Goal: Task Accomplishment & Management: Manage account settings

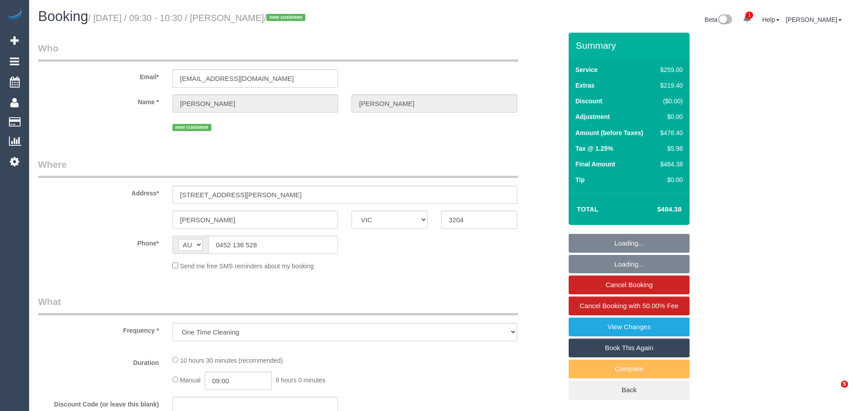
select select "VIC"
select select "string:stripe-pm_1SAOAQ2GScqysDRVVjnoUcvT"
select select "number:28"
select select "number:14"
select select "number:19"
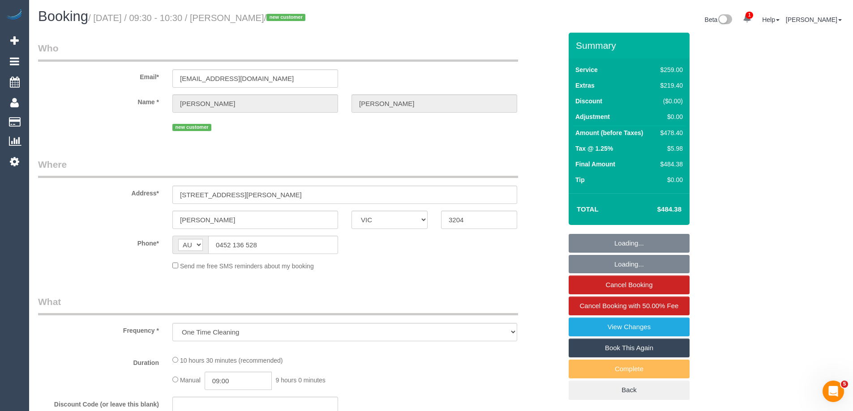
select select "number:25"
select select "number:13"
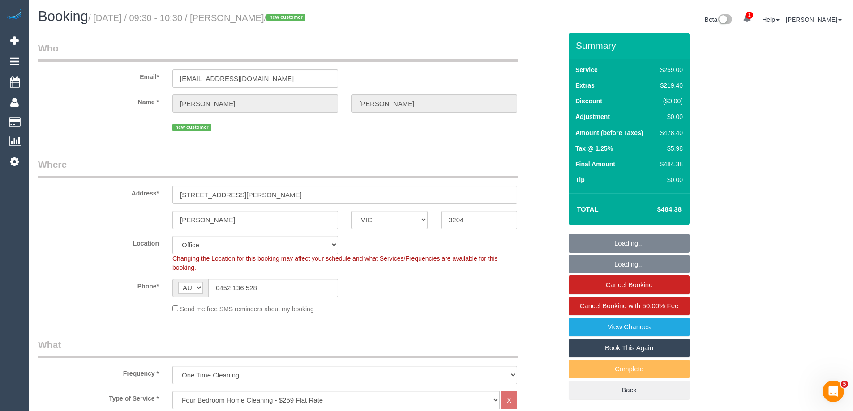
select select "object:862"
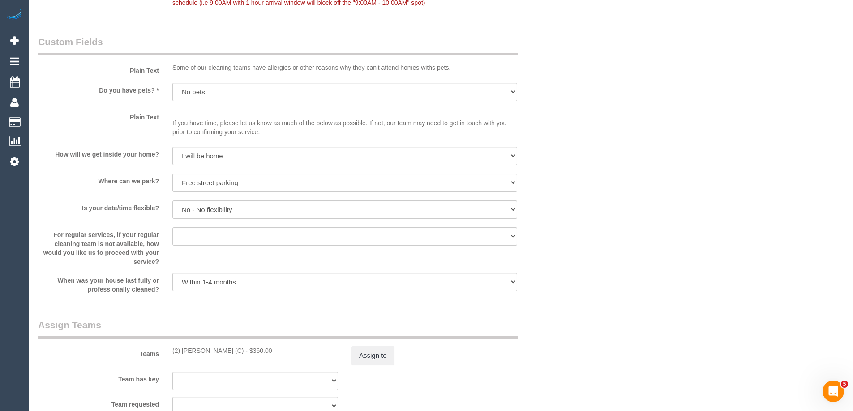
scroll to position [1433, 0]
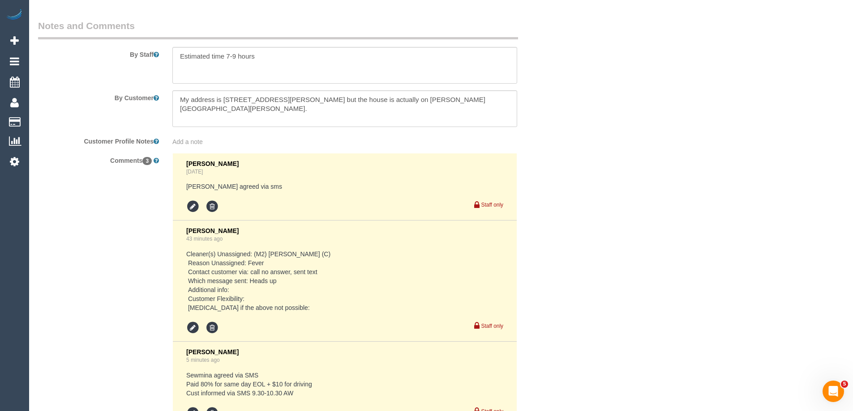
scroll to position [1663, 0]
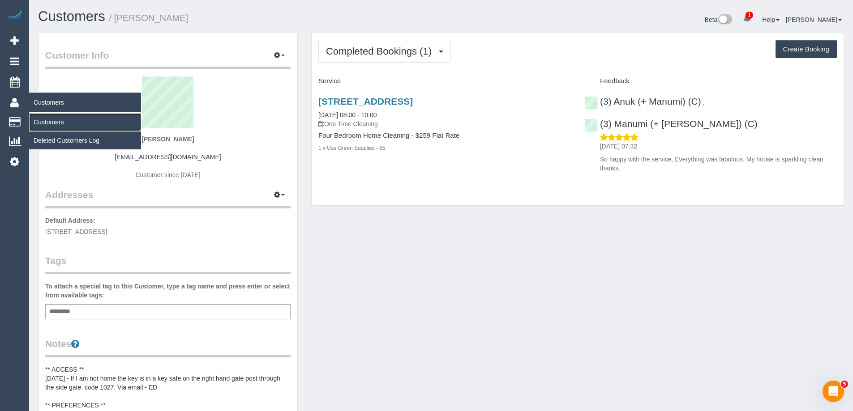
click at [51, 121] on link "Customers" at bounding box center [85, 122] width 112 height 18
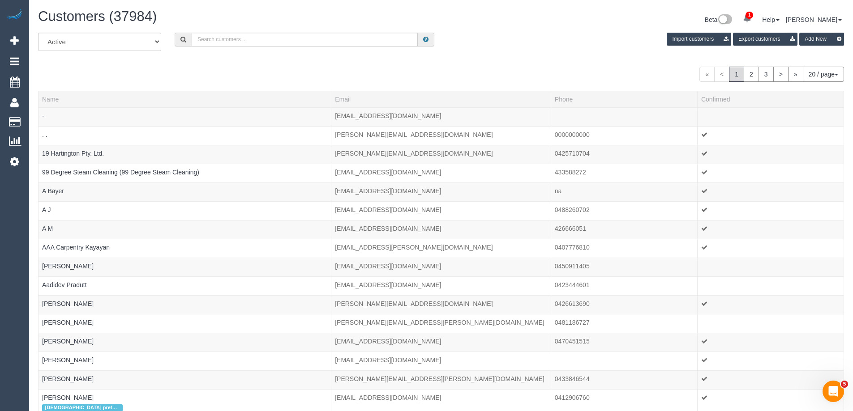
click at [257, 31] on div "Customers (37984) Beta 1 Your Notifications You have 0 alerts × You have 1 to c…" at bounding box center [440, 21] width 819 height 24
click at [256, 34] on input "text" at bounding box center [305, 40] width 226 height 14
click at [378, 41] on input "text" at bounding box center [305, 40] width 226 height 14
paste input "ronak.rs2711@gmail.com"
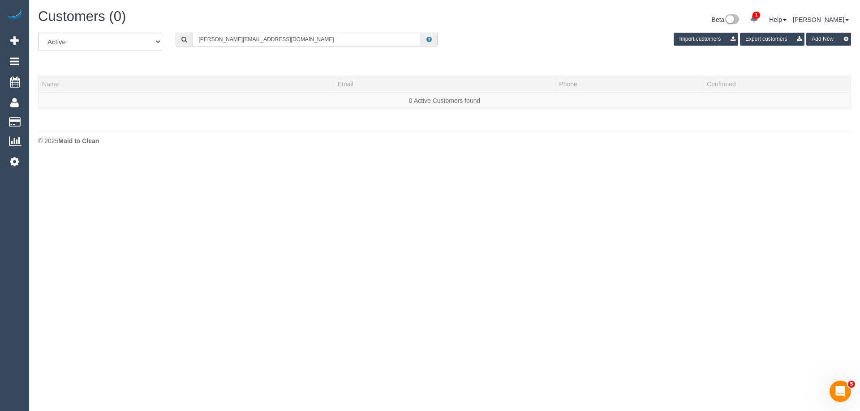
click at [281, 39] on input "ronak.rs2711@gmail.com" at bounding box center [307, 40] width 228 height 14
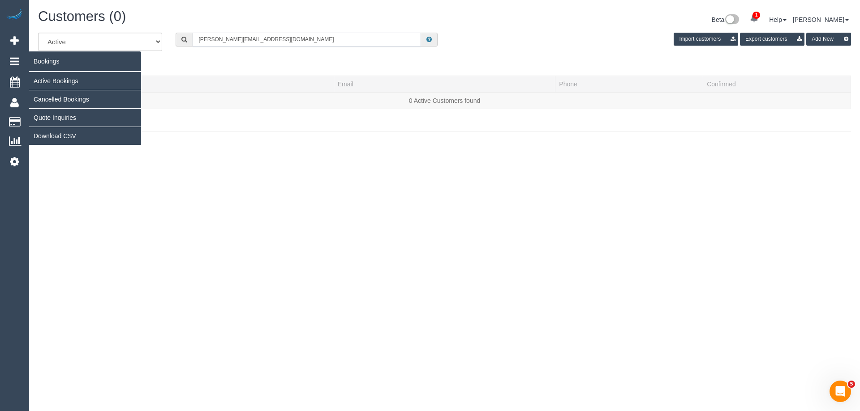
type input "ronak.rs2711@gmail.com"
click at [54, 80] on link "Active Bookings" at bounding box center [85, 81] width 112 height 18
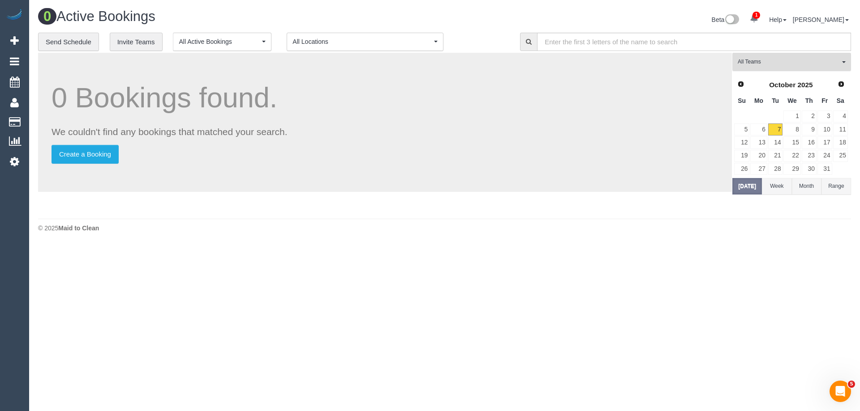
click at [799, 64] on span "All Teams" at bounding box center [788, 62] width 102 height 8
click at [781, 80] on link "Remove Team Filters" at bounding box center [791, 76] width 118 height 12
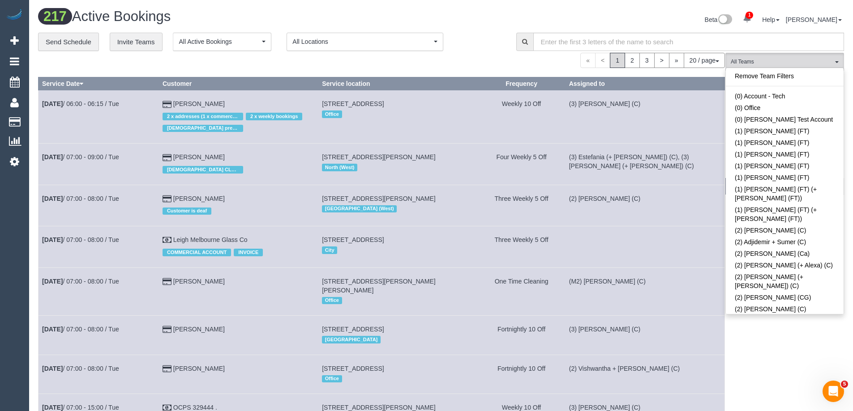
scroll to position [1383, 0]
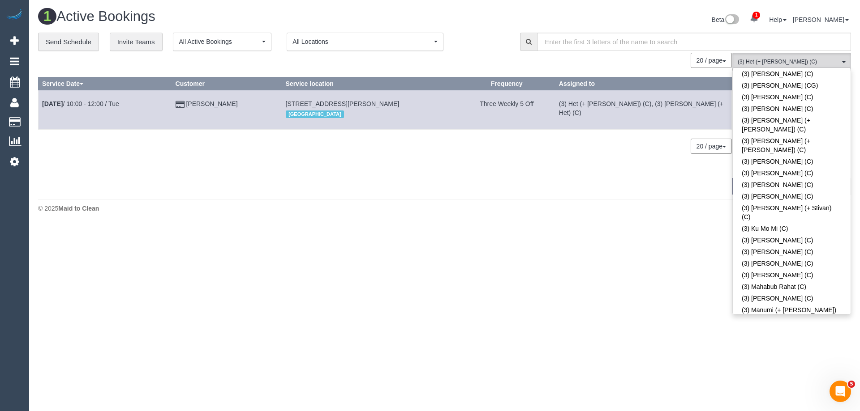
scroll to position [1921, 0]
click at [788, 63] on span "(3) Het (+ Ronak) (C) , (3) Ronak (+ Het) (C)" at bounding box center [788, 62] width 102 height 8
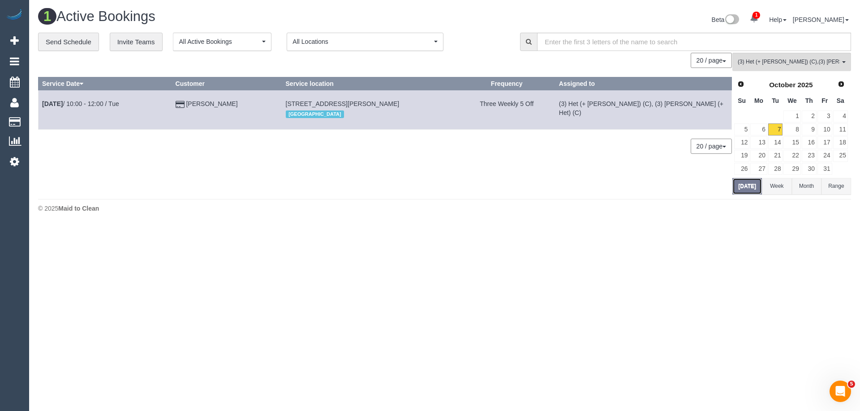
click at [751, 188] on button "Today" at bounding box center [747, 186] width 30 height 17
click at [805, 131] on link "9" at bounding box center [808, 130] width 15 height 12
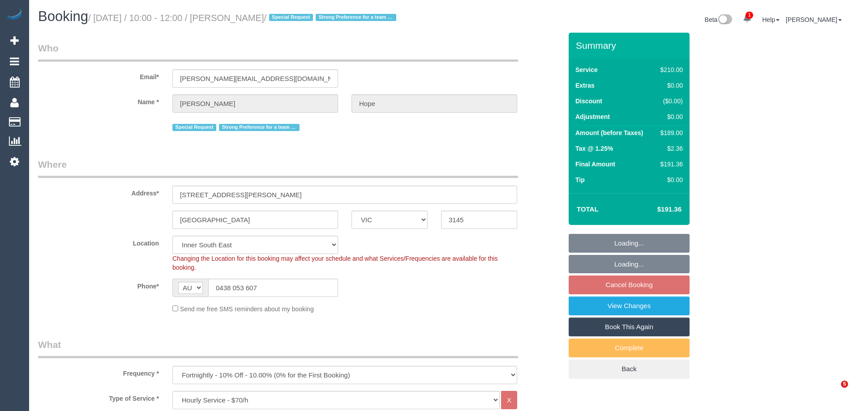
select select "VIC"
select select "180"
select select "number:28"
select select "number:14"
select select "number:19"
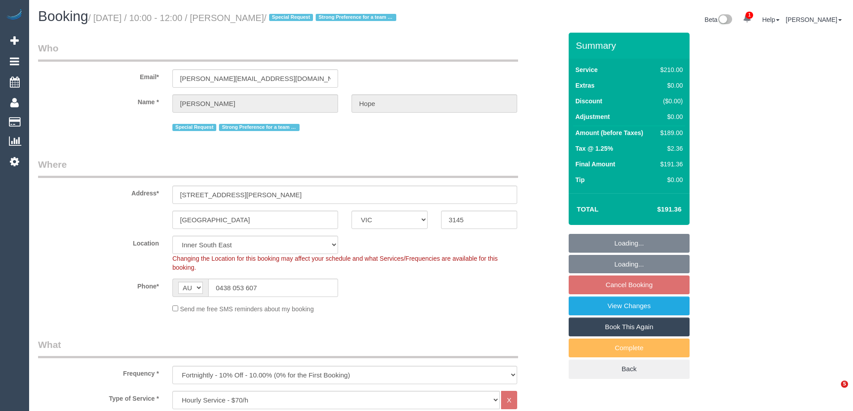
select select "number:22"
select select "number:34"
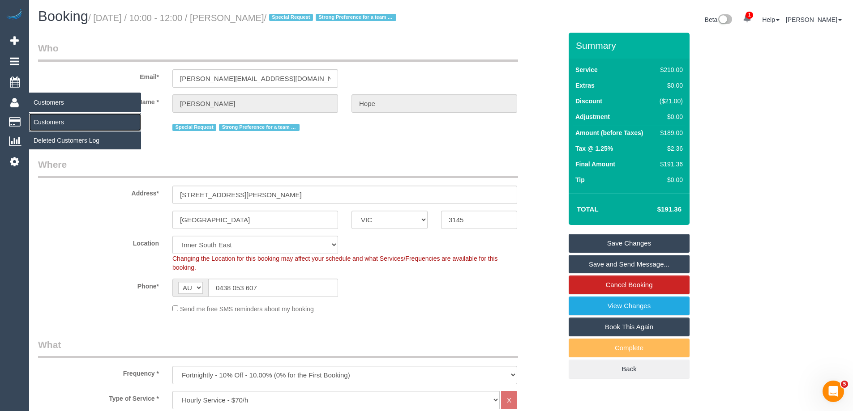
click at [63, 122] on link "Customers" at bounding box center [85, 122] width 112 height 18
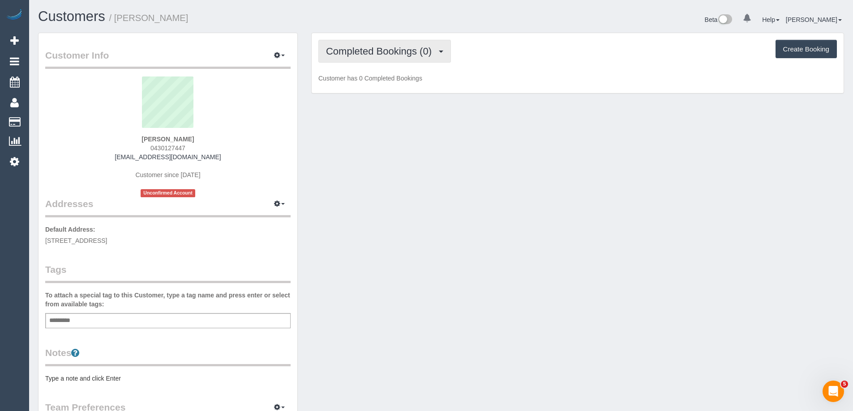
click at [370, 55] on span "Completed Bookings (0)" at bounding box center [381, 51] width 110 height 11
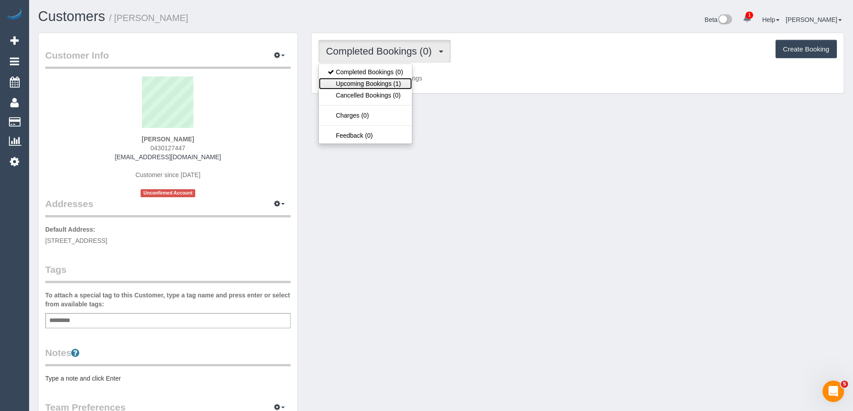
click at [372, 79] on link "Upcoming Bookings (1)" at bounding box center [365, 84] width 93 height 12
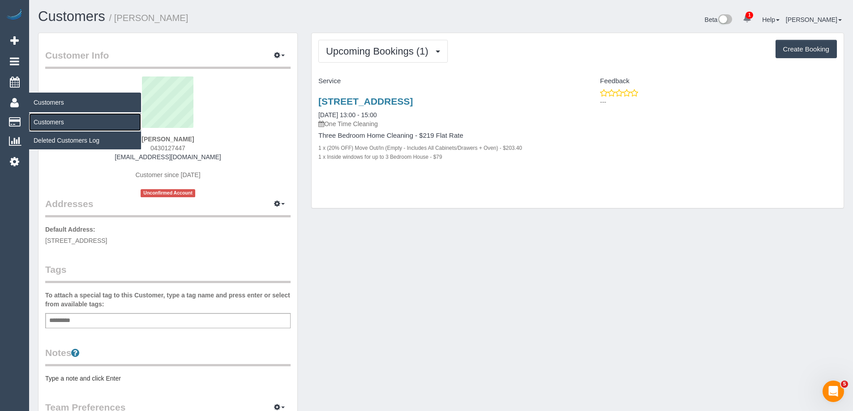
drag, startPoint x: 48, startPoint y: 118, endPoint x: 52, endPoint y: 115, distance: 5.1
click at [48, 118] on link "Customers" at bounding box center [85, 122] width 112 height 18
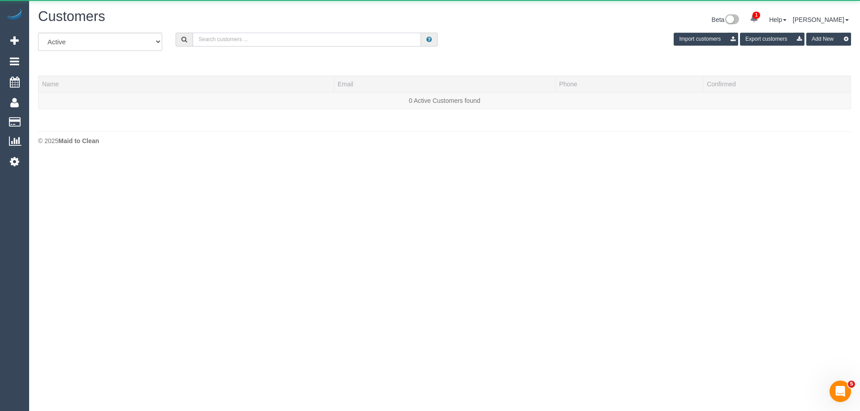
click at [224, 39] on input "text" at bounding box center [307, 40] width 228 height 14
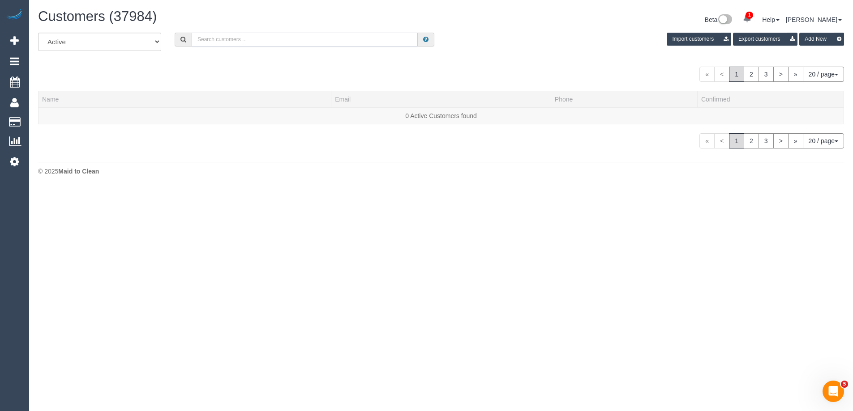
paste input "[EMAIL_ADDRESS][DOMAIN_NAME]"
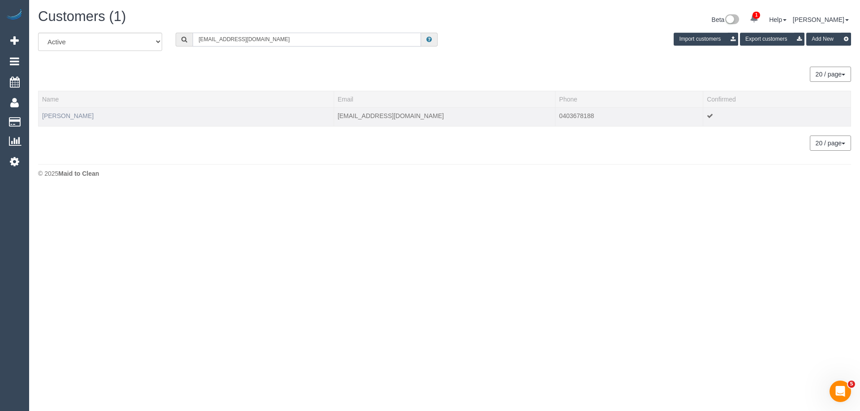
type input "[EMAIL_ADDRESS][DOMAIN_NAME]"
click at [79, 116] on link "Hannah Savige" at bounding box center [67, 115] width 51 height 7
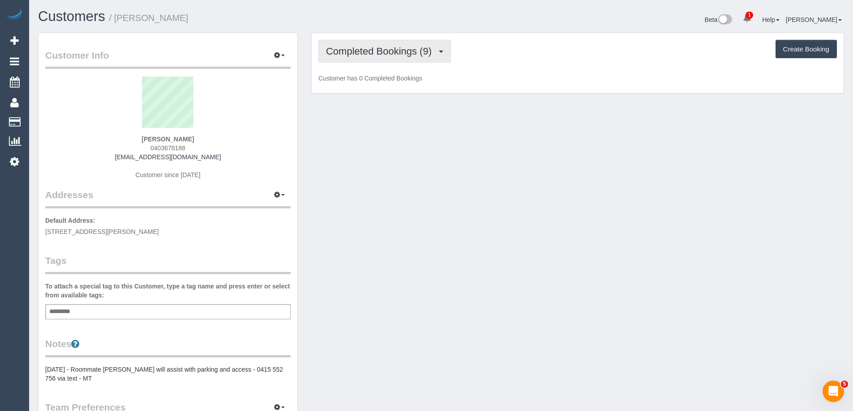
click at [379, 53] on span "Completed Bookings (9)" at bounding box center [381, 51] width 110 height 11
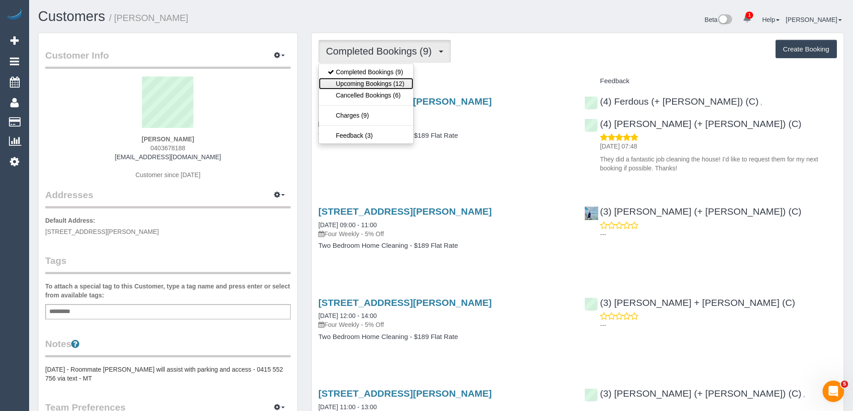
click at [374, 80] on link "Upcoming Bookings (12)" at bounding box center [366, 84] width 94 height 12
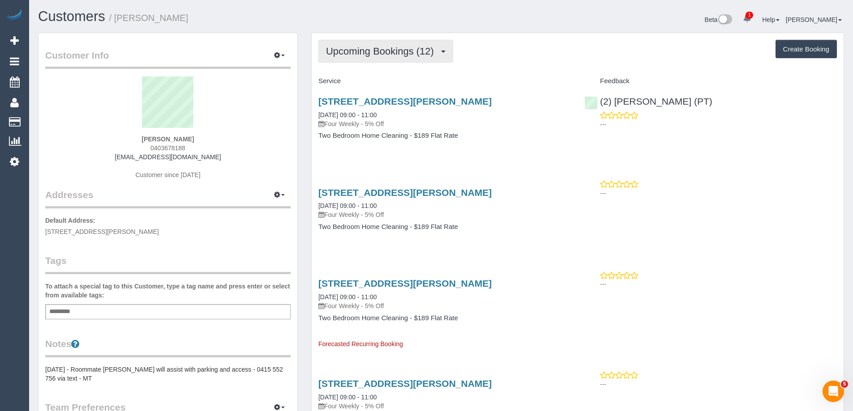
click at [353, 57] on button "Upcoming Bookings (12)" at bounding box center [385, 51] width 135 height 23
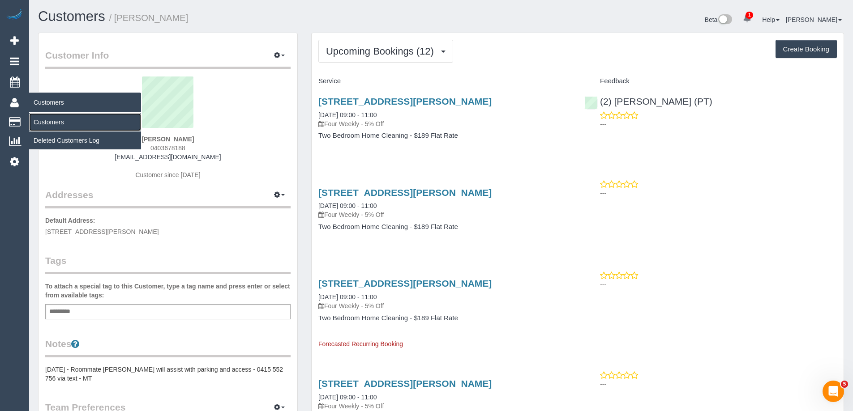
click at [61, 124] on link "Customers" at bounding box center [85, 122] width 112 height 18
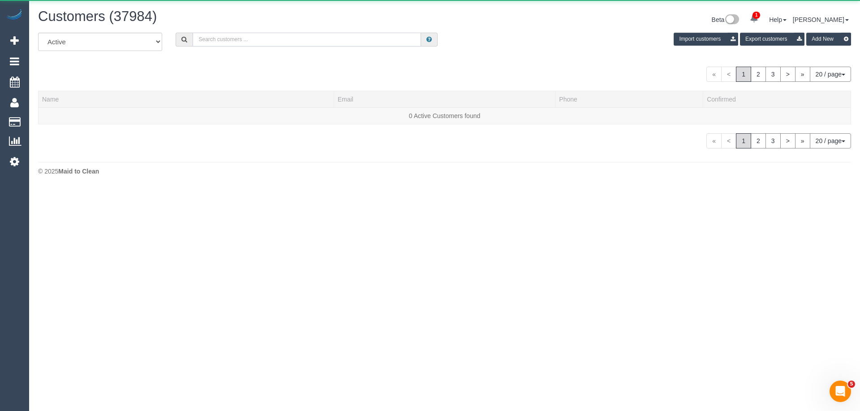
click at [274, 42] on input "text" at bounding box center [307, 40] width 228 height 14
paste input "elibecans@hotmail.com"
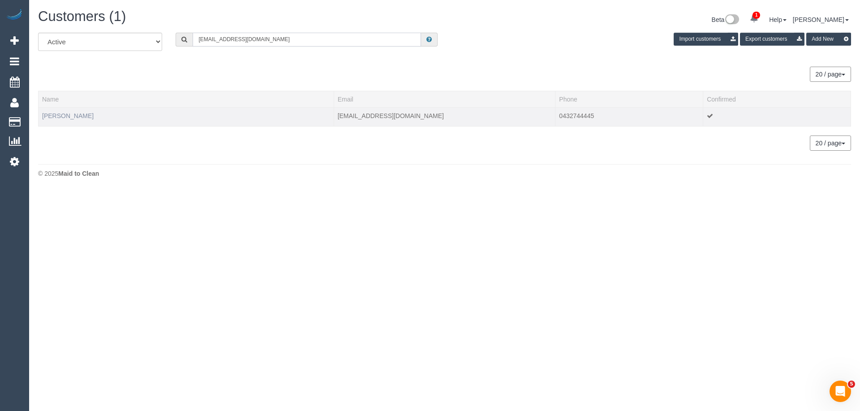
type input "elibecans@hotmail.com"
click at [81, 118] on link "Emily Libecans" at bounding box center [67, 115] width 51 height 7
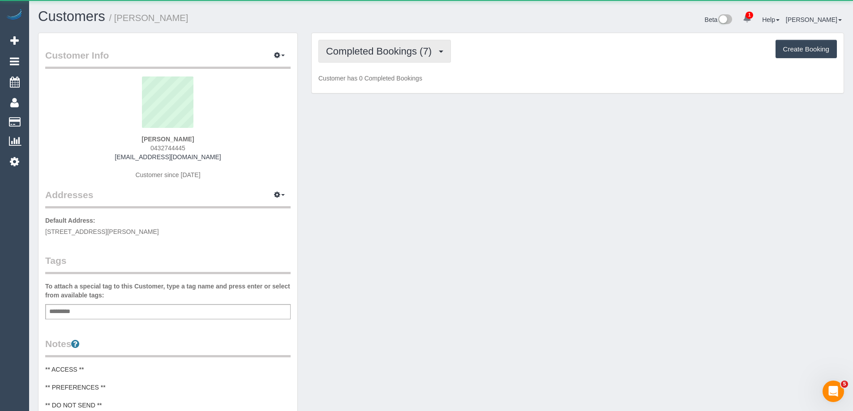
click at [368, 59] on button "Completed Bookings (7)" at bounding box center [384, 51] width 133 height 23
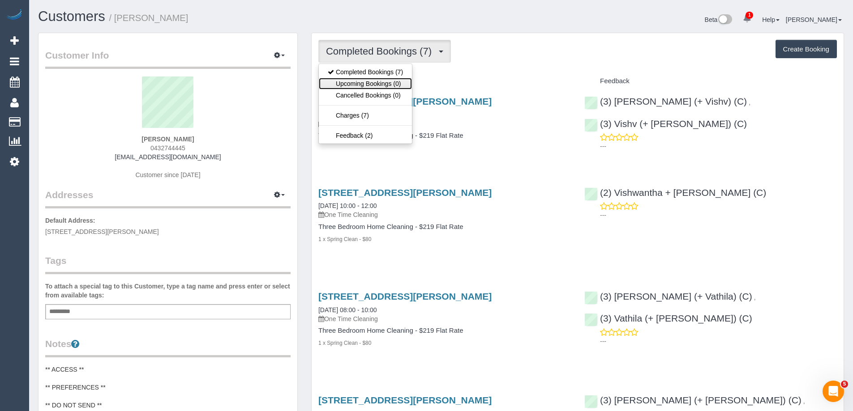
click at [371, 81] on link "Upcoming Bookings (0)" at bounding box center [365, 84] width 93 height 12
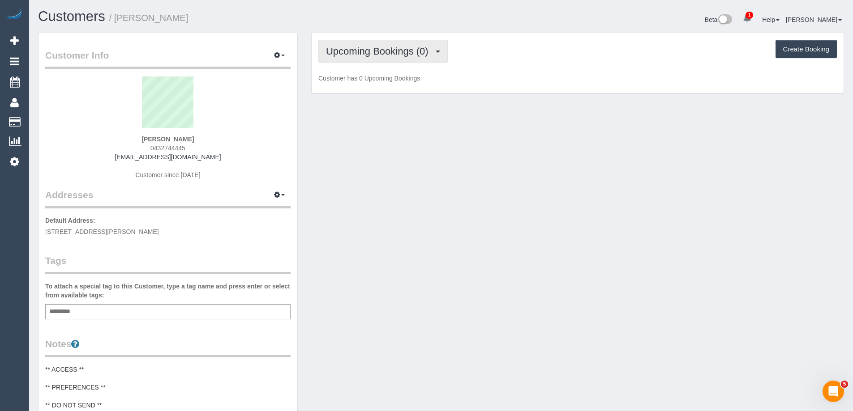
click at [380, 49] on span "Upcoming Bookings (0)" at bounding box center [379, 51] width 107 height 11
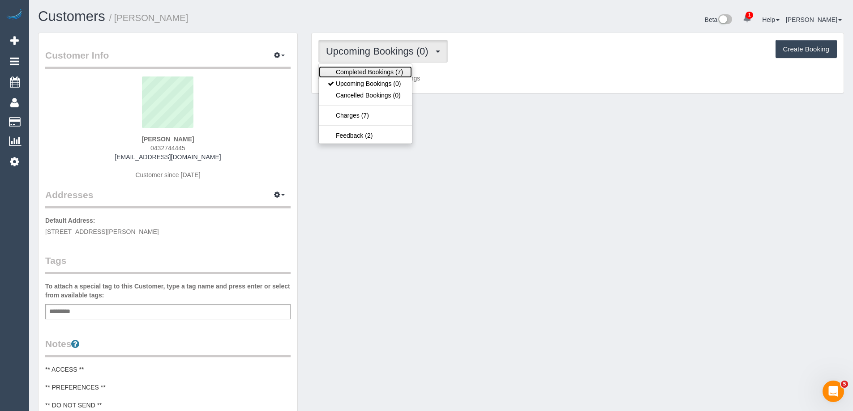
click at [384, 71] on link "Completed Bookings (7)" at bounding box center [365, 72] width 93 height 12
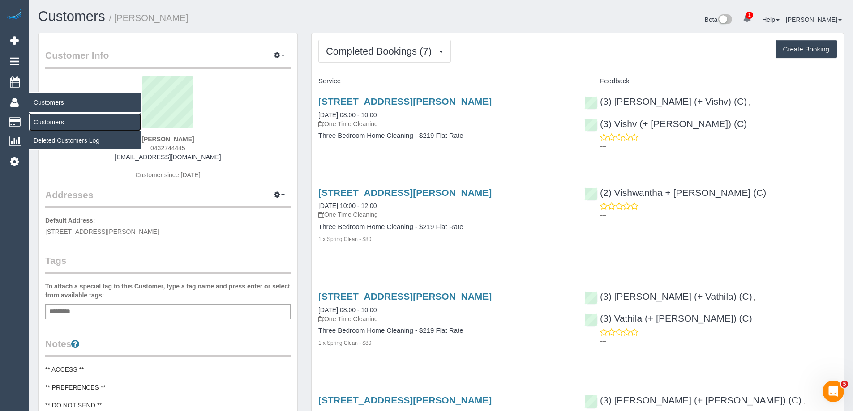
click at [59, 120] on link "Customers" at bounding box center [85, 122] width 112 height 18
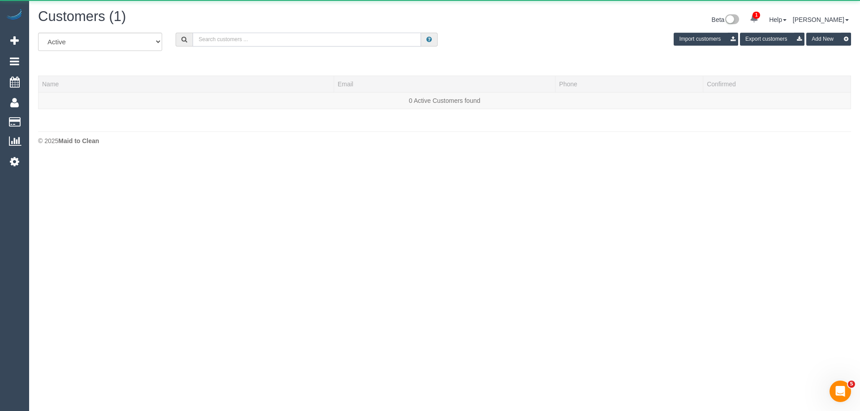
click at [285, 42] on input "text" at bounding box center [307, 40] width 228 height 14
paste input "61458315742"
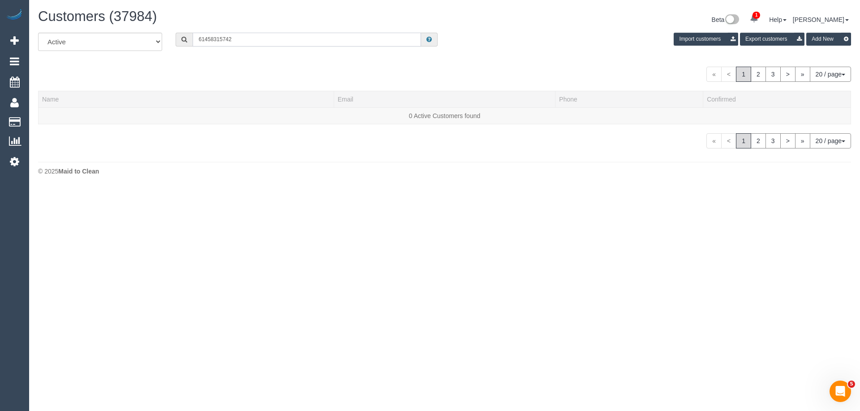
drag, startPoint x: 205, startPoint y: 42, endPoint x: 147, endPoint y: 40, distance: 57.8
click at [149, 40] on div "All Active Archived 61458315742 Import customers Export customers Add New" at bounding box center [444, 45] width 826 height 25
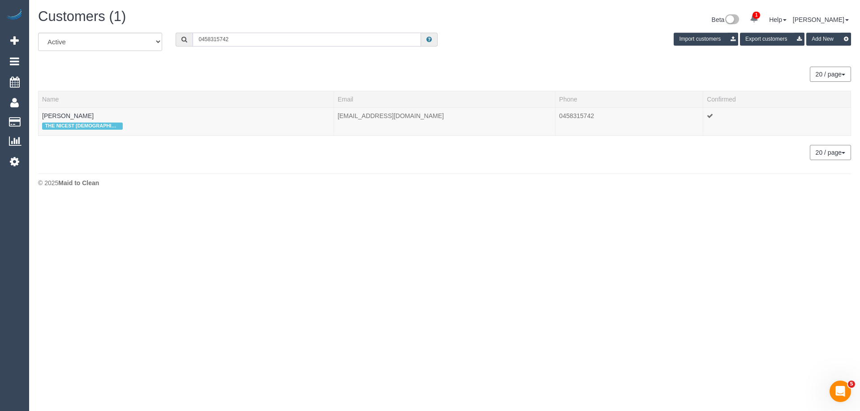
click at [390, 39] on input "0458315742" at bounding box center [307, 40] width 228 height 14
paste input "66 992 633"
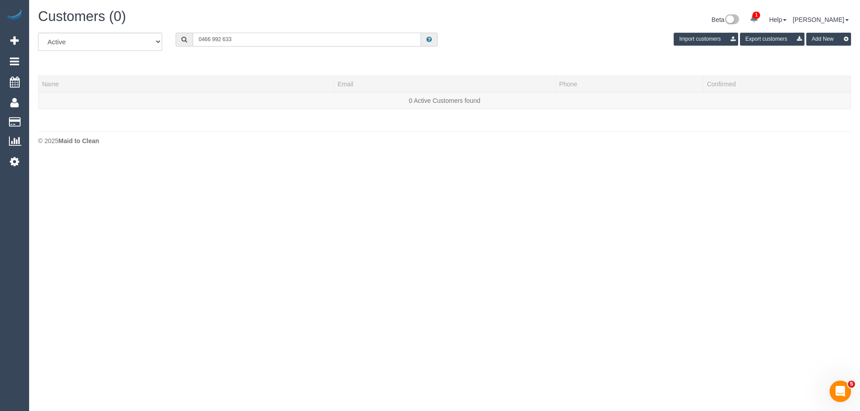
click at [291, 35] on input "0466 992 633" at bounding box center [307, 40] width 228 height 14
paste input "davids.15992@gmail.com"
click at [291, 35] on input "0466 992 633davids.15992@gmail.com" at bounding box center [307, 40] width 228 height 14
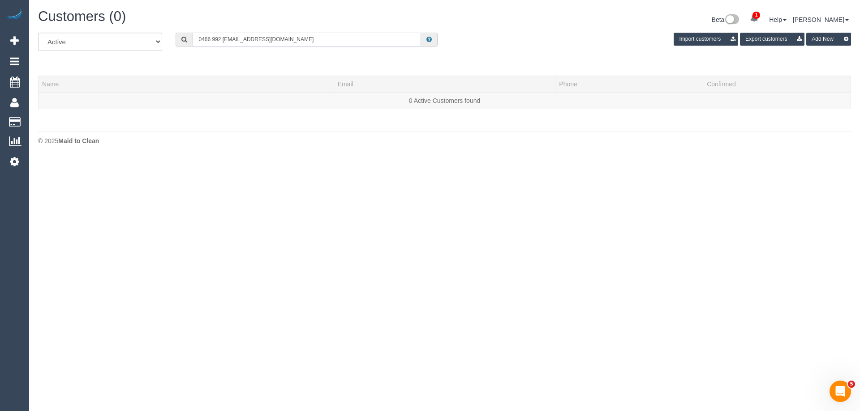
paste input "text"
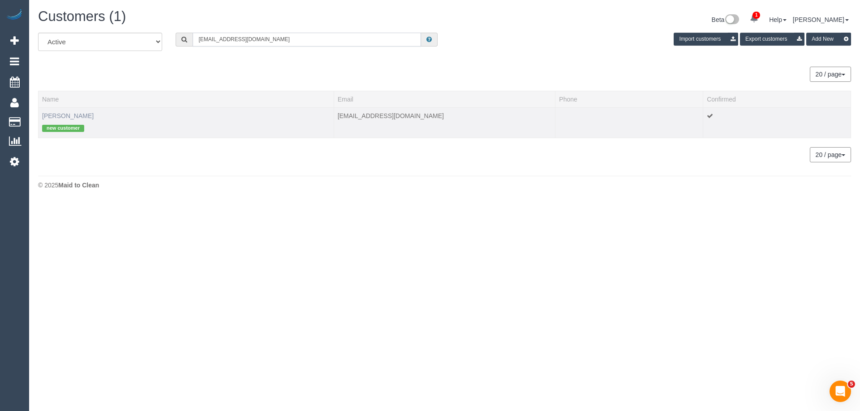
type input "davids.15992@gmail.com"
click at [63, 118] on link "David Sumarno" at bounding box center [67, 115] width 51 height 7
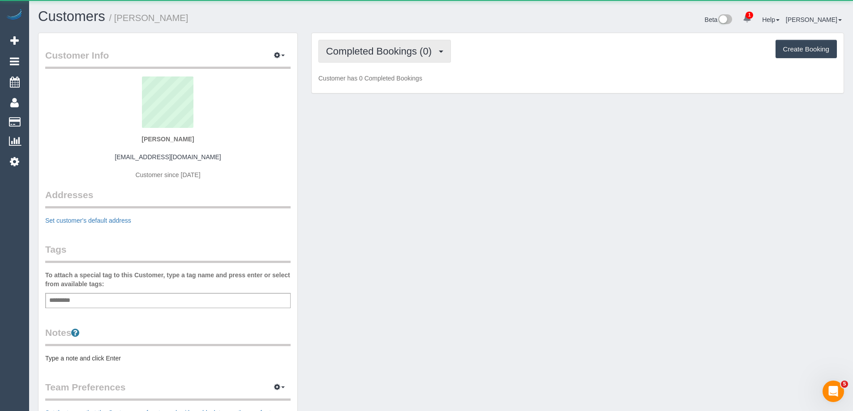
click at [365, 43] on button "Completed Bookings (0)" at bounding box center [384, 51] width 133 height 23
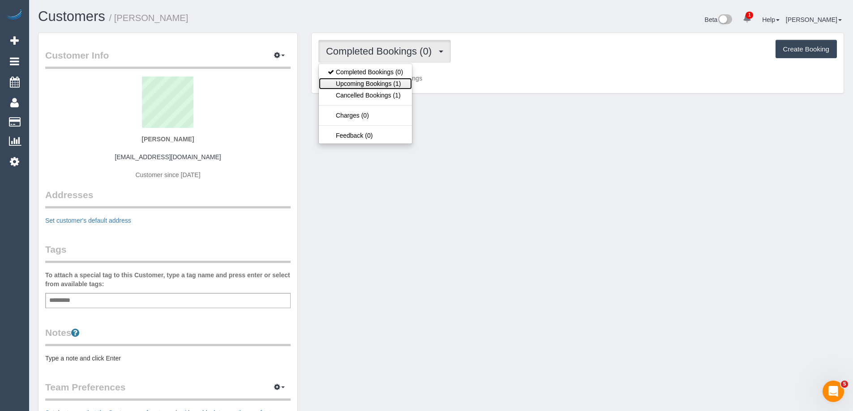
click at [373, 84] on link "Upcoming Bookings (1)" at bounding box center [365, 84] width 93 height 12
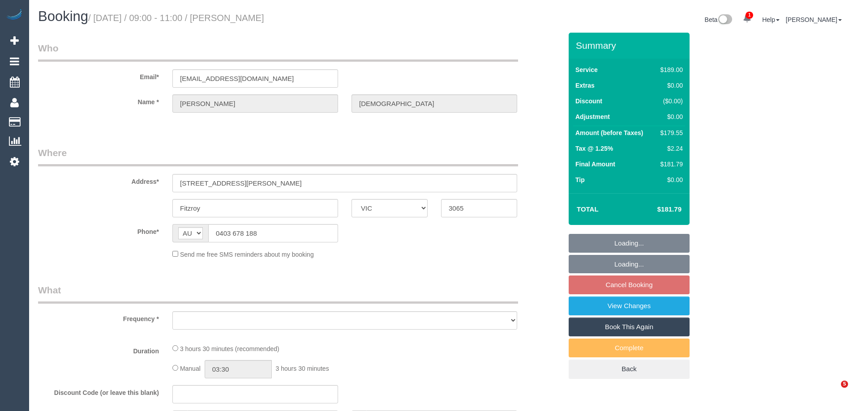
select select "VIC"
select select "string:stripe-pm_1PXYyd2GScqysDRV1FPWkNYs"
select select "number:28"
select select "number:14"
select select "number:18"
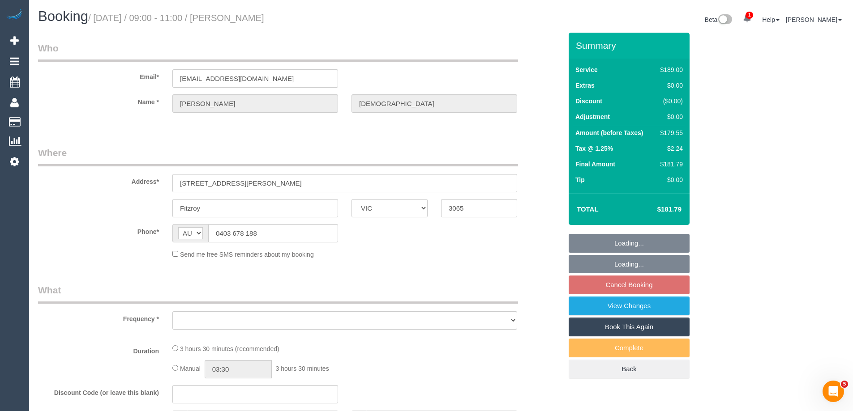
select select "number:22"
select select "number:34"
select select "number:13"
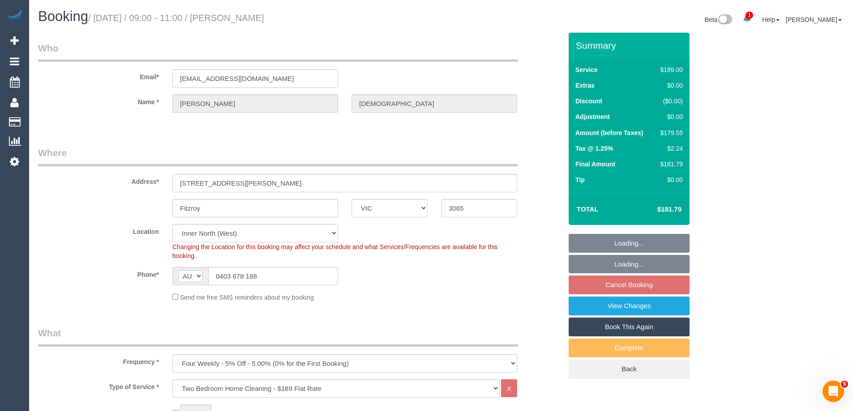
select select "object:820"
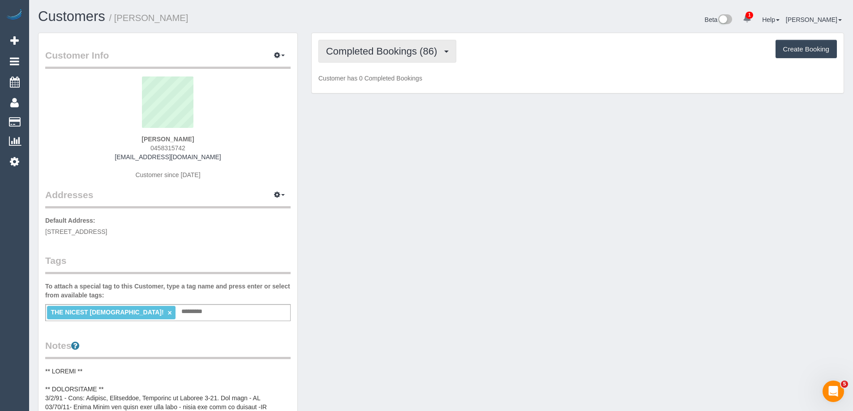
drag, startPoint x: 355, startPoint y: 49, endPoint x: 354, endPoint y: 57, distance: 8.3
click at [355, 49] on span "Completed Bookings (86)" at bounding box center [384, 51] width 116 height 11
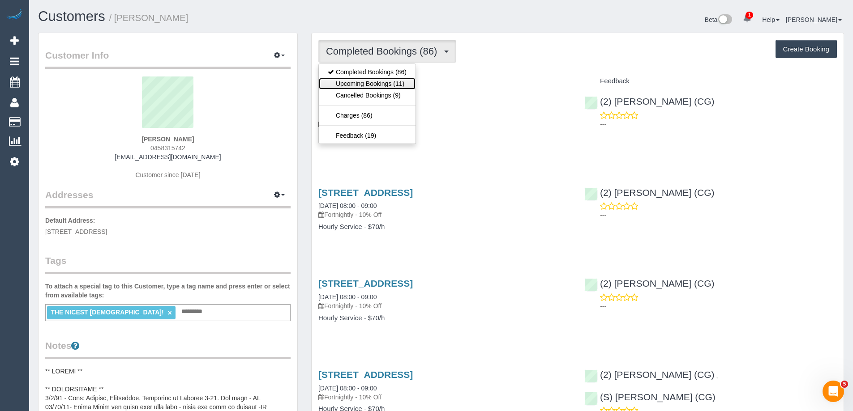
click at [364, 81] on link "Upcoming Bookings (11)" at bounding box center [367, 84] width 97 height 12
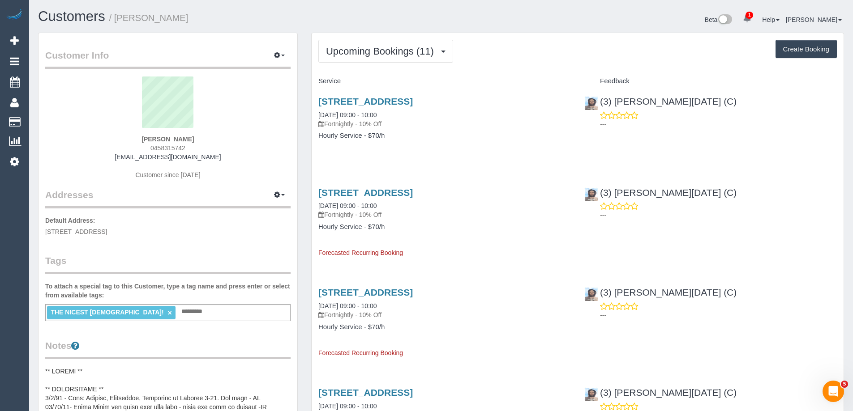
drag, startPoint x: 201, startPoint y: 141, endPoint x: 58, endPoint y: 138, distance: 143.3
click at [58, 138] on div "Kathryn Kemp 0458315742 katkemp979@gmail.com Customer since 2019" at bounding box center [167, 133] width 245 height 112
copy strong "Kathryn Kemp"
click at [133, 128] on sui-profile-pic at bounding box center [168, 106] width 232 height 58
drag, startPoint x: 140, startPoint y: 135, endPoint x: 192, endPoint y: 145, distance: 52.9
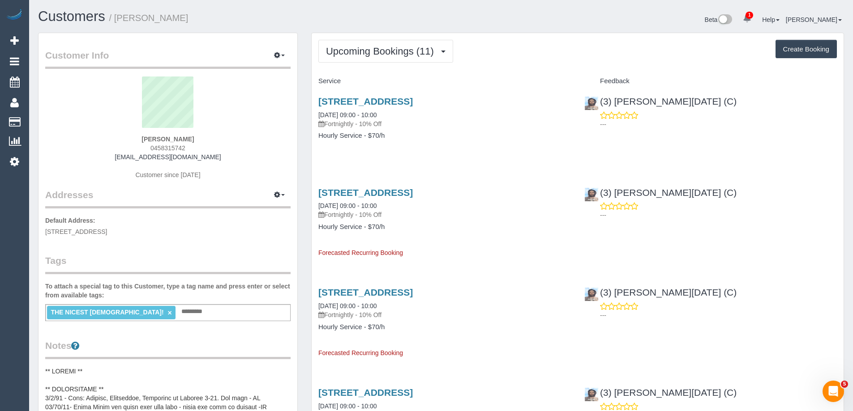
click at [192, 145] on div "Kathryn Kemp 0458315742 katkemp979@gmail.com Customer since 2019" at bounding box center [167, 133] width 245 height 112
copy div "Kathryn Kemp 0458315742"
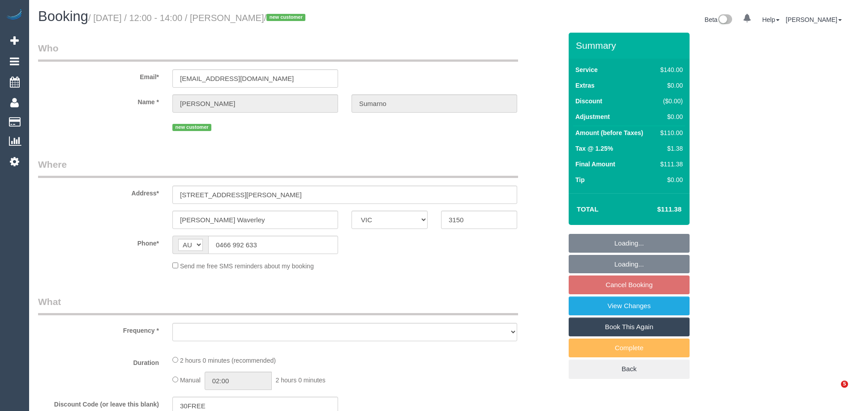
select select "VIC"
select select "object:540"
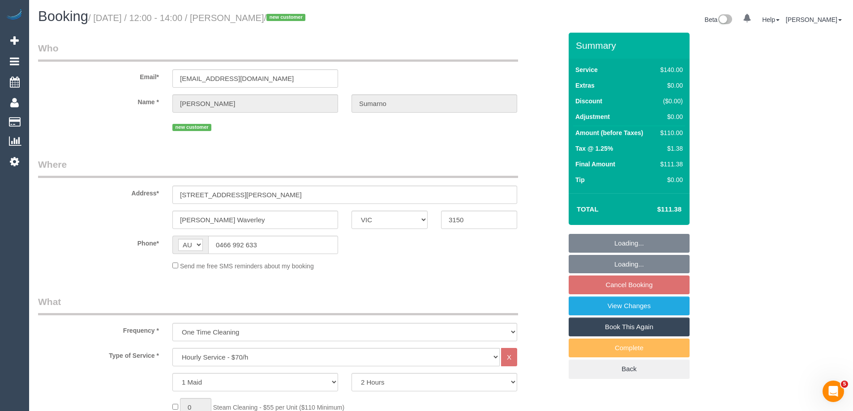
select select "string:stripe-pm_1SF5sn2GScqysDRVcyFt1qPk"
select select "spot4"
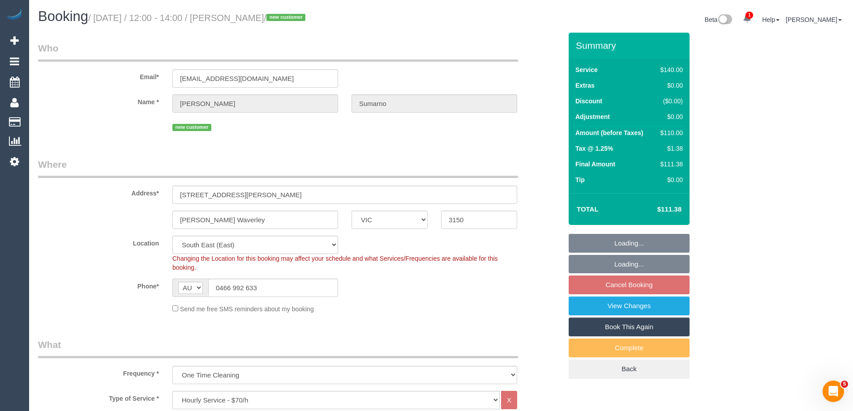
select select "number:28"
select select "number:14"
select select "number:18"
select select "number:25"
select select "number:34"
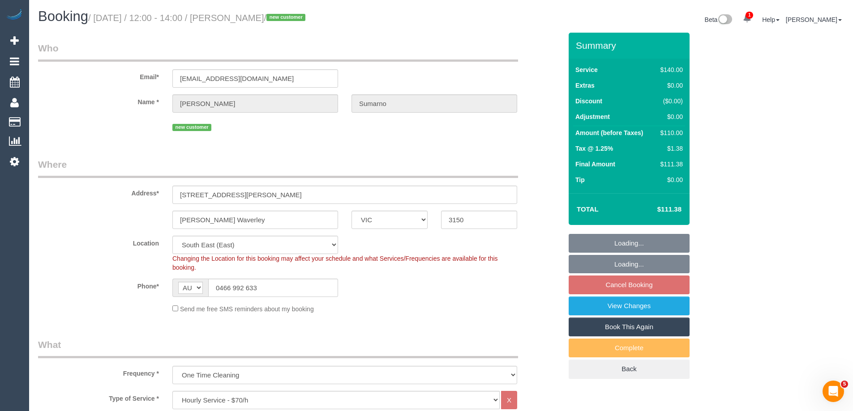
select select "number:13"
select select "object:1400"
select select "spot29"
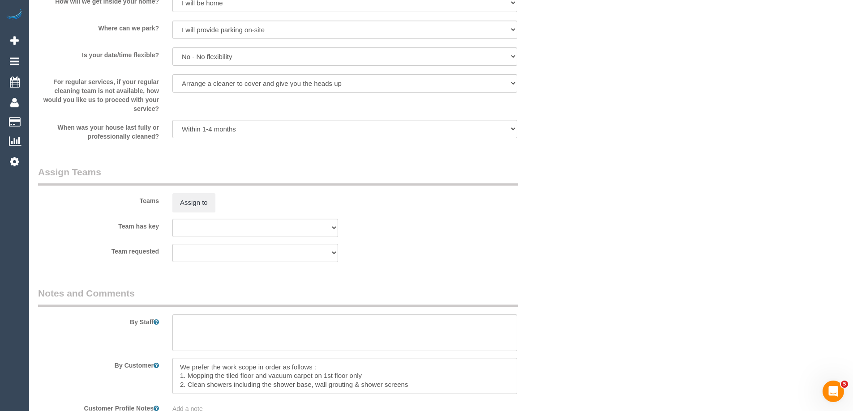
scroll to position [1066, 0]
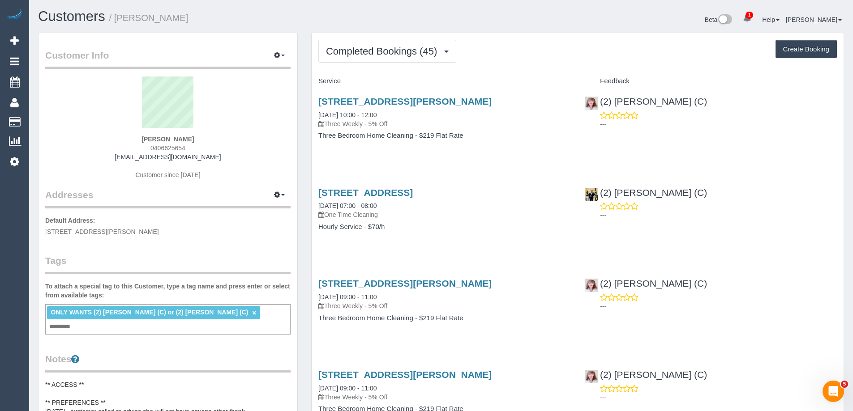
drag, startPoint x: 214, startPoint y: 158, endPoint x: 123, endPoint y: 156, distance: 90.9
click at [123, 156] on div "[PERSON_NAME] 0406625654 [EMAIL_ADDRESS][DOMAIN_NAME] Customer since [DATE]" at bounding box center [167, 133] width 245 height 112
copy link "[EMAIL_ADDRESS][DOMAIN_NAME]"
click at [399, 50] on span "Completed Bookings (45)" at bounding box center [384, 51] width 116 height 11
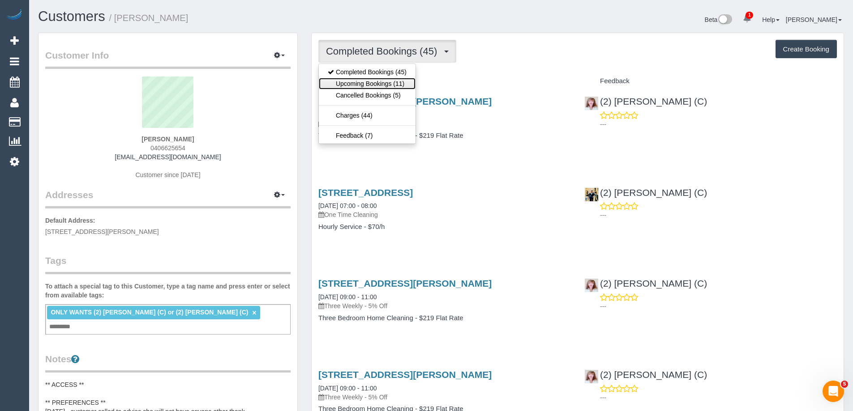
click at [375, 84] on link "Upcoming Bookings (11)" at bounding box center [367, 84] width 97 height 12
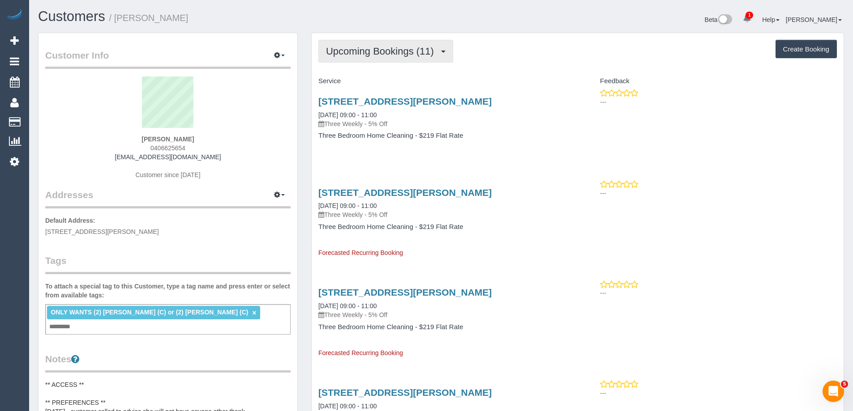
click at [368, 58] on button "Upcoming Bookings (11)" at bounding box center [385, 51] width 135 height 23
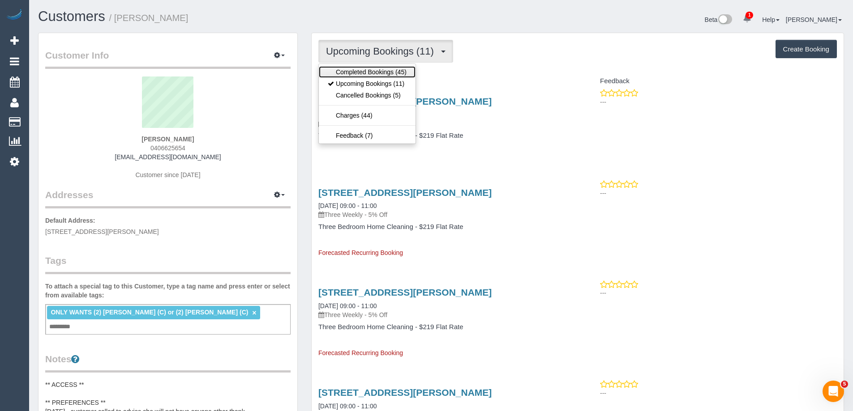
click at [365, 72] on link "Completed Bookings (45)" at bounding box center [367, 72] width 97 height 12
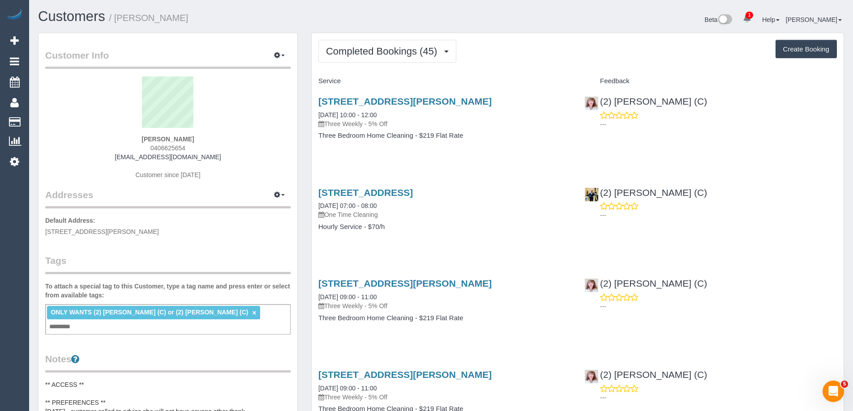
click at [229, 139] on div "[PERSON_NAME] 0406625654 [EMAIL_ADDRESS][DOMAIN_NAME] Customer since [DATE]" at bounding box center [167, 133] width 245 height 112
drag, startPoint x: 177, startPoint y: 142, endPoint x: 104, endPoint y: 140, distance: 73.0
click at [105, 140] on div "[PERSON_NAME] 0406625654 [EMAIL_ADDRESS][DOMAIN_NAME] Customer since [DATE]" at bounding box center [167, 133] width 245 height 112
copy strong "Alina Molnar"
drag, startPoint x: 416, startPoint y: 208, endPoint x: 313, endPoint y: 206, distance: 103.0
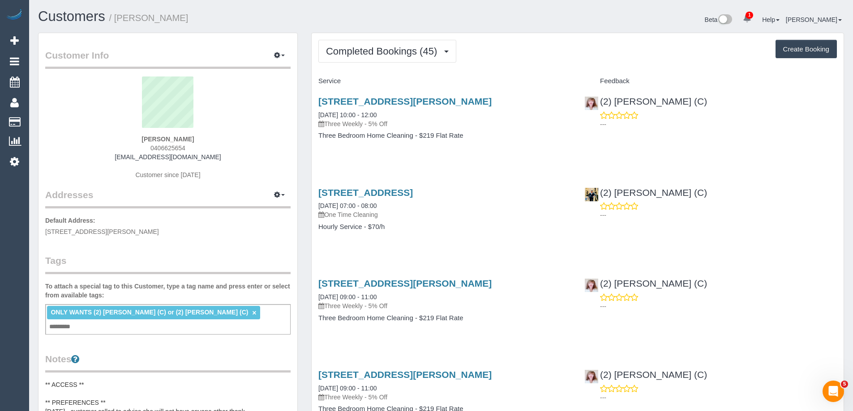
click at [313, 206] on div "617 Melbourne Road, Spotswood, VIC 3015 12/09/2025 07:00 - 08:00 One Time Clean…" at bounding box center [445, 214] width 266 height 69
copy link "12/09/2025 07:00 - 08:00"
click at [809, 271] on div "(2) Kerry Welfare (C) ---" at bounding box center [711, 293] width 266 height 44
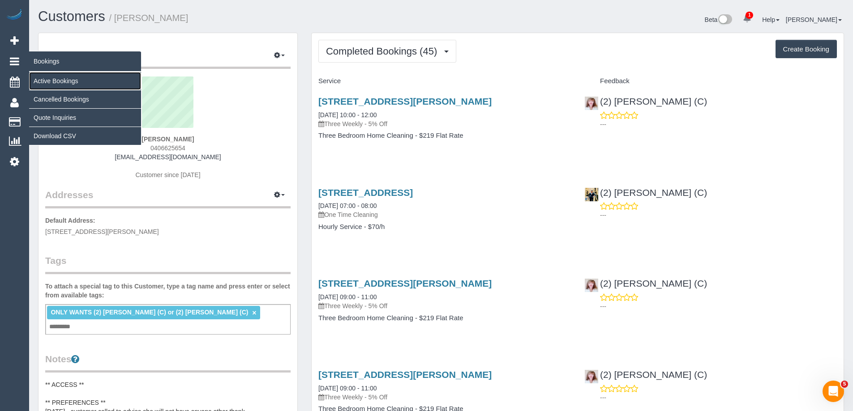
click at [47, 81] on link "Active Bookings" at bounding box center [85, 81] width 112 height 18
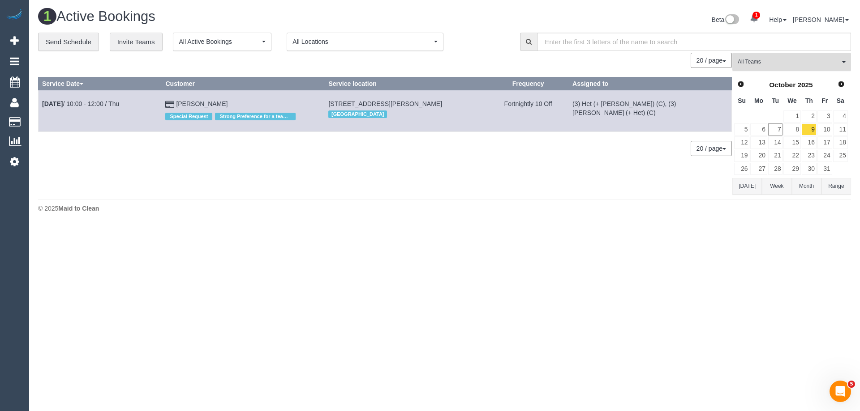
click at [779, 59] on span "All Teams" at bounding box center [788, 62] width 102 height 8
click at [773, 82] on link "Remove Team Filters" at bounding box center [791, 76] width 118 height 12
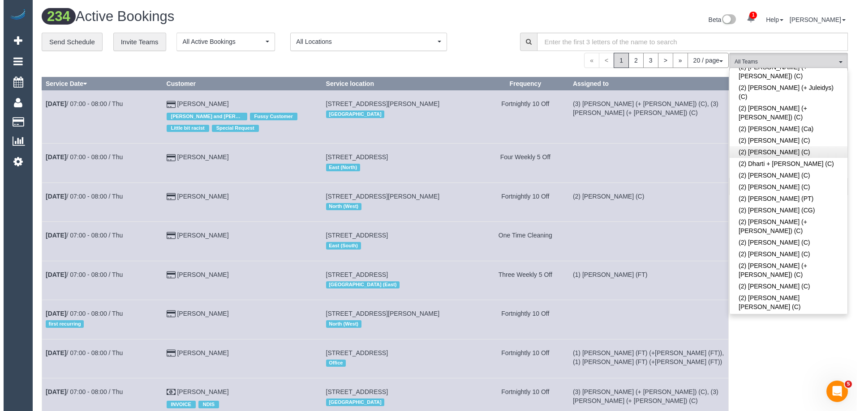
scroll to position [427, 0]
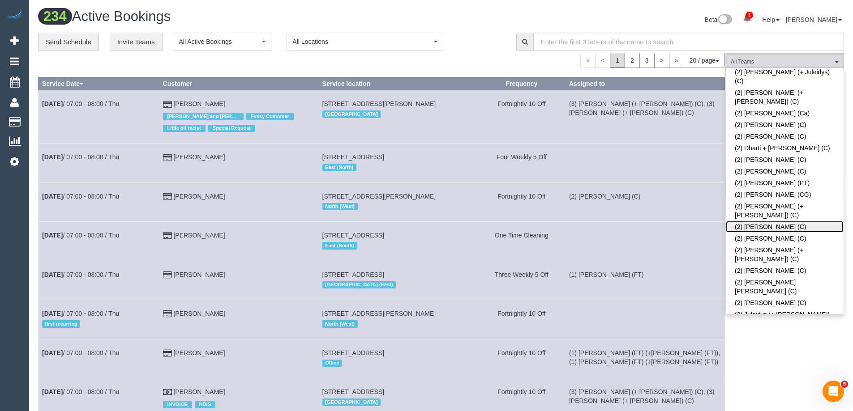
click at [775, 221] on link "(2) [PERSON_NAME] (C)" at bounding box center [785, 227] width 118 height 12
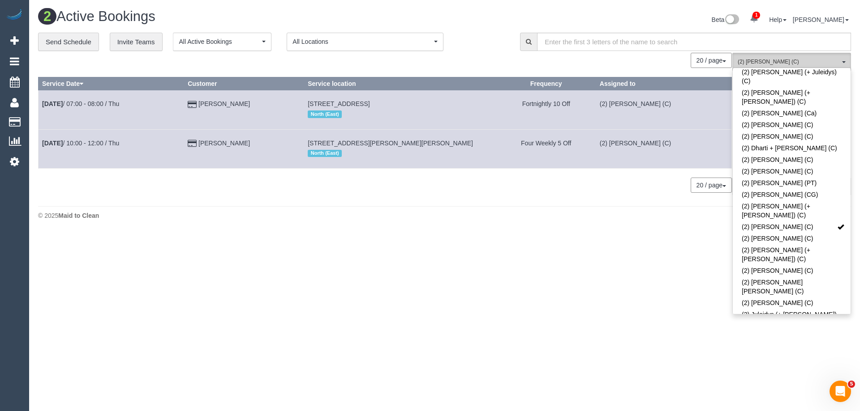
click at [782, 58] on button "(2) Harry Dhasmana (C) All Teams" at bounding box center [791, 62] width 119 height 18
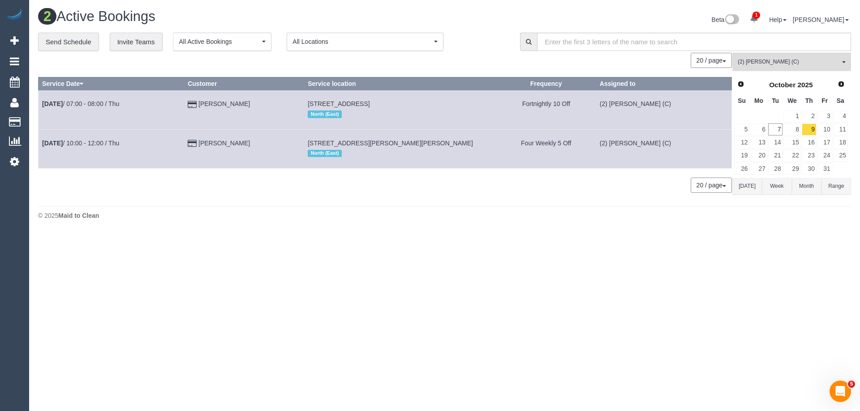
click at [753, 182] on button "Today" at bounding box center [747, 186] width 30 height 17
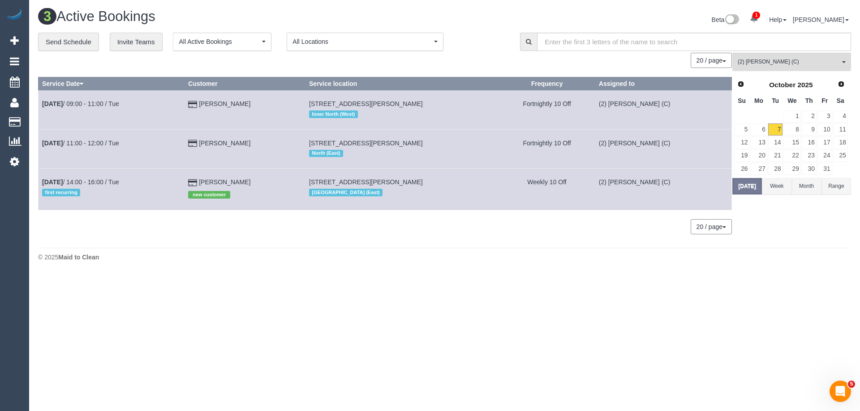
drag, startPoint x: 262, startPoint y: 106, endPoint x: 39, endPoint y: 106, distance: 223.0
click at [39, 106] on tr "Oct 7th / 09:00 - 11:00 / Tue Antonia Caskey 2a Hamer Street, Brunswick East, V…" at bounding box center [385, 109] width 693 height 39
copy tr "Oct 7th / 09:00 - 11:00 / Tue Antonia Caskey"
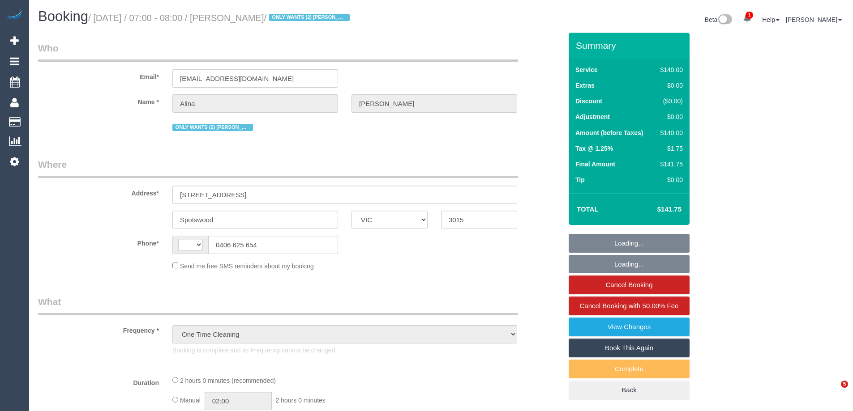
select select "VIC"
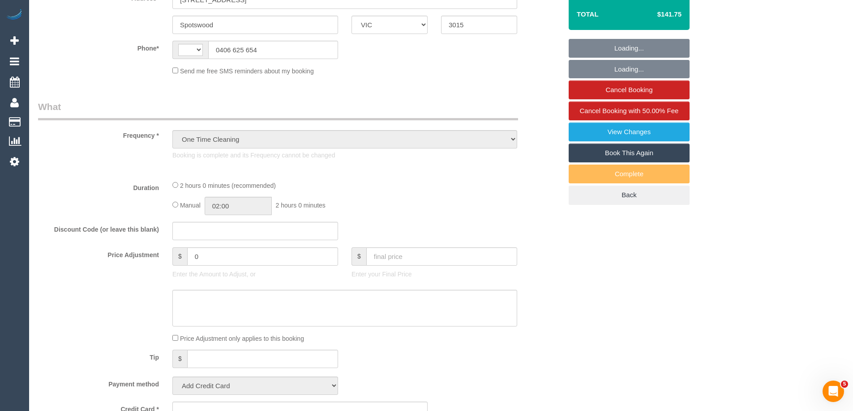
select select "string:stripe-pm_1S6P2G2GScqysDRV4NU8hu87"
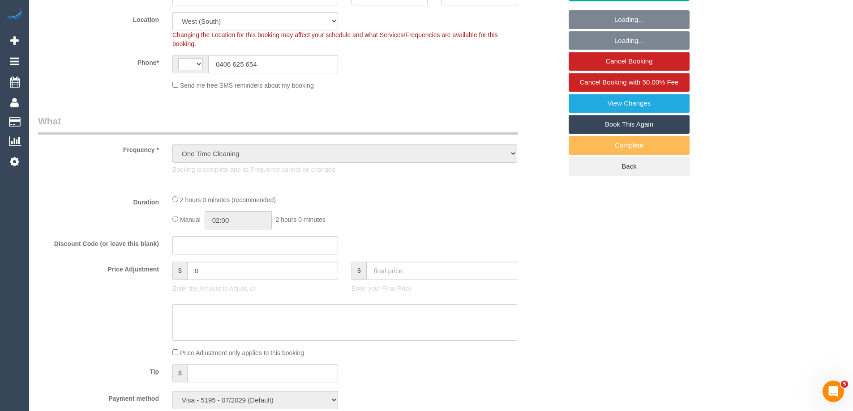
select select "object:586"
select select "string:AU"
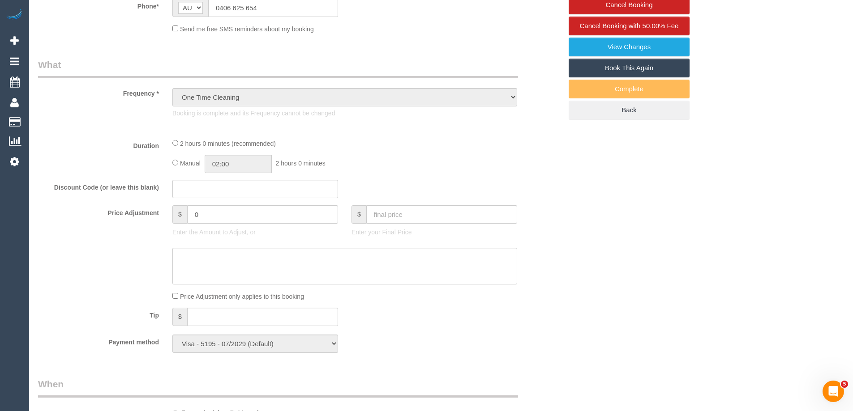
select select "number:28"
select select "number:14"
select select "number:18"
select select "number:36"
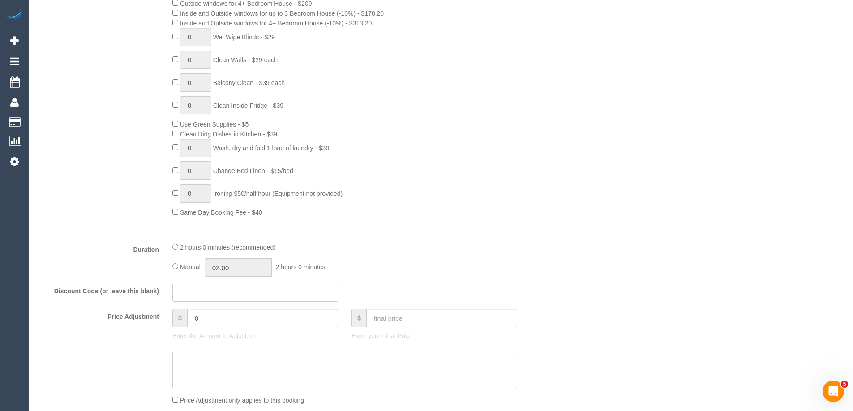
scroll to position [716, 0]
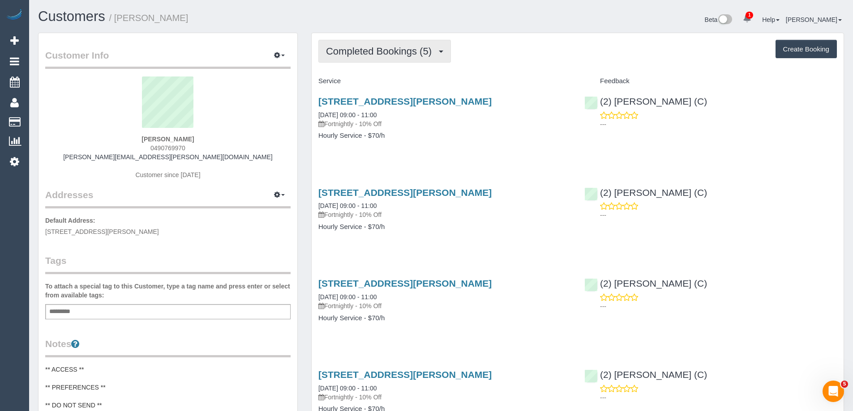
click at [402, 51] on span "Completed Bookings (5)" at bounding box center [381, 51] width 110 height 11
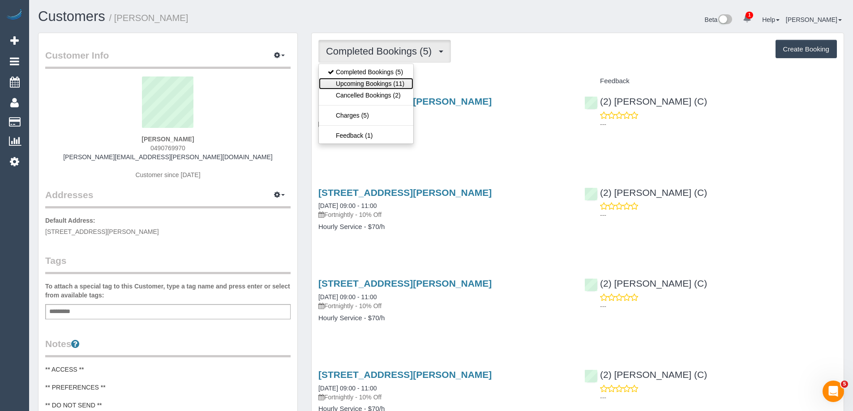
click at [373, 81] on link "Upcoming Bookings (11)" at bounding box center [366, 84] width 94 height 12
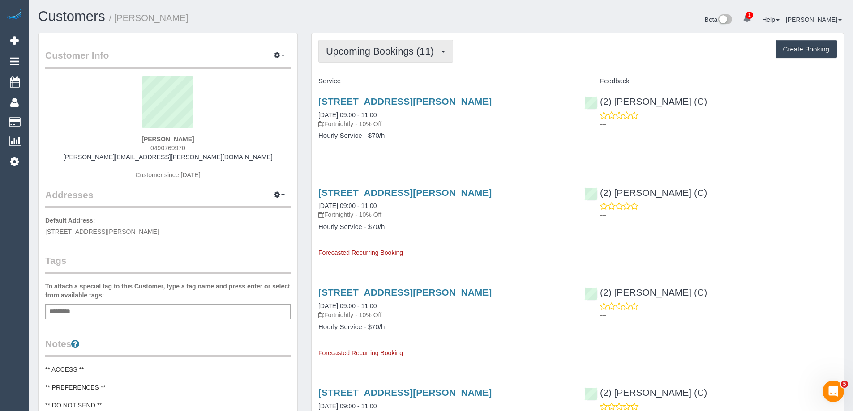
click at [403, 60] on button "Upcoming Bookings (11)" at bounding box center [385, 51] width 135 height 23
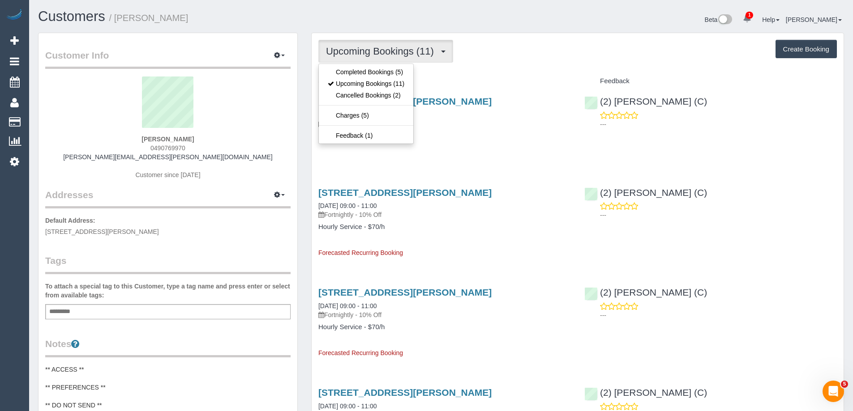
click at [278, 132] on sui-profile-pic at bounding box center [168, 106] width 232 height 58
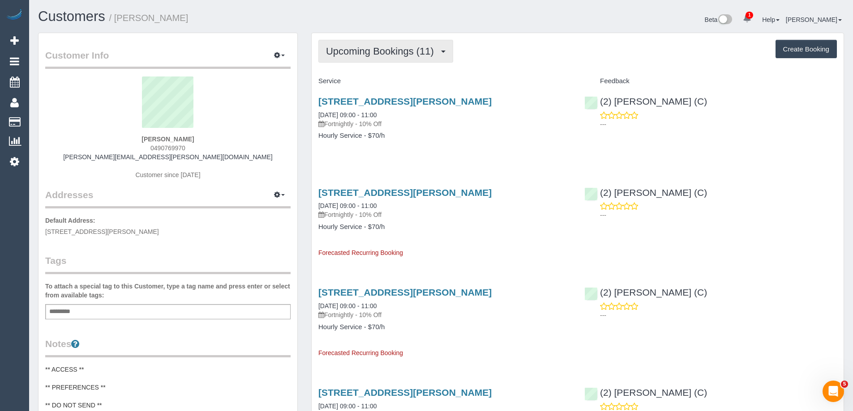
click at [354, 62] on button "Upcoming Bookings (11)" at bounding box center [385, 51] width 135 height 23
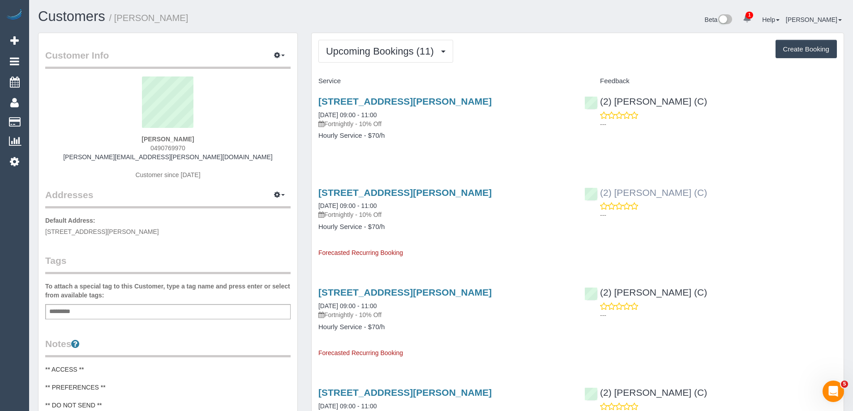
click at [588, 192] on div "(2) Harry Dhasmana (C) ---" at bounding box center [711, 202] width 266 height 44
click at [711, 195] on div "(2) Harry Dhasmana (C) ---" at bounding box center [711, 202] width 266 height 44
drag, startPoint x: 715, startPoint y: 192, endPoint x: 569, endPoint y: 192, distance: 146.4
click at [569, 192] on div "2a Hamer Street, Brunswick East, VIC 3057 21/10/2025 09:00 - 11:00 Fortnightly …" at bounding box center [578, 219] width 532 height 78
click at [548, 208] on div "2a Hamer Street, Brunswick East, VIC 3057 21/10/2025 09:00 - 11:00 Fortnightly …" at bounding box center [444, 204] width 253 height 32
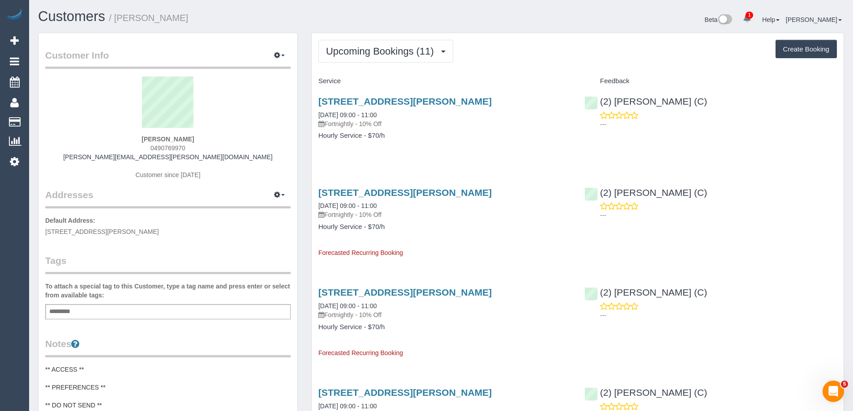
drag, startPoint x: 723, startPoint y: 196, endPoint x: 568, endPoint y: 189, distance: 155.1
click at [568, 189] on div "2a Hamer Street, Brunswick East, VIC 3057 21/10/2025 09:00 - 11:00 Fortnightly …" at bounding box center [578, 219] width 532 height 78
click at [490, 231] on div "2a Hamer Street, Brunswick East, VIC 3057 21/10/2025 09:00 - 11:00 Fortnightly …" at bounding box center [445, 219] width 266 height 78
drag, startPoint x: 731, startPoint y: 193, endPoint x: 547, endPoint y: 194, distance: 183.6
click at [549, 193] on div "2a Hamer Street, Brunswick East, VIC 3057 21/10/2025 09:00 - 11:00 Fortnightly …" at bounding box center [578, 219] width 532 height 78
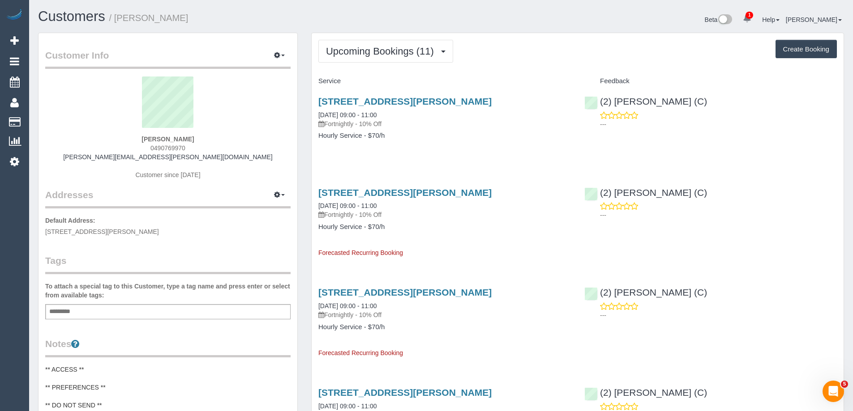
click at [514, 235] on div "2a Hamer Street, Brunswick East, VIC 3057 21/10/2025 09:00 - 11:00 Fortnightly …" at bounding box center [445, 219] width 266 height 78
drag, startPoint x: 746, startPoint y: 201, endPoint x: 439, endPoint y: 219, distance: 307.7
click at [439, 219] on div "2a Hamer Street, Brunswick East, VIC 3057 21/10/2025 09:00 - 11:00 Fortnightly …" at bounding box center [578, 219] width 532 height 78
click at [439, 219] on p "Fortnightly - 10% Off" at bounding box center [444, 214] width 253 height 9
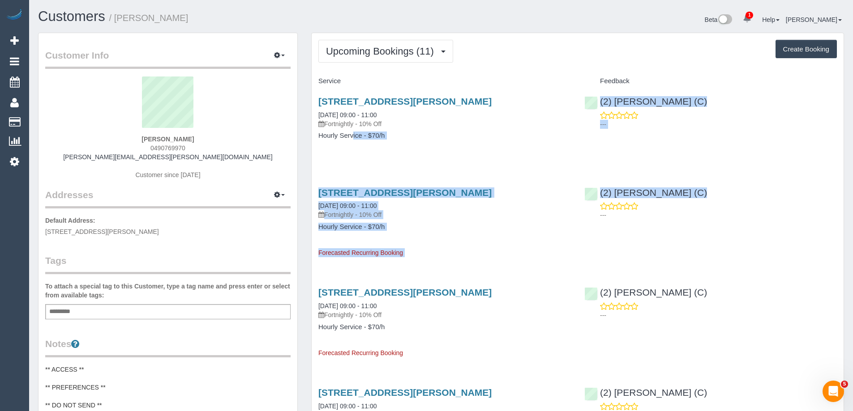
drag, startPoint x: 725, startPoint y: 205, endPoint x: 309, endPoint y: 154, distance: 418.5
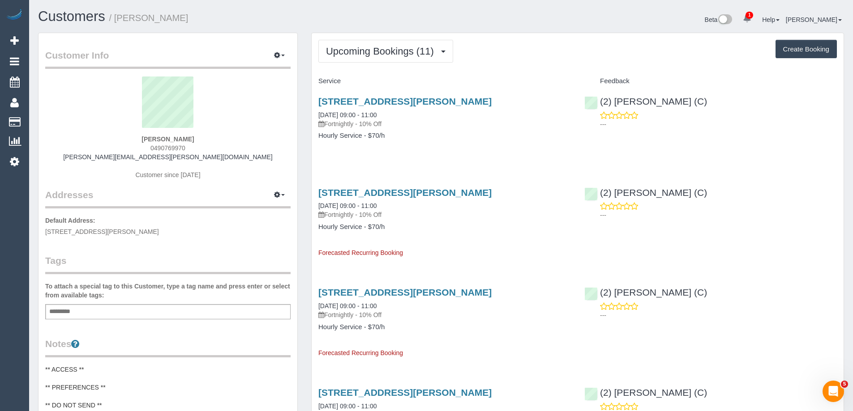
drag, startPoint x: 706, startPoint y: 195, endPoint x: 517, endPoint y: 217, distance: 190.3
click at [517, 217] on div "2a Hamer Street, Brunswick East, VIC 3057 21/10/2025 09:00 - 11:00 Fortnightly …" at bounding box center [578, 219] width 532 height 78
click at [509, 235] on div "2a Hamer Street, Brunswick East, VIC 3057 21/10/2025 09:00 - 11:00 Fortnightly …" at bounding box center [445, 219] width 266 height 78
drag, startPoint x: 773, startPoint y: 196, endPoint x: 497, endPoint y: 226, distance: 277.0
click at [502, 224] on div "2a Hamer Street, Brunswick East, VIC 3057 21/10/2025 09:00 - 11:00 Fortnightly …" at bounding box center [578, 219] width 532 height 78
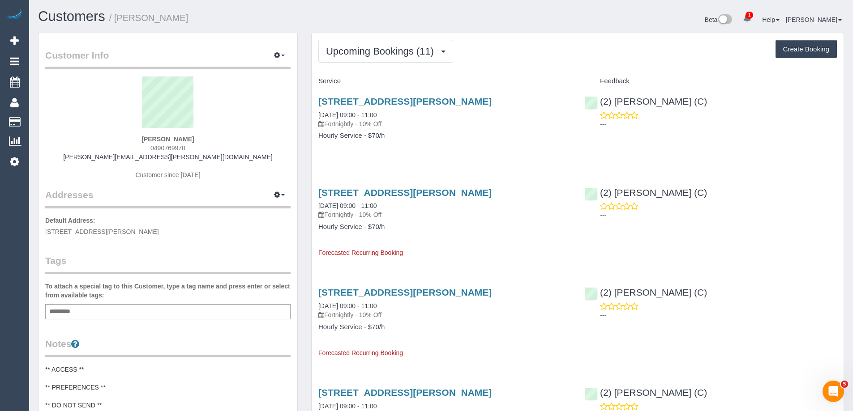
click at [497, 242] on div "2a Hamer Street, Brunswick East, VIC 3057 21/10/2025 09:00 - 11:00 Fortnightly …" at bounding box center [445, 219] width 266 height 78
drag, startPoint x: 475, startPoint y: 260, endPoint x: 316, endPoint y: 121, distance: 211.3
click at [756, 129] on div "(2) Harry Dhasmana (C) ---" at bounding box center [711, 111] width 266 height 44
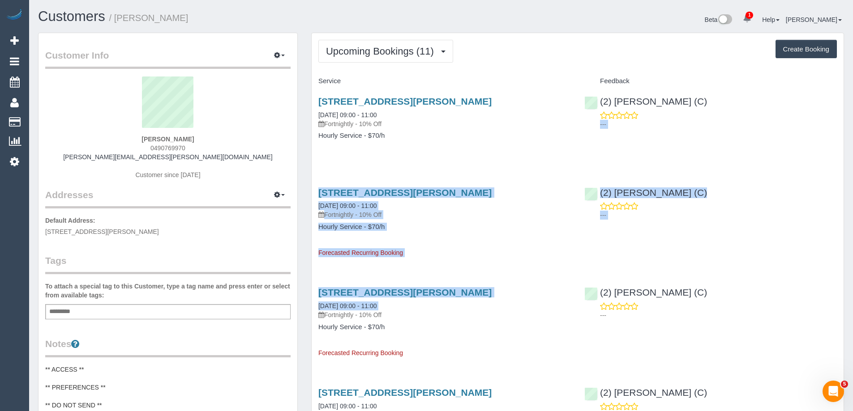
drag, startPoint x: 756, startPoint y: 90, endPoint x: 314, endPoint y: 310, distance: 493.9
click at [766, 257] on div "2a Hamer Street, Brunswick East, VIC 3057 21/10/2025 09:00 - 11:00 Fortnightly …" at bounding box center [578, 219] width 532 height 78
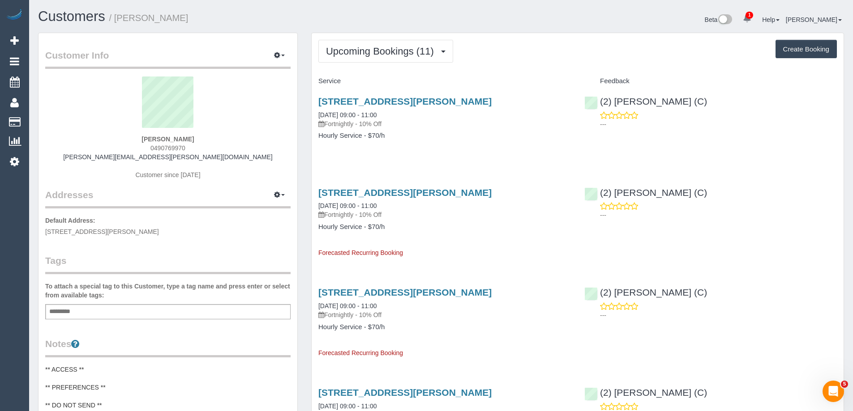
drag, startPoint x: 719, startPoint y: 100, endPoint x: 342, endPoint y: 154, distance: 381.7
click at [341, 154] on div "2a Hamer Street, Brunswick East, VIC 3057 07/10/2025 09:00 - 11:00 Fortnightly …" at bounding box center [578, 123] width 532 height 69
drag, startPoint x: 407, startPoint y: 157, endPoint x: 315, endPoint y: 133, distance: 95.2
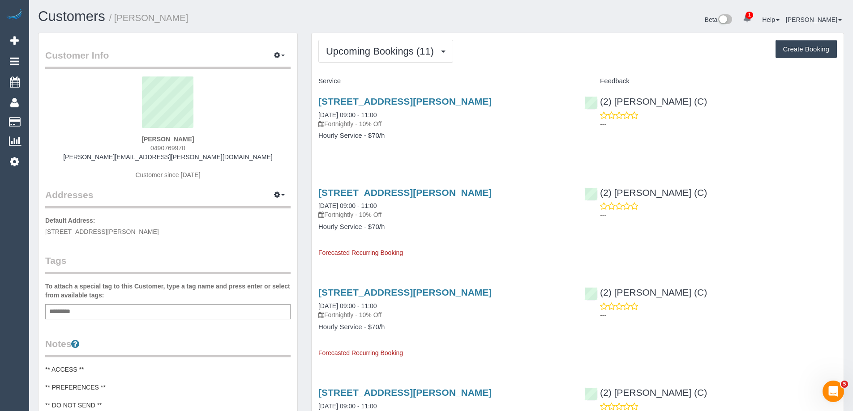
click at [336, 157] on div "2a Hamer Street, Brunswick East, VIC 3057 07/10/2025 09:00 - 11:00 Fortnightly …" at bounding box center [445, 123] width 266 height 69
click at [468, 149] on div "2a Hamer Street, Brunswick East, VIC 3057 07/10/2025 09:00 - 11:00 Fortnightly …" at bounding box center [445, 123] width 266 height 69
click at [409, 154] on div "2a Hamer Street, Brunswick East, VIC 3057 07/10/2025 09:00 - 11:00 Fortnightly …" at bounding box center [445, 123] width 266 height 69
drag, startPoint x: 197, startPoint y: 137, endPoint x: 206, endPoint y: 136, distance: 9.4
click at [206, 136] on div "Antonia Caskey 0490769970 antonia.caskey@gmail.com Customer since 2025" at bounding box center [167, 133] width 245 height 112
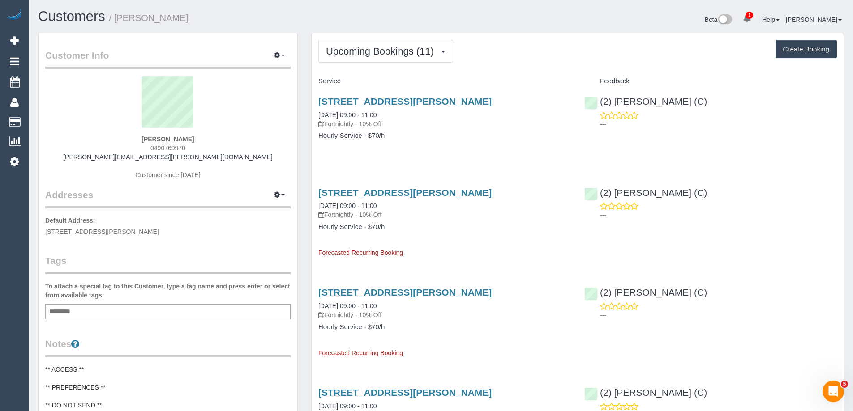
copy div "Antonia Caskey"
click at [350, 60] on button "Upcoming Bookings (11)" at bounding box center [385, 51] width 135 height 23
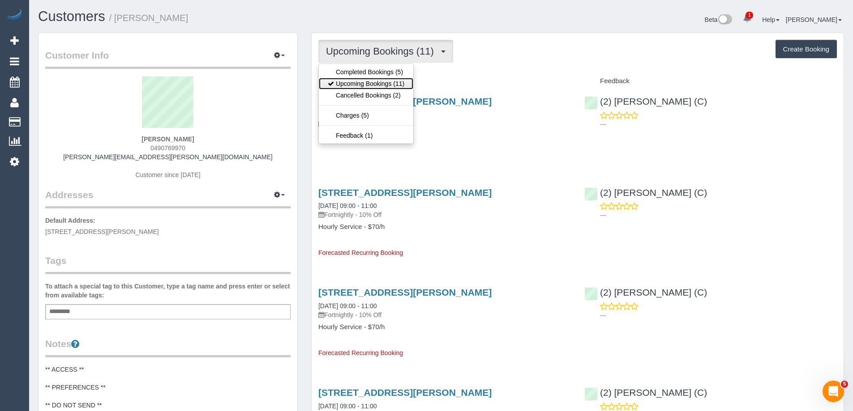
click at [388, 81] on link "Upcoming Bookings (11)" at bounding box center [366, 84] width 94 height 12
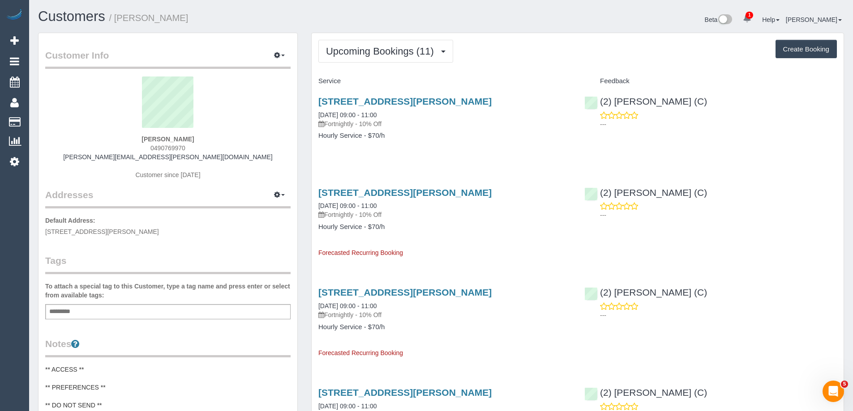
drag, startPoint x: 315, startPoint y: 188, endPoint x: 421, endPoint y: 227, distance: 113.0
click at [421, 227] on div "2a Hamer Street, Brunswick East, VIC 3057 21/10/2025 09:00 - 11:00 Fortnightly …" at bounding box center [445, 219] width 266 height 78
copy div "2a Hamer Street, Brunswick East, VIC 3057 21/10/2025 09:00 - 11:00 Fortnightly …"
click at [594, 97] on div "(2) Harry Dhasmana (C) ---" at bounding box center [711, 111] width 266 height 44
copy link "(2) Harry Dhasmana (C)"
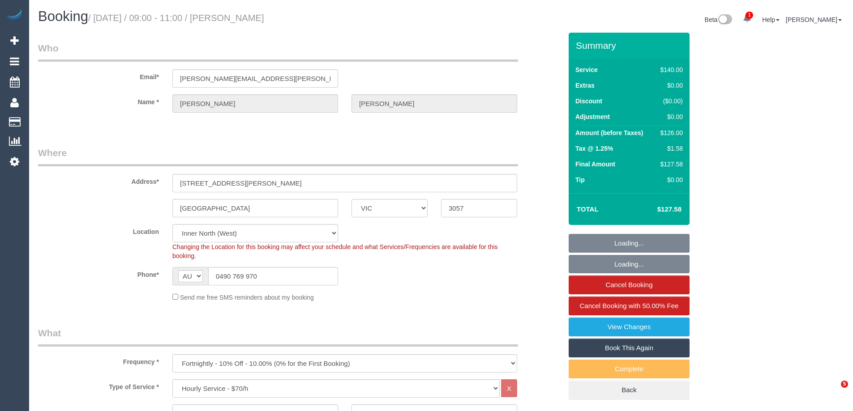
select select "VIC"
select select "number:30"
select select "number:14"
select select "number:19"
select select "number:24"
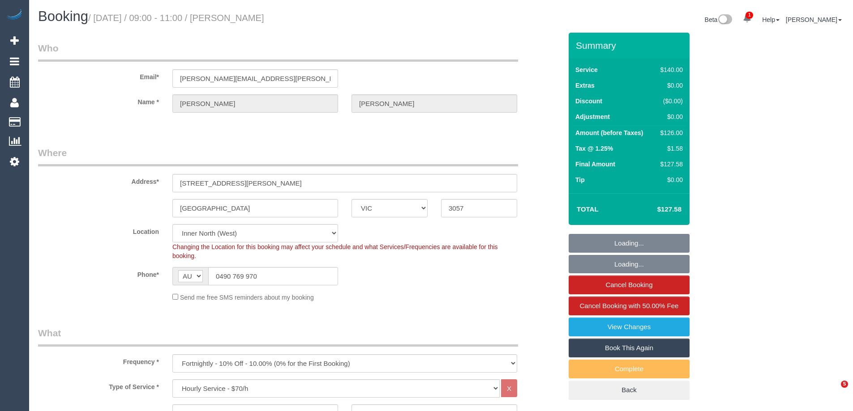
select select "number:34"
select select "number:13"
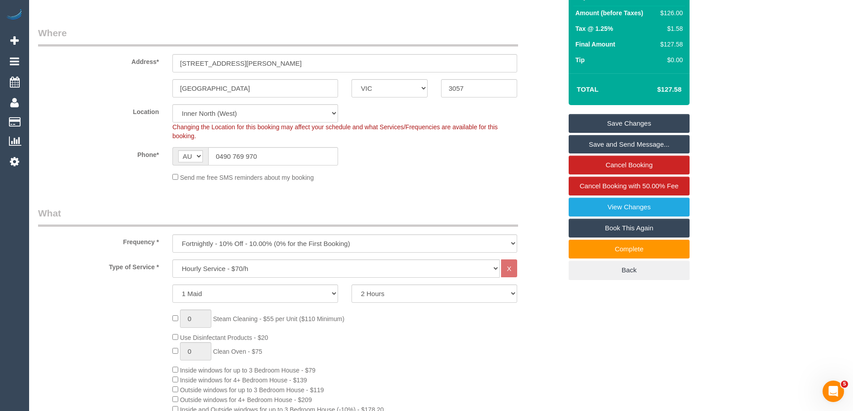
scroll to position [269, 0]
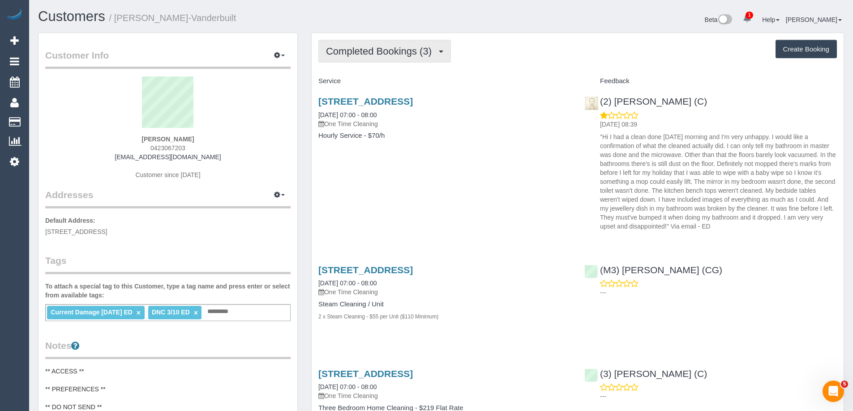
click at [382, 46] on span "Completed Bookings (3)" at bounding box center [381, 51] width 110 height 11
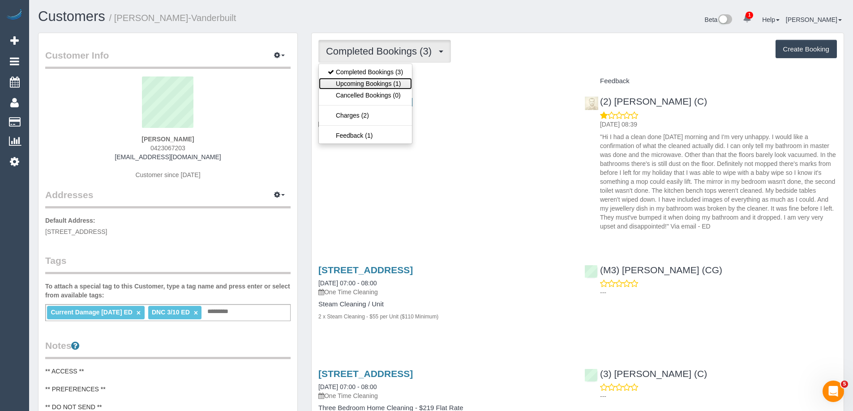
click at [379, 87] on link "Upcoming Bookings (1)" at bounding box center [365, 84] width 93 height 12
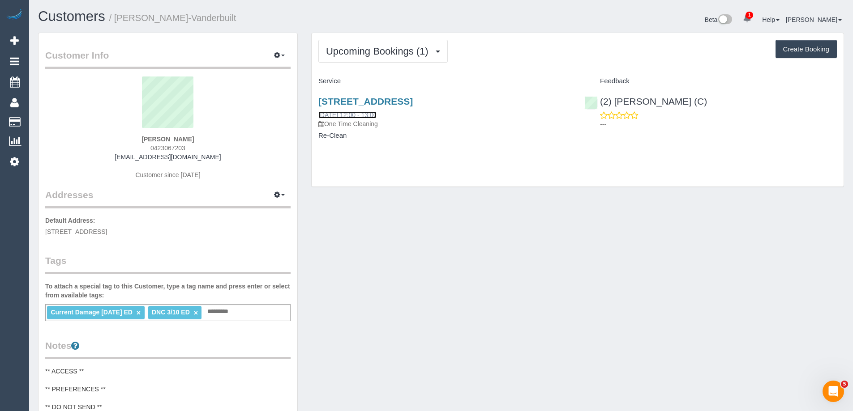
click at [365, 117] on link "08/10/2025 12:00 - 13:00" at bounding box center [347, 114] width 58 height 7
click at [462, 167] on div "Upcoming Bookings (1) Completed Bookings (3) Upcoming Bookings (1) Cancelled Bo…" at bounding box center [578, 110] width 532 height 154
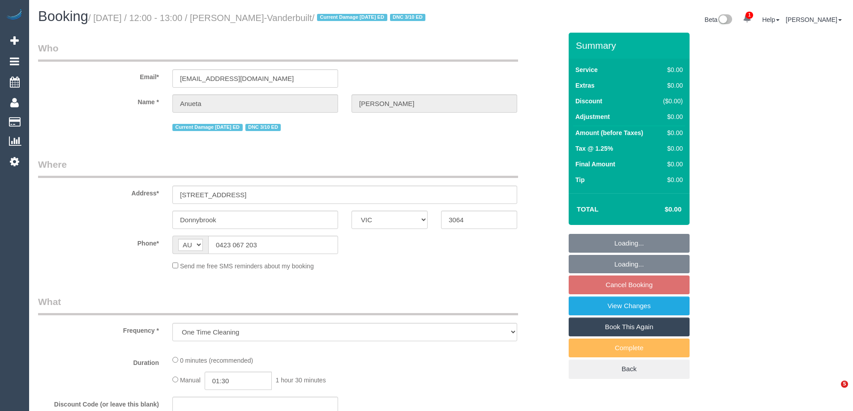
select select "VIC"
select select "number:27"
select select "number:15"
select select "number:18"
select select "number:24"
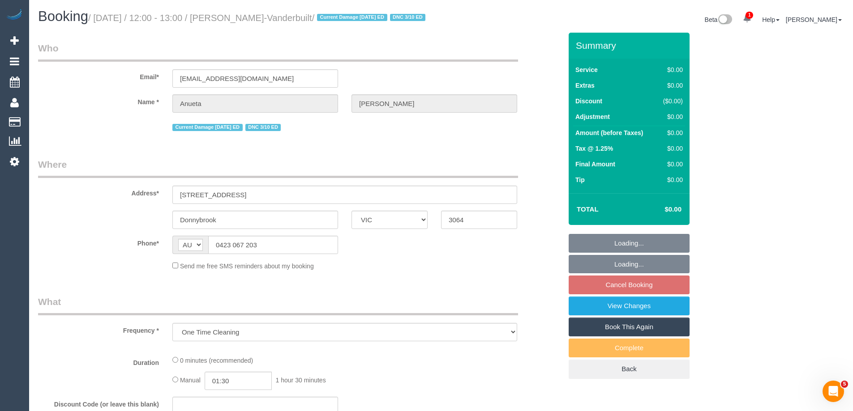
select select "number:34"
select select "number:12"
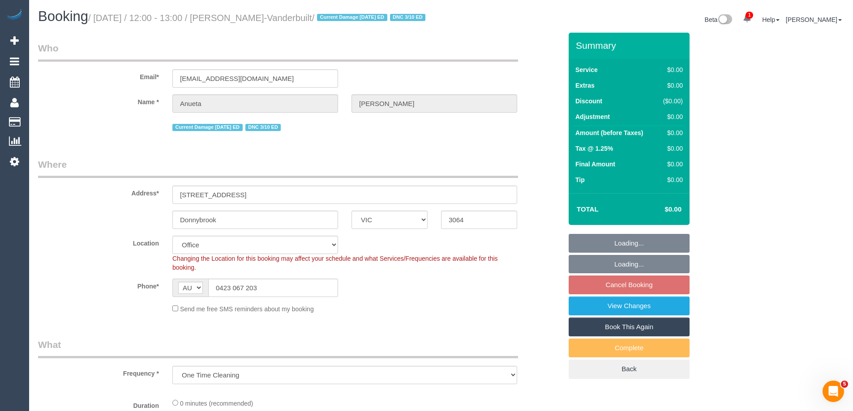
select select "object:742"
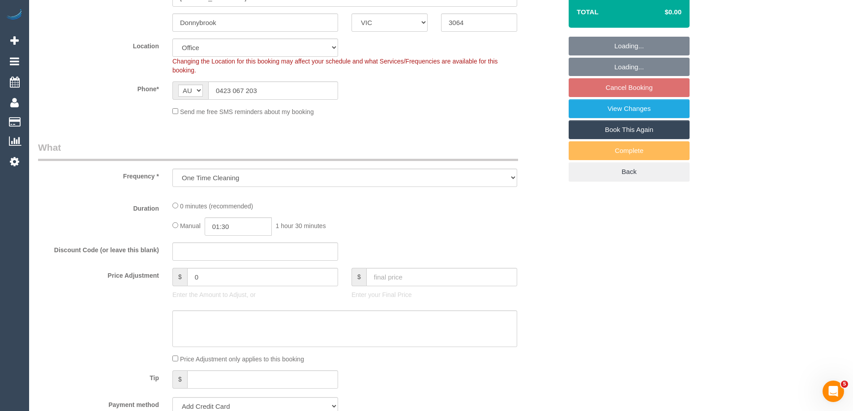
select select "string:stripe-pm_1S9cON2GScqysDRV7tX5BhOe"
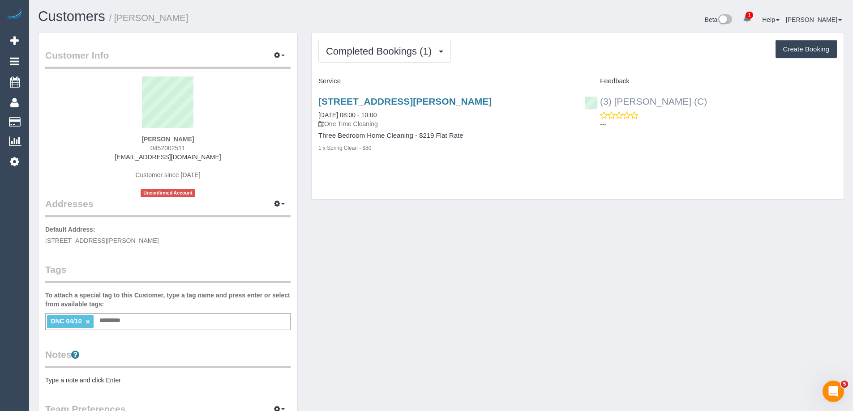
drag, startPoint x: 731, startPoint y: 100, endPoint x: 601, endPoint y: 106, distance: 130.4
click at [601, 106] on div "(3) Patrick Sopulu (C) ---" at bounding box center [711, 111] width 266 height 44
copy link "(3) [PERSON_NAME] (C)"
click at [351, 114] on link "04/10/2025 08:00 - 10:00" at bounding box center [347, 114] width 58 height 7
drag, startPoint x: 316, startPoint y: 112, endPoint x: 458, endPoint y: 166, distance: 152.3
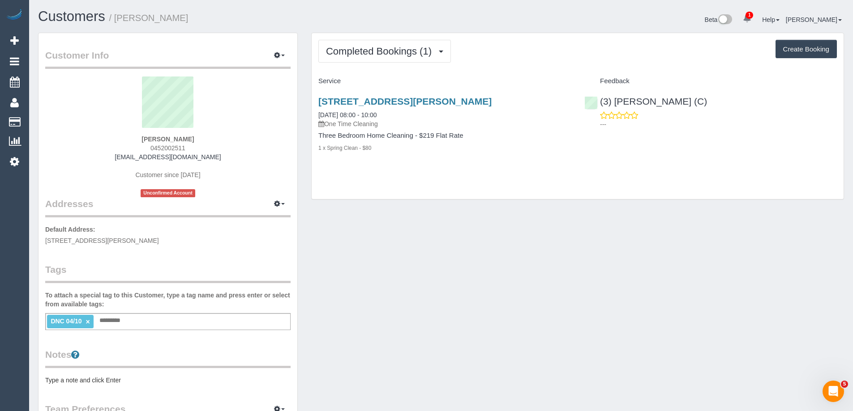
click at [458, 166] on div "95 Hume Street, Greensborough, VIC 3088 04/10/2025 08:00 - 10:00 One Time Clean…" at bounding box center [445, 129] width 266 height 81
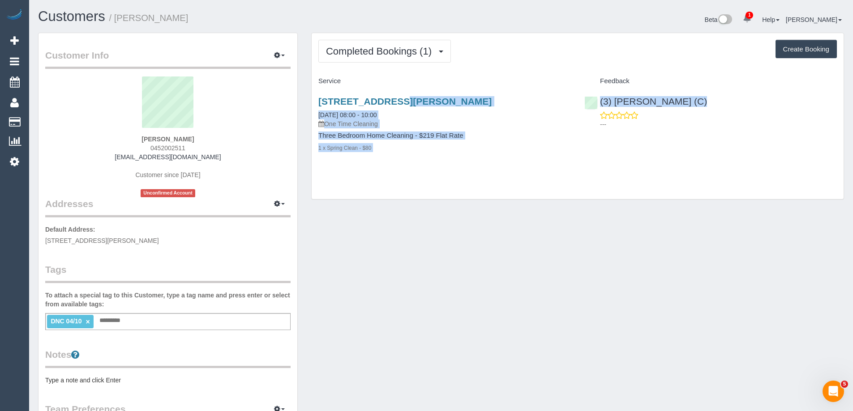
copy div "95 Hume Street, Greensborough, VIC 3088 04/10/2025 08:00 - 10:00 One Time Clean…"
drag, startPoint x: 314, startPoint y: 98, endPoint x: 689, endPoint y: 112, distance: 375.9
click at [689, 112] on div "95 Hume Street, Greensborough, VIC 3088 04/10/2025 08:00 - 10:00 One Time Clean…" at bounding box center [578, 129] width 532 height 81
click at [591, 171] on div "Completed Bookings (1) Completed Bookings (1) Upcoming Bookings (0) Cancelled B…" at bounding box center [578, 116] width 532 height 167
click at [474, 166] on div "95 Hume Street, Greensborough, VIC 3088 04/10/2025 08:00 - 10:00 One Time Clean…" at bounding box center [445, 129] width 266 height 81
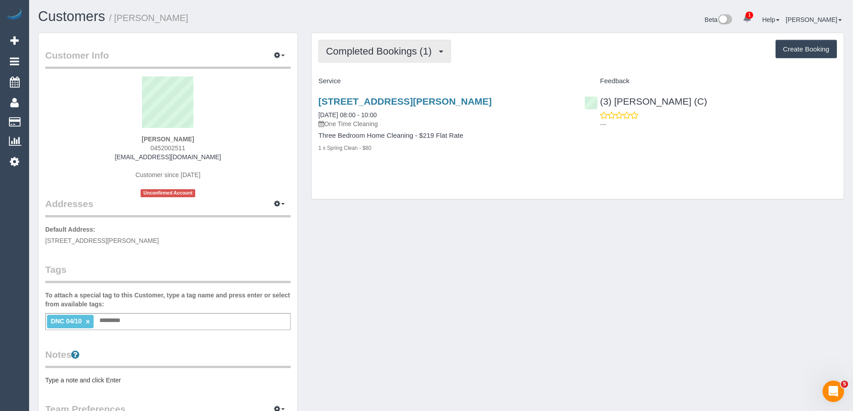
click at [377, 45] on button "Completed Bookings (1)" at bounding box center [384, 51] width 133 height 23
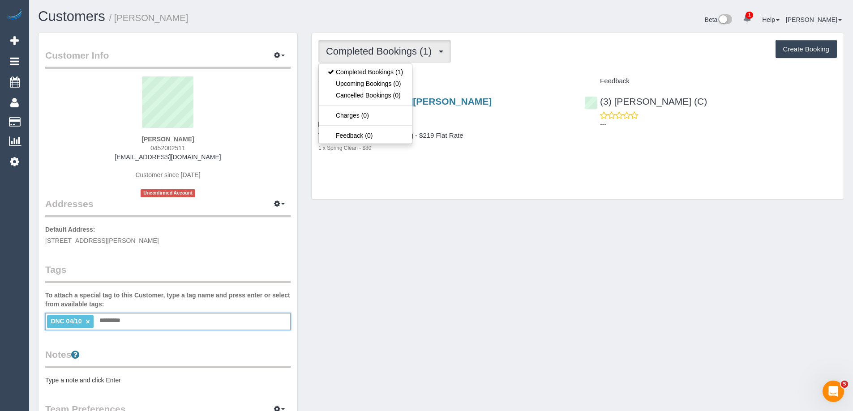
click at [117, 325] on input "text" at bounding box center [112, 321] width 30 height 12
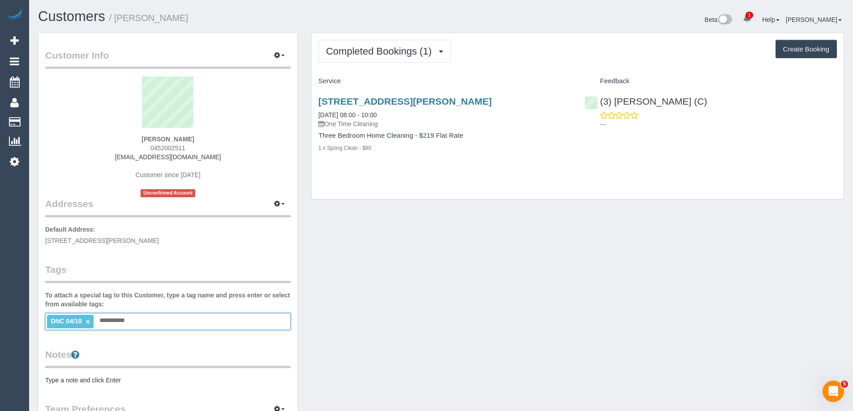
type input "**********"
click at [88, 322] on link "×" at bounding box center [88, 322] width 4 height 8
drag, startPoint x: 204, startPoint y: 140, endPoint x: 44, endPoint y: 137, distance: 159.9
click at [45, 137] on div "Customer Info Edit Contact Info Send Message Email Preferences Special Sales Ta…" at bounding box center [168, 329] width 259 height 592
click at [213, 144] on div "Rheannon Ashby 0452002511 ashbyrheannon@gmail.com Customer since 2025 Unconfirm…" at bounding box center [167, 137] width 245 height 121
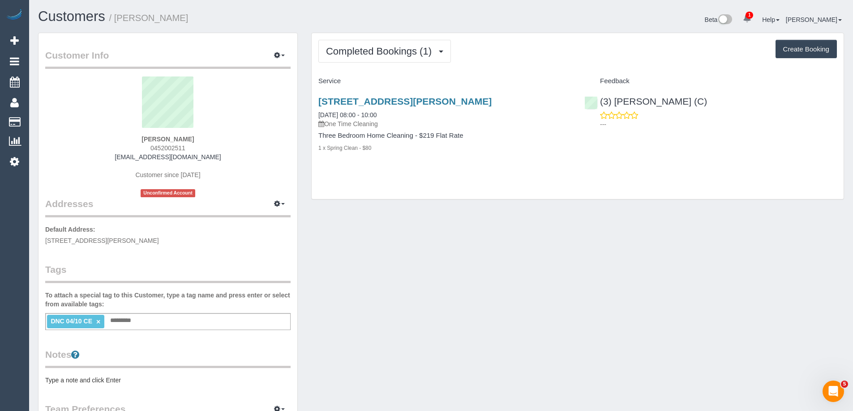
drag, startPoint x: 212, startPoint y: 140, endPoint x: 112, endPoint y: 136, distance: 99.9
click at [112, 136] on div "Rheannon Ashby 0452002511 ashbyrheannon@gmail.com Customer since 2025 Unconfirm…" at bounding box center [167, 137] width 245 height 121
copy strong "Rheannon Ashby"
drag, startPoint x: 408, startPoint y: 115, endPoint x: 314, endPoint y: 113, distance: 94.0
click at [314, 113] on div "95 Hume Street, Greensborough, VIC 3088 04/10/2025 08:00 - 10:00 One Time Clean…" at bounding box center [445, 129] width 266 height 81
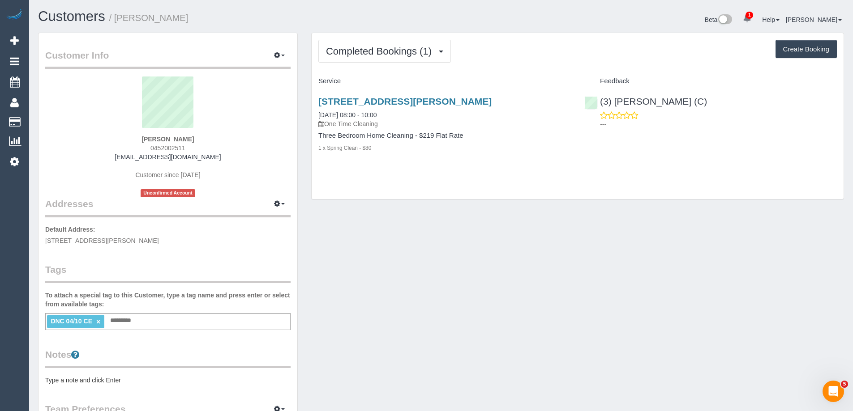
copy link "04/10/2025 08:00 - 10:00"
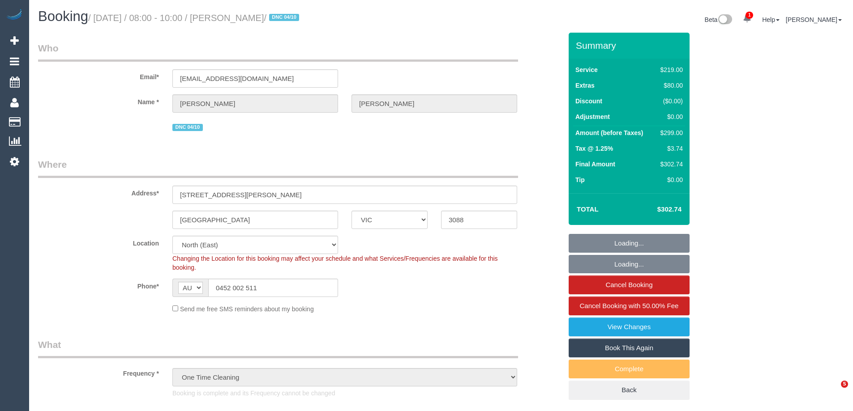
select select "VIC"
select select "number:27"
select select "number:14"
select select "number:19"
select select "number:24"
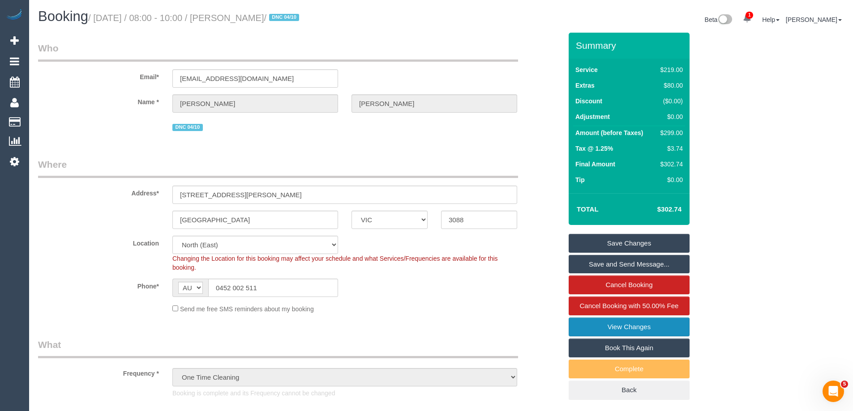
click at [616, 328] on link "View Changes" at bounding box center [629, 327] width 121 height 19
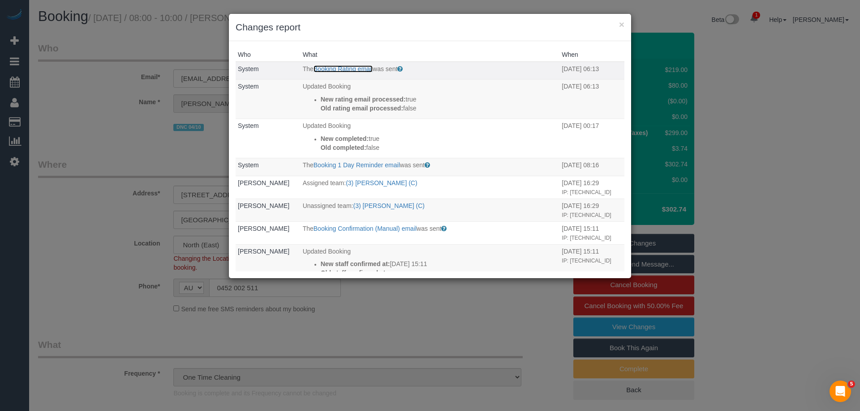
click at [343, 69] on link "Booking Rating email" at bounding box center [342, 68] width 59 height 7
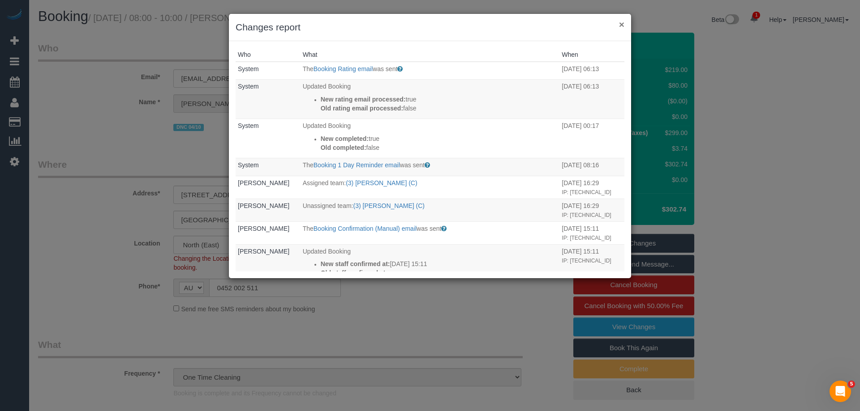
click at [622, 23] on button "×" at bounding box center [621, 24] width 5 height 9
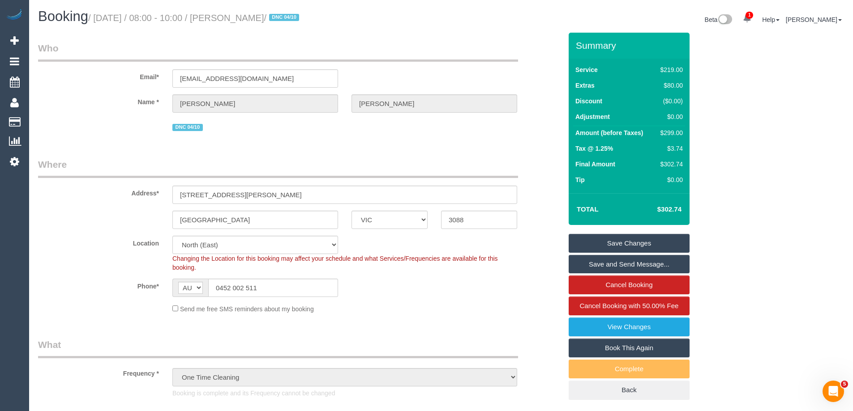
click at [672, 133] on div "$299.00" at bounding box center [670, 132] width 26 height 9
copy div "299.00"
click at [630, 327] on link "View Changes" at bounding box center [629, 327] width 121 height 19
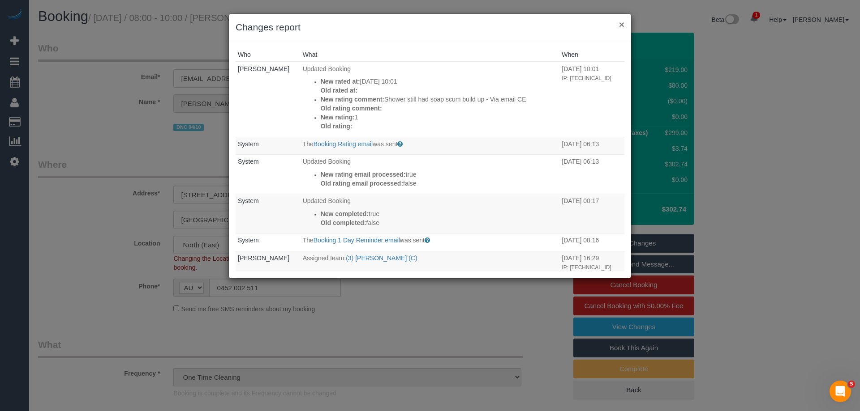
click at [620, 25] on button "×" at bounding box center [621, 24] width 5 height 9
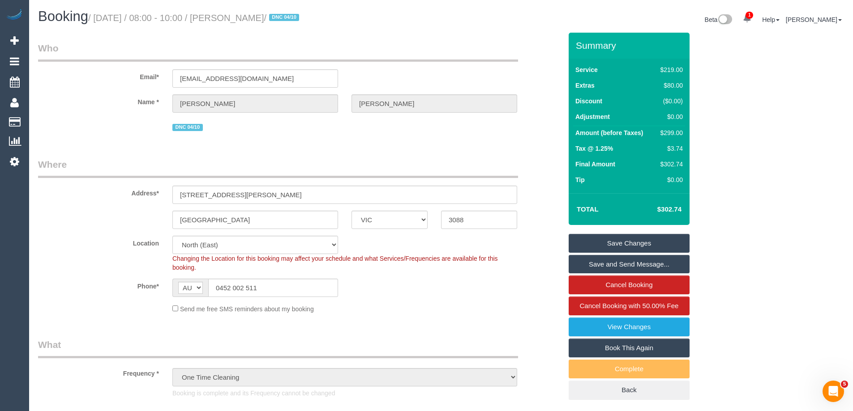
click at [675, 133] on div "$299.00" at bounding box center [670, 132] width 26 height 9
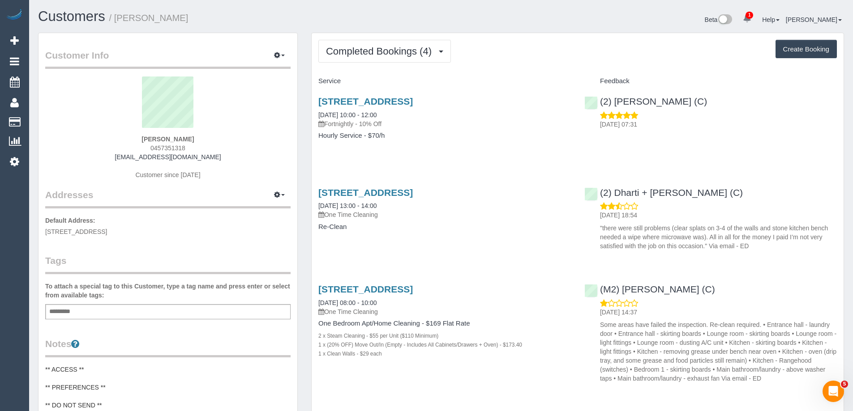
drag, startPoint x: 206, startPoint y: 136, endPoint x: 90, endPoint y: 135, distance: 116.0
click at [90, 135] on div "[PERSON_NAME] 0457351318 [EMAIL_ADDRESS][DOMAIN_NAME] Customer since [DATE]" at bounding box center [167, 133] width 245 height 112
click at [213, 137] on div "[PERSON_NAME] 0457351318 [EMAIL_ADDRESS][DOMAIN_NAME] Customer since [DATE]" at bounding box center [167, 133] width 245 height 112
drag, startPoint x: 209, startPoint y: 139, endPoint x: 125, endPoint y: 136, distance: 83.3
click at [130, 136] on div "[PERSON_NAME] 0457351318 [EMAIL_ADDRESS][DOMAIN_NAME] Customer since [DATE]" at bounding box center [167, 133] width 245 height 112
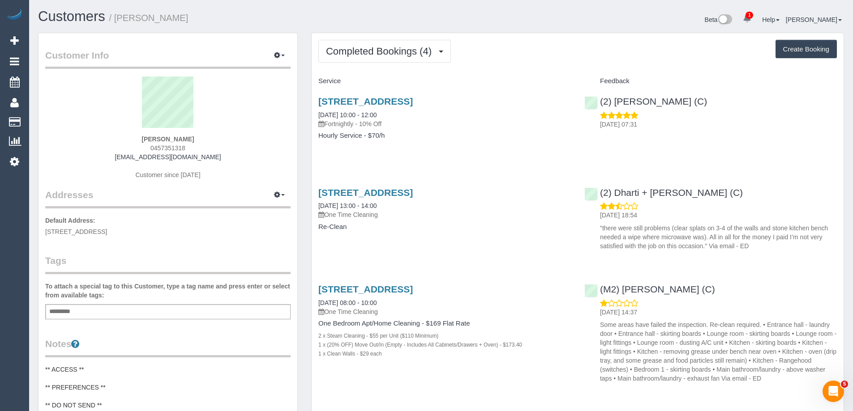
copy strong "[PERSON_NAME]"
click at [371, 51] on span "Completed Bookings (4)" at bounding box center [381, 51] width 110 height 11
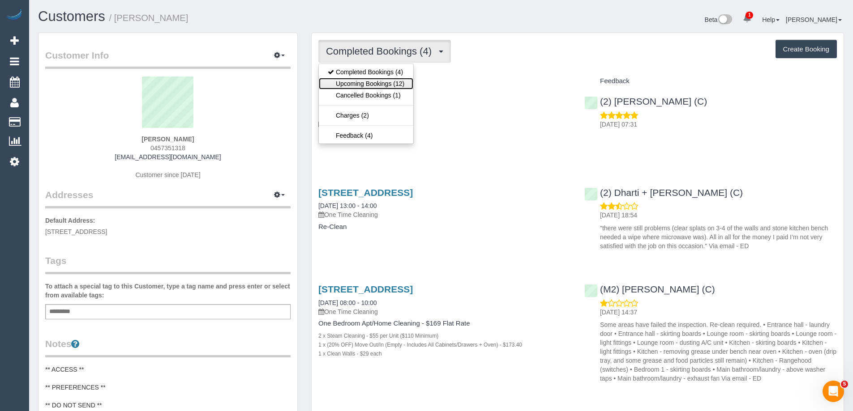
click at [373, 81] on link "Upcoming Bookings (12)" at bounding box center [366, 84] width 94 height 12
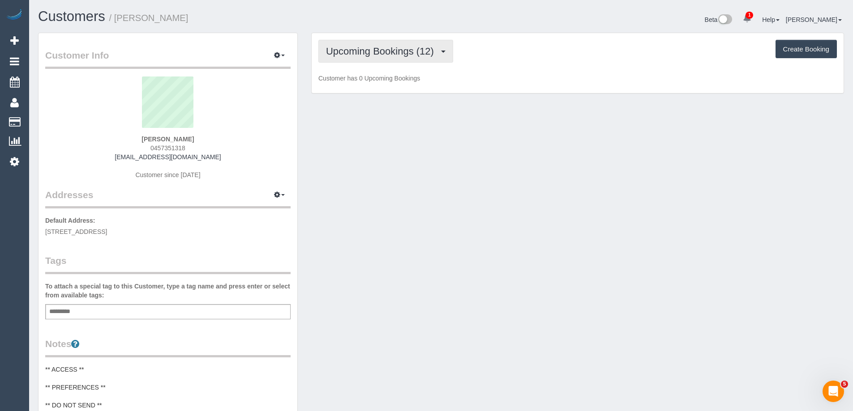
click at [383, 47] on span "Upcoming Bookings (12)" at bounding box center [382, 51] width 112 height 11
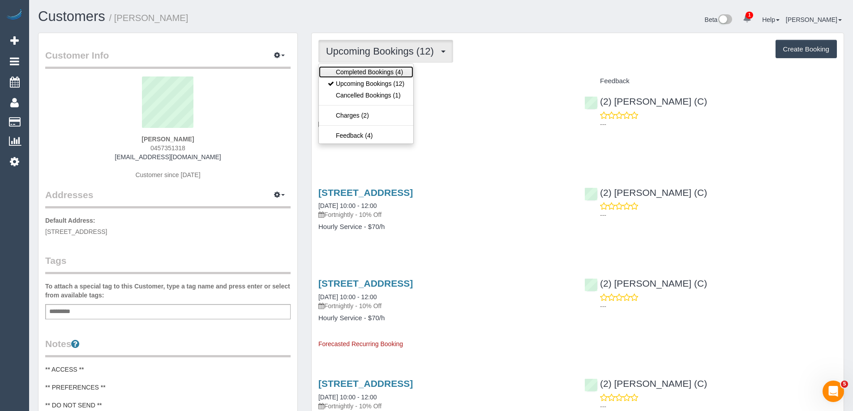
click at [373, 66] on link "Completed Bookings (4)" at bounding box center [366, 72] width 94 height 12
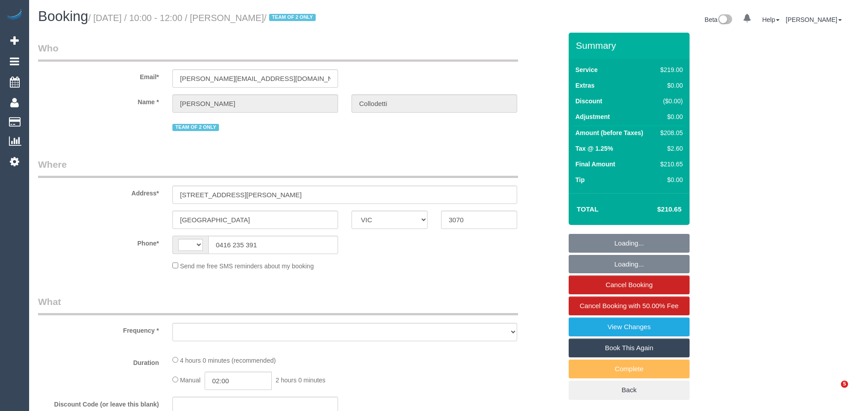
select select "VIC"
select select "string:AU"
select select "string:stripe-pm_1PkwNl2GScqysDRVzeb8zFQM"
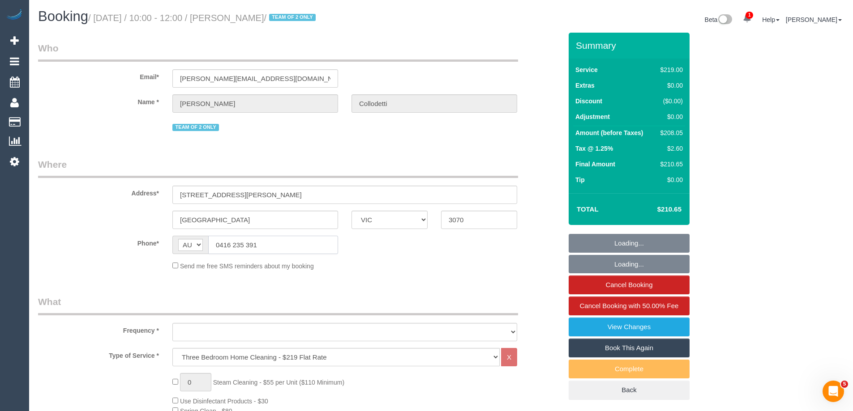
click at [98, 249] on sui-booking-location "Phone* AF AL DZ AD AO AI AQ AG AR AM AW AU AT AZ BS BH BD BB BY BE BZ BJ BM BT …" at bounding box center [300, 253] width 524 height 35
select select "object:677"
select select "number:27"
select select "number:14"
select select "number:18"
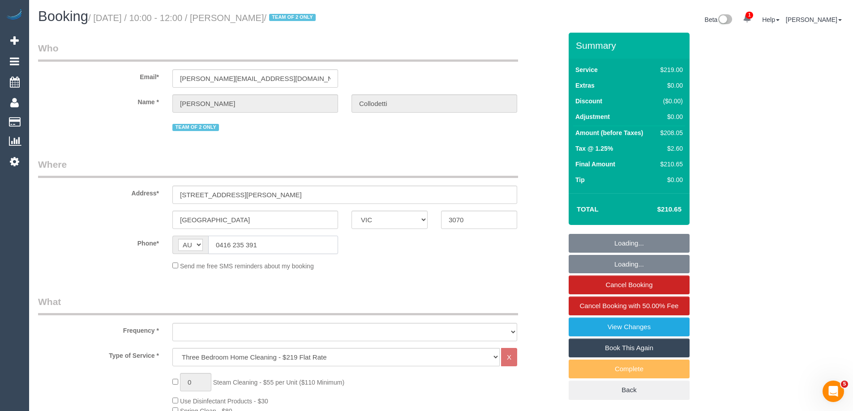
select select "number:22"
select select "number:34"
select select "number:26"
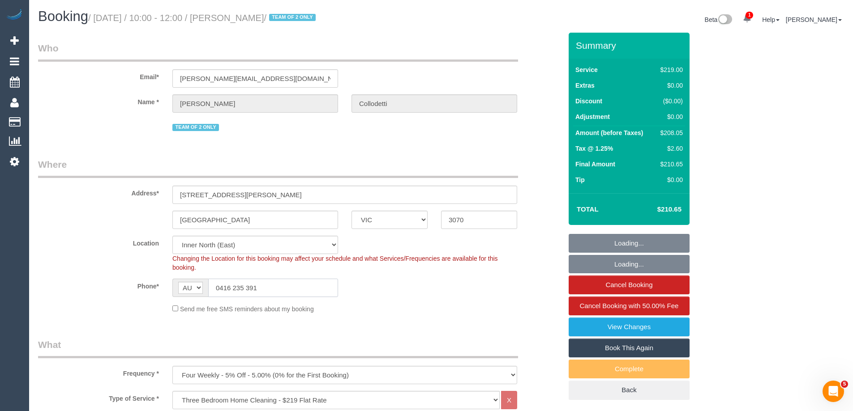
select select "object:1592"
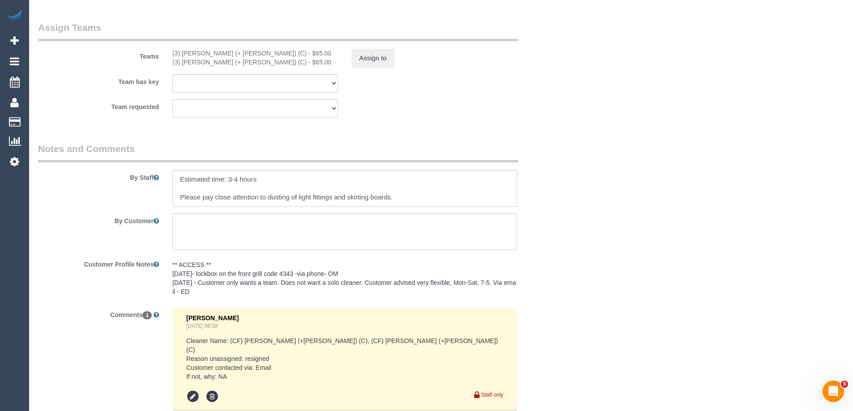
scroll to position [1477, 0]
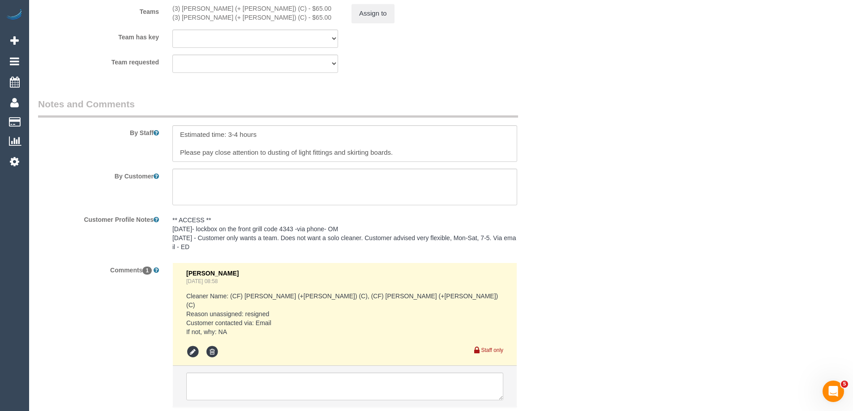
click at [274, 227] on pre "** ACCESS ** 17/06/25- lockbox on the front grill code 4343 -via phone- OM 23/8…" at bounding box center [344, 234] width 345 height 36
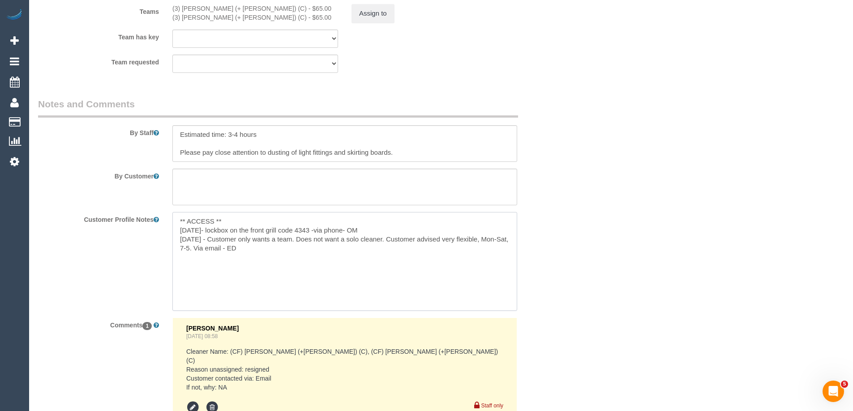
drag, startPoint x: 210, startPoint y: 229, endPoint x: 314, endPoint y: 227, distance: 103.9
click at [314, 227] on textarea "** ACCESS ** 17/06/25- lockbox on the front grill code 4343 -via phone- OM 23/8…" at bounding box center [344, 261] width 345 height 99
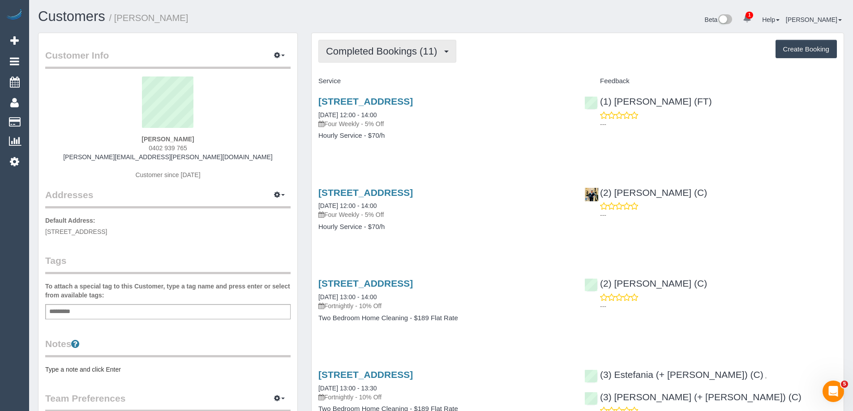
click at [385, 52] on span "Completed Bookings (11)" at bounding box center [384, 51] width 116 height 11
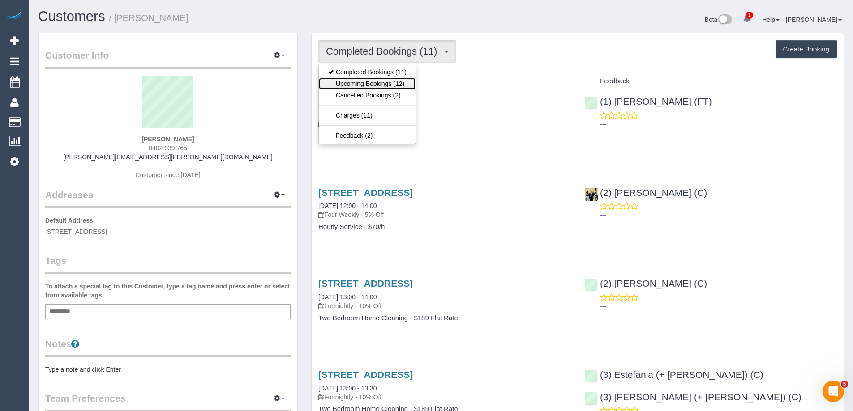
click at [376, 81] on link "Upcoming Bookings (12)" at bounding box center [367, 84] width 97 height 12
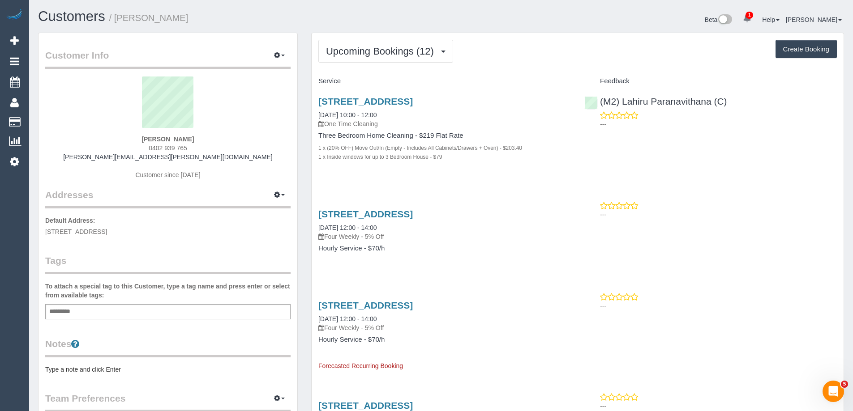
drag, startPoint x: 197, startPoint y: 134, endPoint x: 137, endPoint y: 136, distance: 60.9
click at [137, 136] on div "[PERSON_NAME] 0402 939 765 [PERSON_NAME][EMAIL_ADDRESS][PERSON_NAME][DOMAIN_NAM…" at bounding box center [167, 133] width 245 height 112
drag, startPoint x: 197, startPoint y: 138, endPoint x: 127, endPoint y: 140, distance: 70.3
click at [127, 140] on div "[PERSON_NAME] 0402 939 765 [PERSON_NAME][EMAIL_ADDRESS][PERSON_NAME][DOMAIN_NAM…" at bounding box center [167, 133] width 245 height 112
copy strong "[PERSON_NAME]"
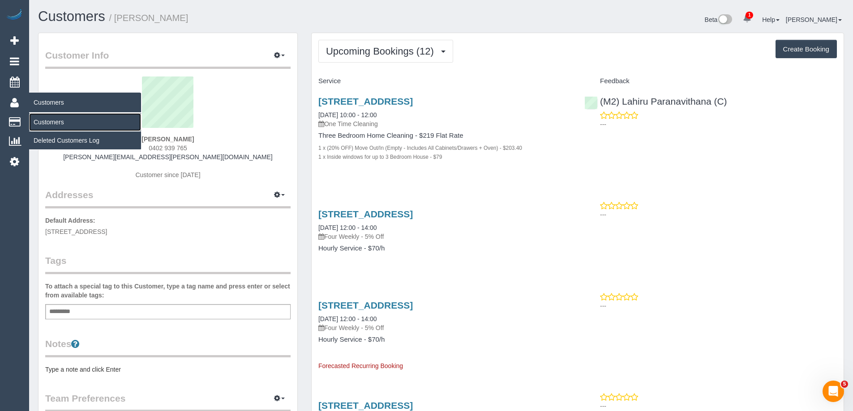
click at [51, 122] on link "Customers" at bounding box center [85, 122] width 112 height 18
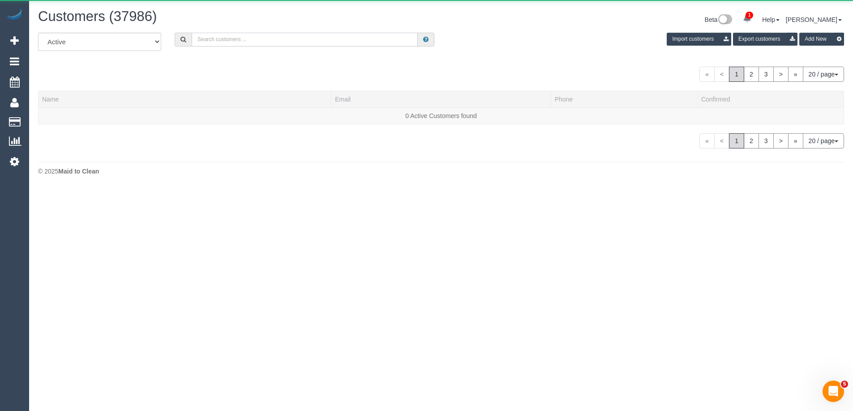
click at [317, 43] on input "text" at bounding box center [305, 40] width 226 height 14
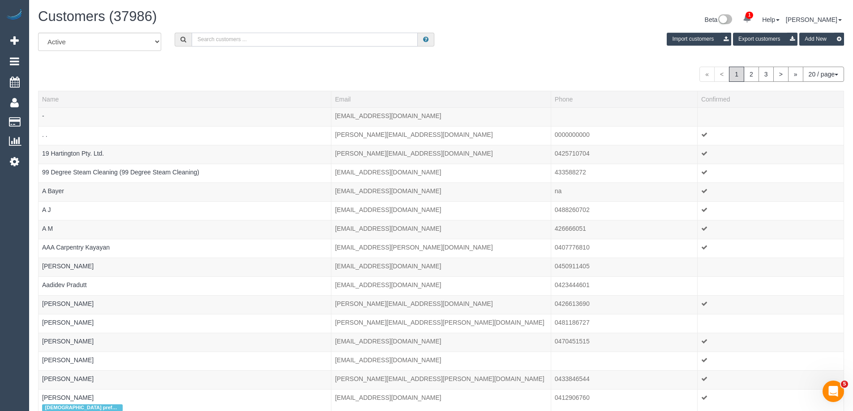
paste input "61432621112"
drag, startPoint x: 203, startPoint y: 41, endPoint x: 151, endPoint y: 25, distance: 54.2
click at [154, 27] on div "Customers (37986) Beta 1 Your Notifications You have 0 alerts × You have 2 to c…" at bounding box center [441, 279] width 824 height 558
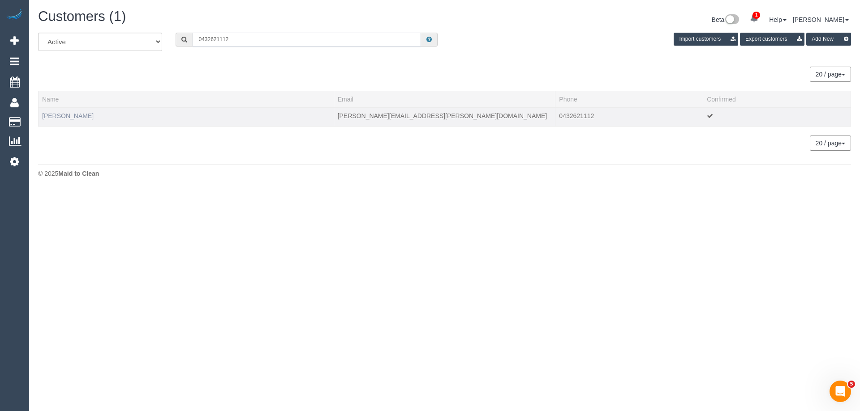
type input "0432621112"
click at [74, 118] on link "[PERSON_NAME]" at bounding box center [67, 115] width 51 height 7
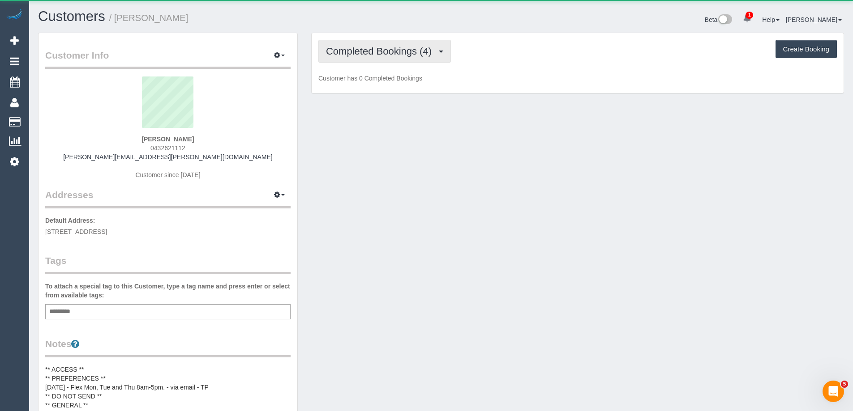
click at [347, 55] on span "Completed Bookings (4)" at bounding box center [381, 51] width 110 height 11
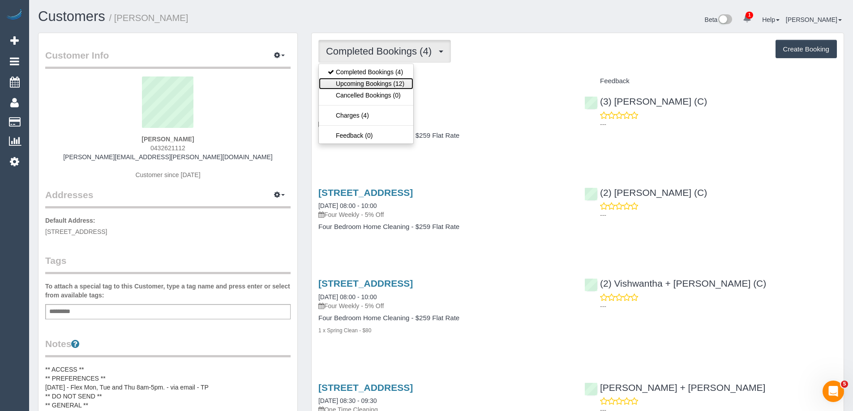
click at [351, 84] on link "Upcoming Bookings (12)" at bounding box center [366, 84] width 94 height 12
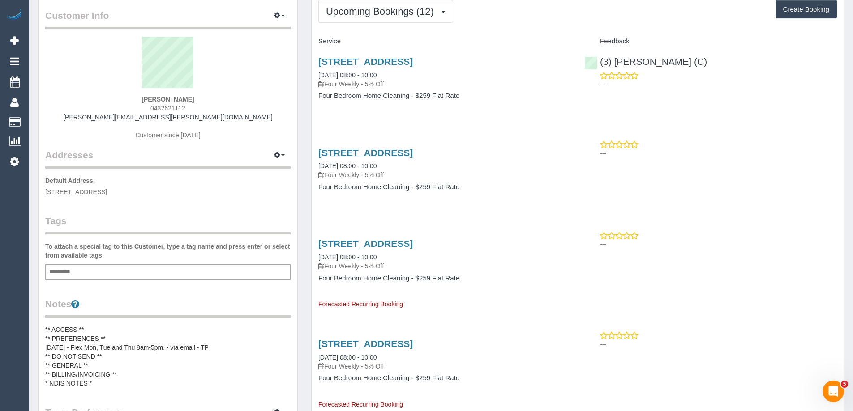
scroll to position [33, 0]
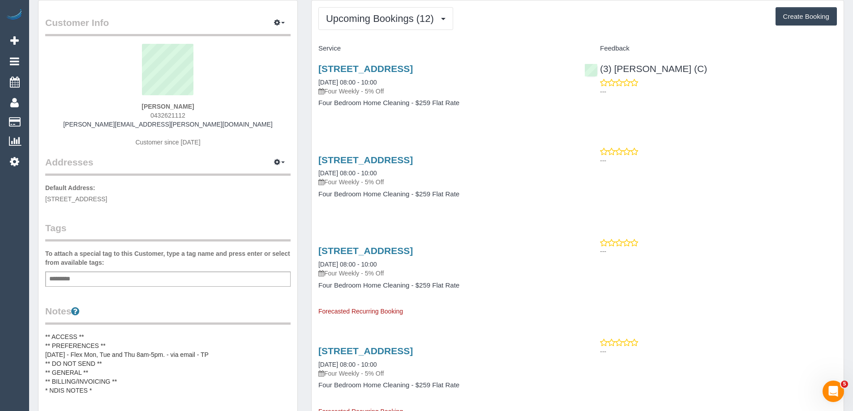
drag, startPoint x: 201, startPoint y: 107, endPoint x: 132, endPoint y: 110, distance: 69.0
click at [132, 110] on div "Rebecca Sharman 0432621112 rebecca.sharman@hotmail.com Customer since 2021" at bounding box center [167, 100] width 245 height 112
copy strong "[PERSON_NAME]"
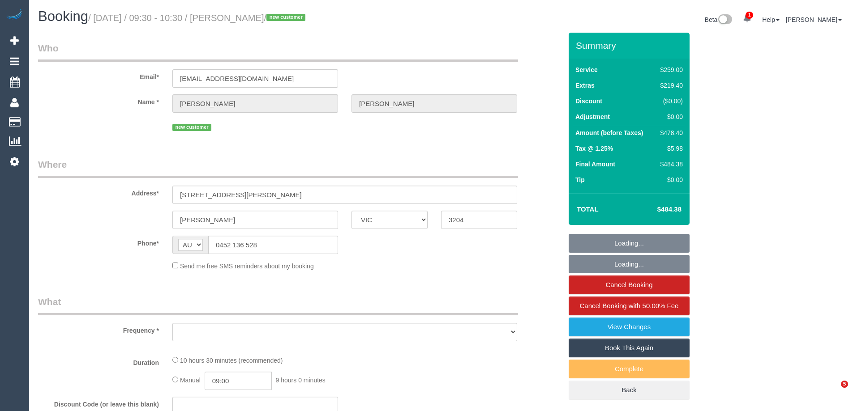
select select "VIC"
select select "string:stripe-pm_1SAOAQ2GScqysDRVVjnoUcvT"
select select "number:28"
select select "number:14"
select select "number:19"
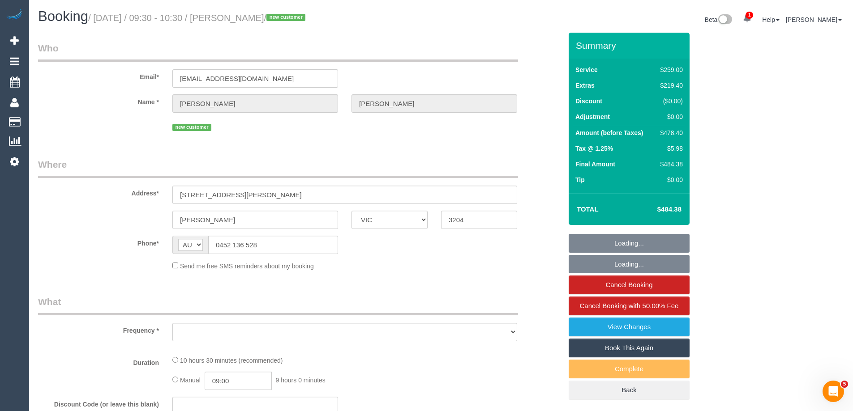
select select "number:25"
select select "number:13"
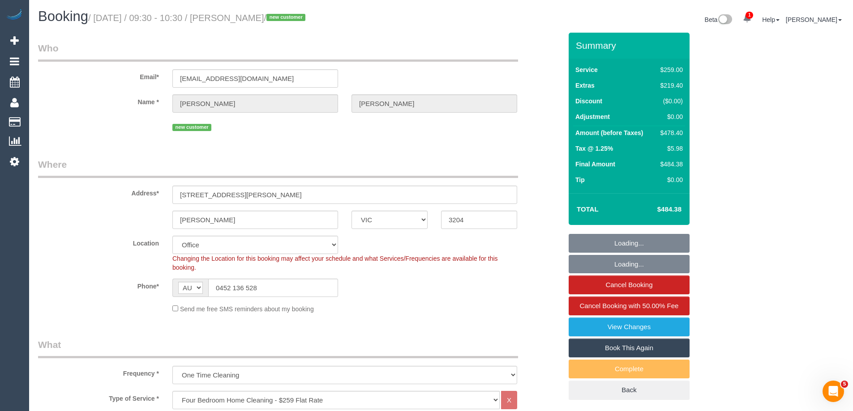
select select "object:2135"
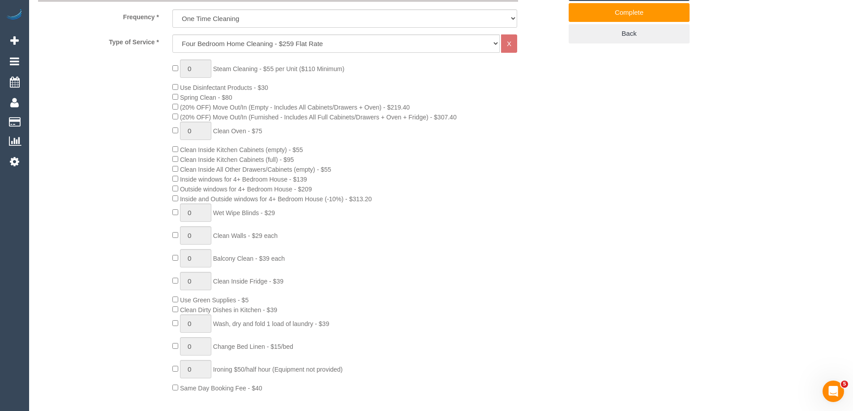
scroll to position [358, 0]
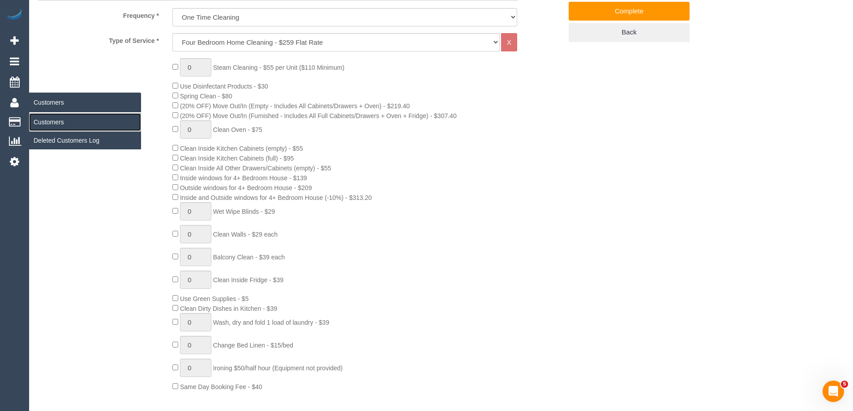
click at [48, 121] on link "Customers" at bounding box center [85, 122] width 112 height 18
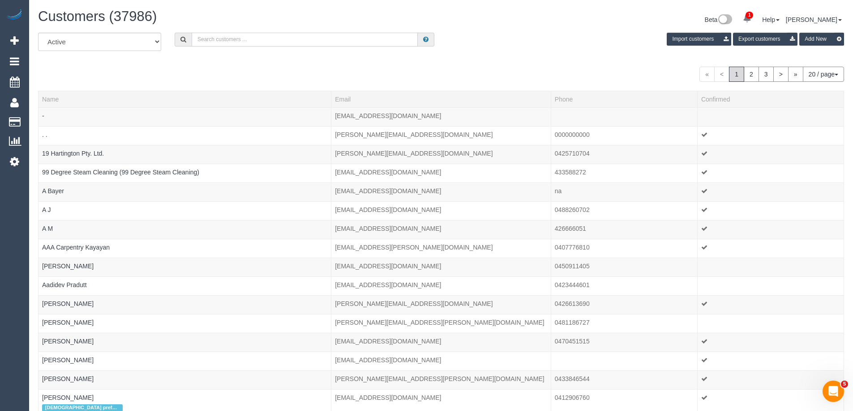
click at [230, 39] on input "text" at bounding box center [305, 40] width 226 height 14
paste input "terrianne_72@hotmail.com"
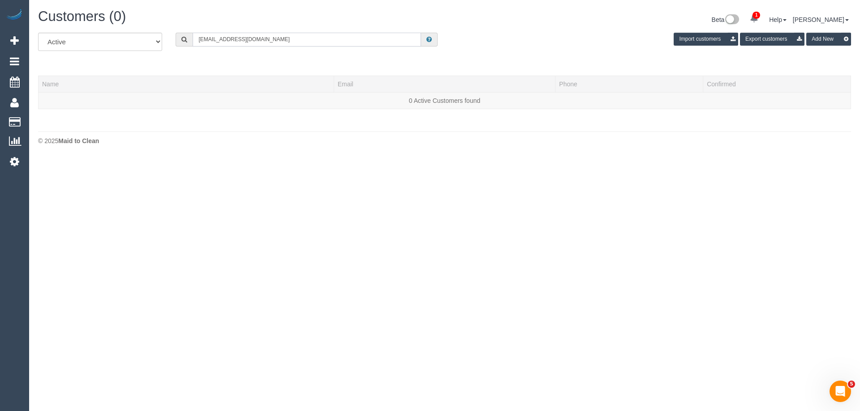
click at [280, 37] on input "terrianne_72@hotmail.com" at bounding box center [307, 40] width 228 height 14
click at [280, 36] on input "terrianne_72@hotmail.com" at bounding box center [307, 40] width 228 height 14
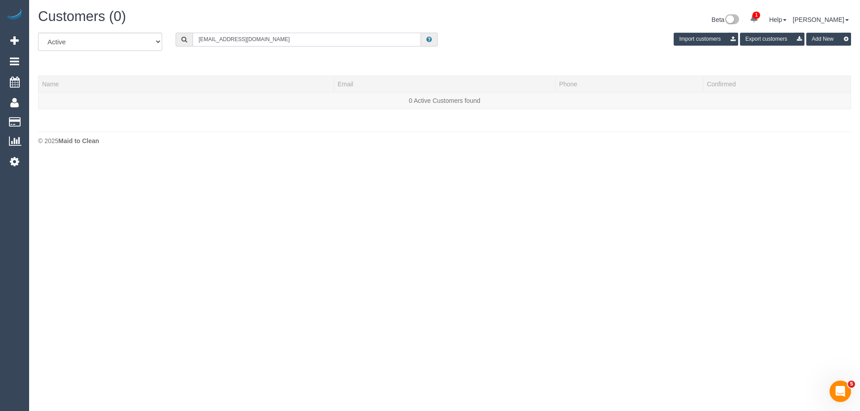
paste input "India Farmer"
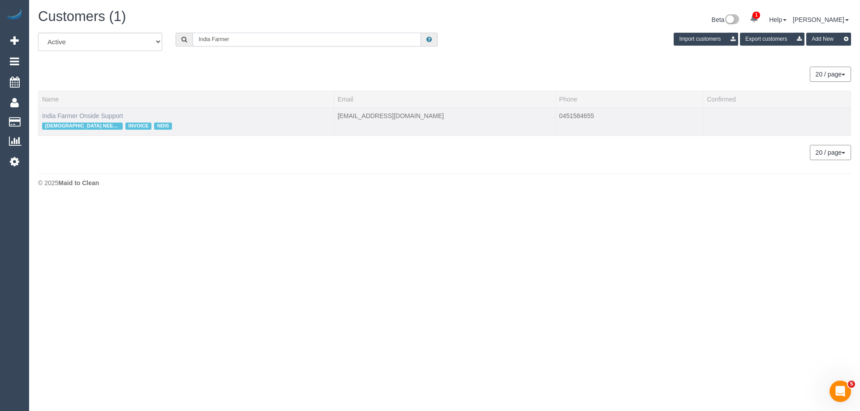
type input "India Farmer"
click at [82, 115] on link "India Farmer Onside Support" at bounding box center [82, 115] width 81 height 7
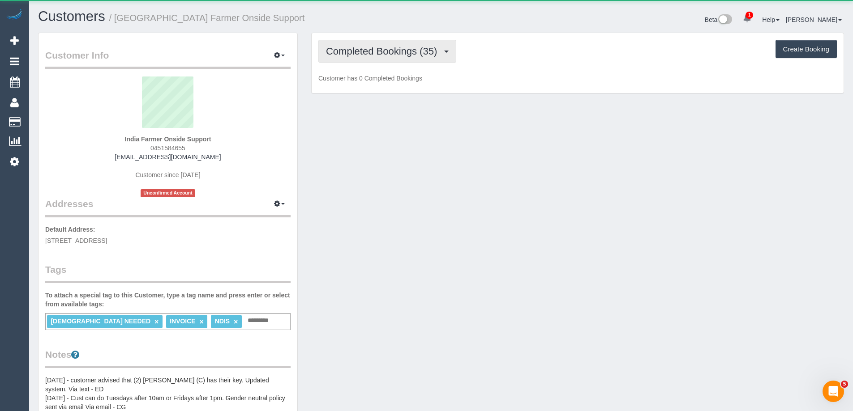
click at [406, 57] on button "Completed Bookings (35)" at bounding box center [387, 51] width 138 height 23
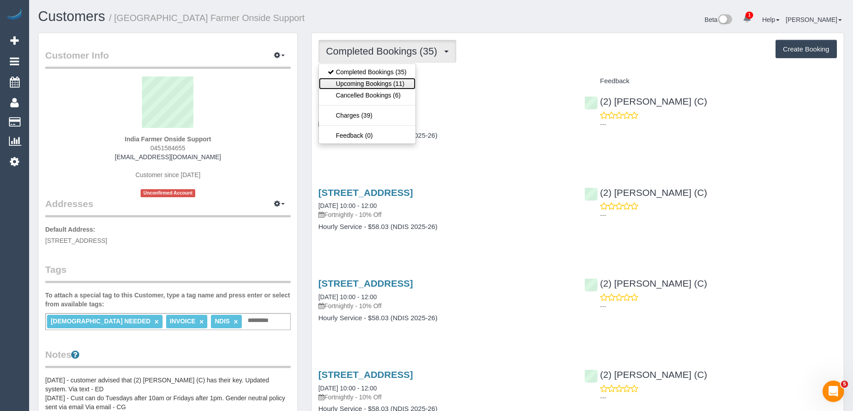
click at [394, 83] on link "Upcoming Bookings (11)" at bounding box center [367, 84] width 97 height 12
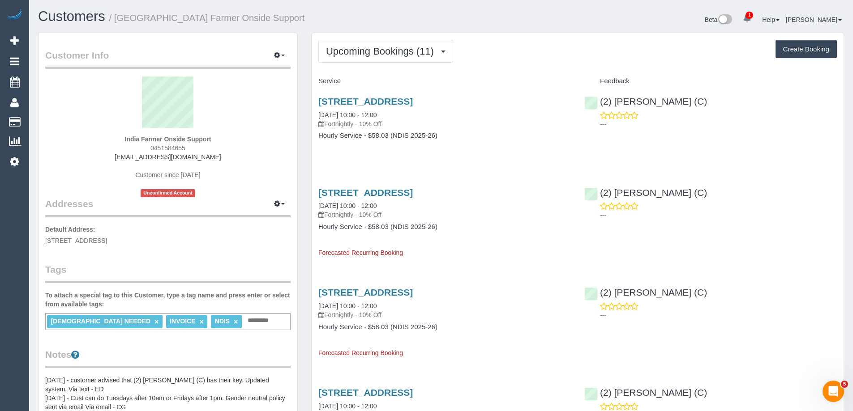
drag, startPoint x: 201, startPoint y: 147, endPoint x: 98, endPoint y: 147, distance: 103.4
click at [98, 147] on div "India Farmer Onside Support 0451584655 india.onside@fake.com Customer since 202…" at bounding box center [167, 137] width 245 height 121
copy span "0451584655"
click at [185, 147] on div "India Farmer Onside Support 0451584655 india.onside@fake.com Customer since 202…" at bounding box center [167, 137] width 245 height 121
drag, startPoint x: 188, startPoint y: 148, endPoint x: 121, endPoint y: 146, distance: 66.3
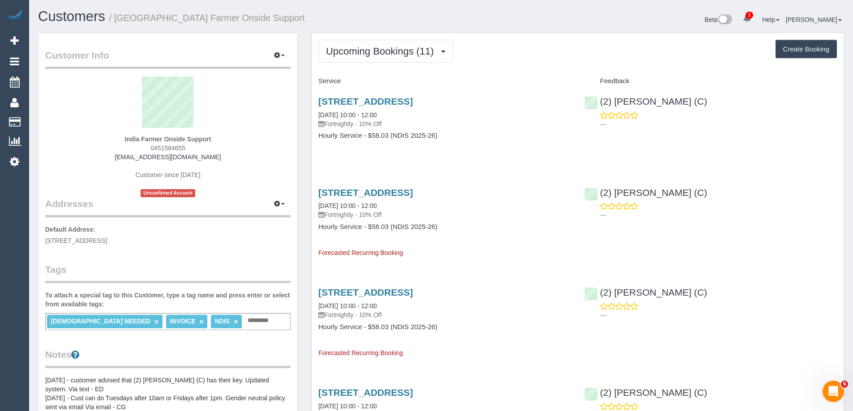
click at [121, 146] on div "India Farmer Onside Support 0451584655 india.onside@fake.com Customer since 202…" at bounding box center [167, 137] width 245 height 121
copy span "0451584655"
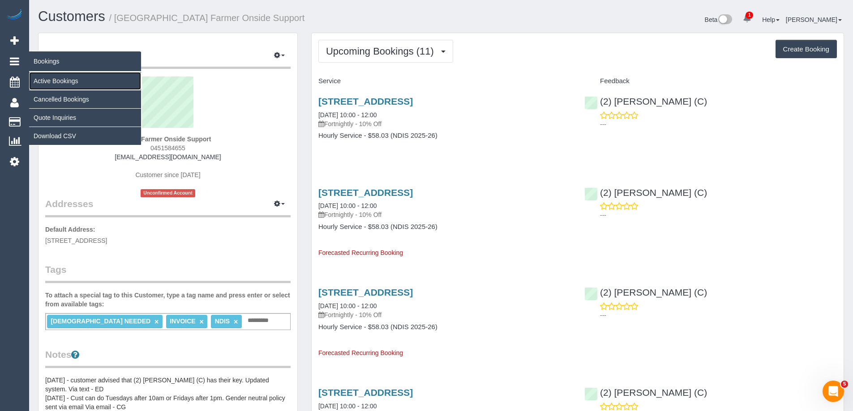
click at [54, 80] on link "Active Bookings" at bounding box center [85, 81] width 112 height 18
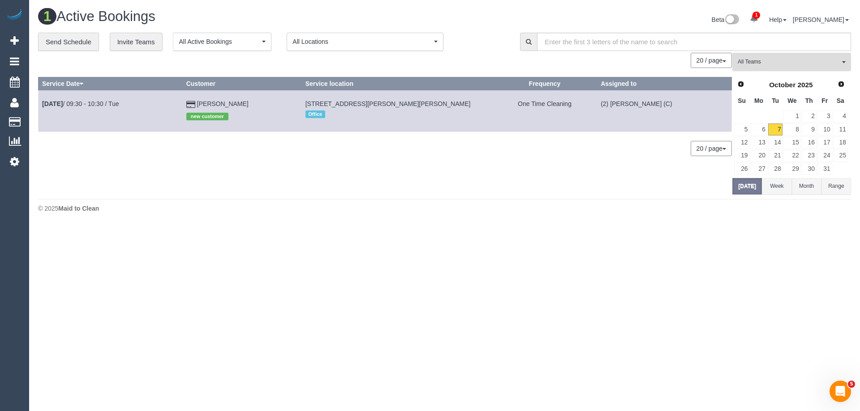
click at [769, 63] on span "All Teams" at bounding box center [788, 62] width 102 height 8
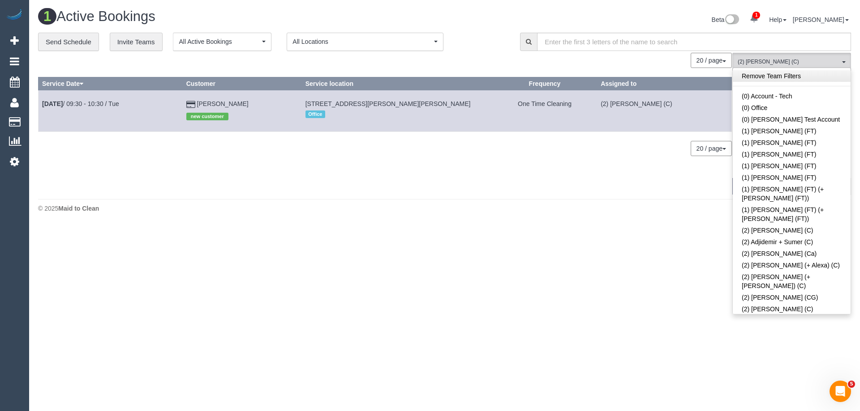
click at [766, 77] on link "Remove Team Filters" at bounding box center [791, 76] width 118 height 12
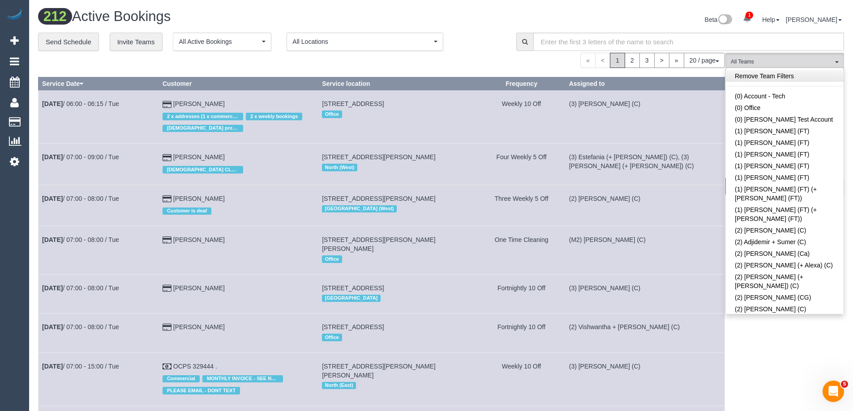
scroll to position [347, 0]
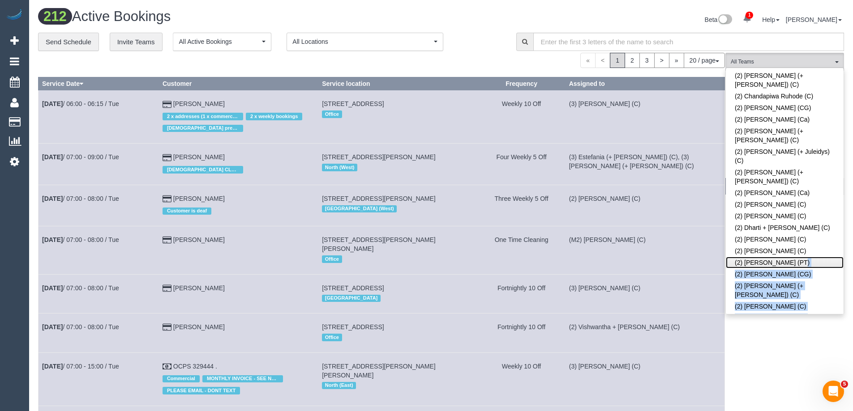
drag, startPoint x: 771, startPoint y: 191, endPoint x: 792, endPoint y: 254, distance: 66.5
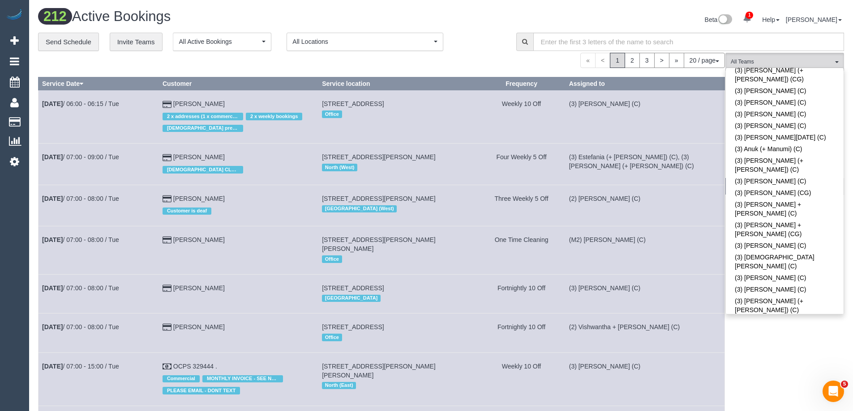
scroll to position [1288, 0]
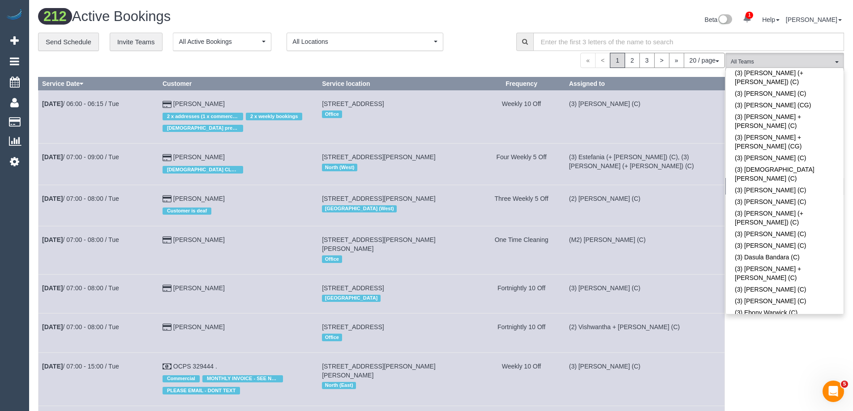
click at [759, 392] on link "(3) Felipe (+ Tatiana) (C)" at bounding box center [785, 402] width 118 height 21
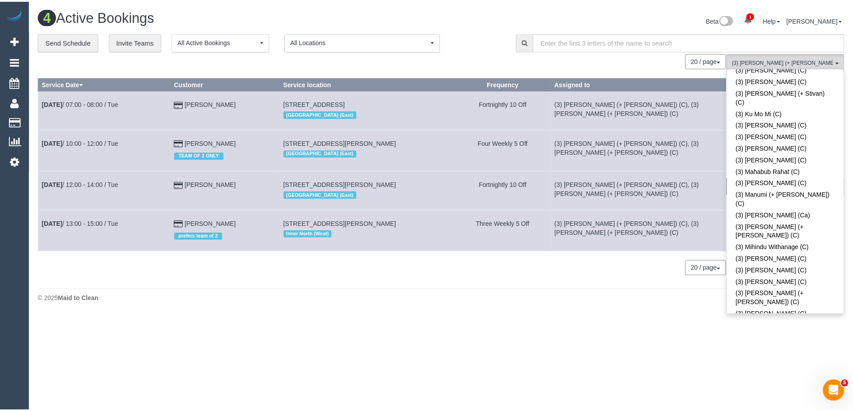
scroll to position [2093, 0]
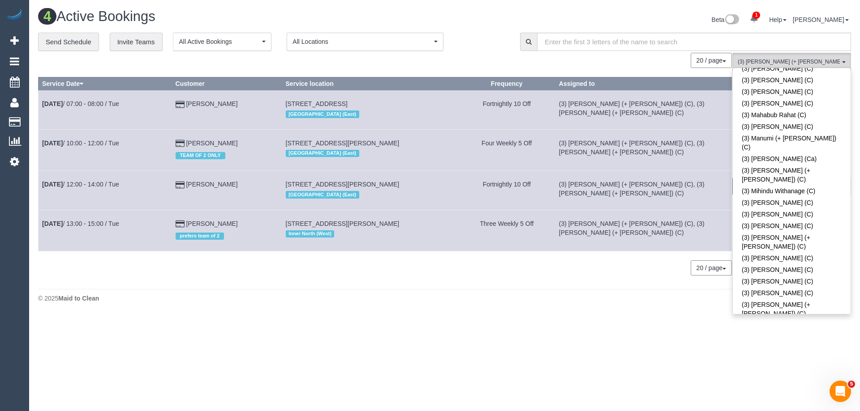
click at [789, 56] on button "(3) Felipe (+ Tatiana) (C) , (3) Tatiana (+ Felipe) (C) All Teams" at bounding box center [791, 62] width 119 height 18
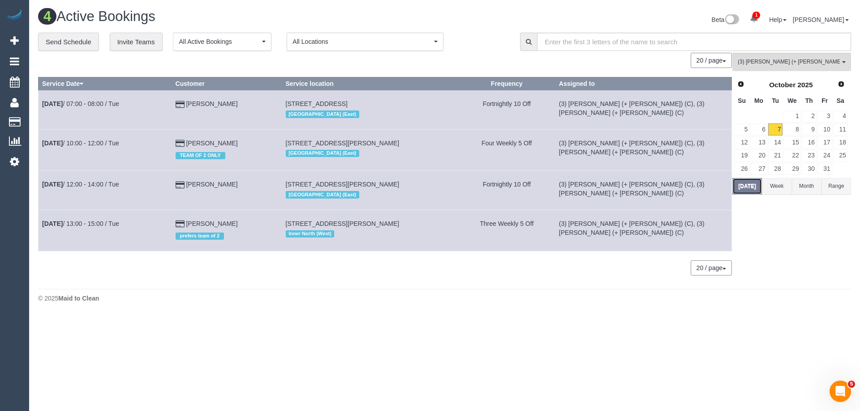
click at [740, 185] on button "[DATE]" at bounding box center [747, 186] width 30 height 17
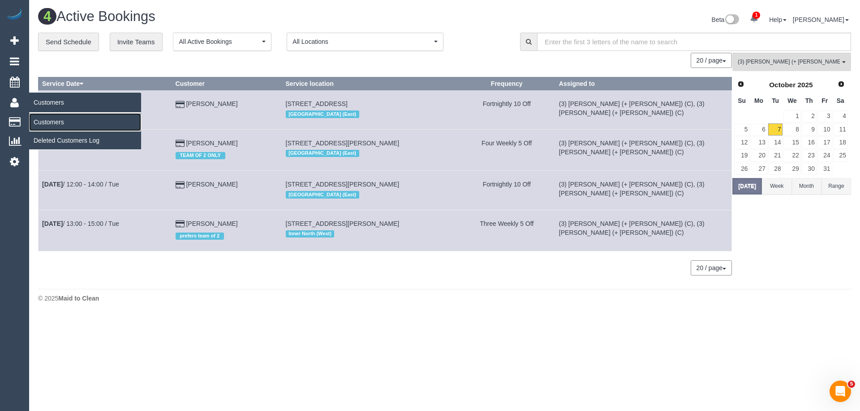
click at [52, 121] on link "Customers" at bounding box center [85, 122] width 112 height 18
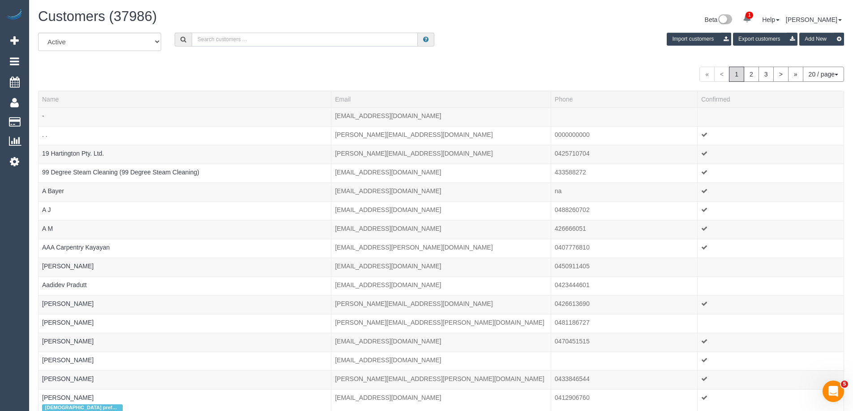
click at [314, 36] on input "text" at bounding box center [305, 40] width 226 height 14
paste input "Rebecca Sharman"
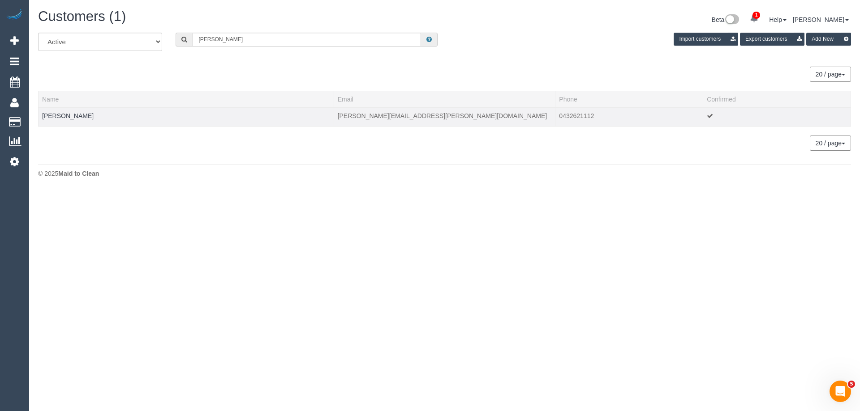
click at [107, 115] on td "Rebecca Sharman" at bounding box center [186, 116] width 295 height 19
drag, startPoint x: 592, startPoint y: 115, endPoint x: 555, endPoint y: 115, distance: 37.6
click at [555, 115] on td "0432621112" at bounding box center [629, 116] width 148 height 19
copy td "0432621112"
click at [321, 33] on input "Rebecca Sharman" at bounding box center [307, 40] width 228 height 14
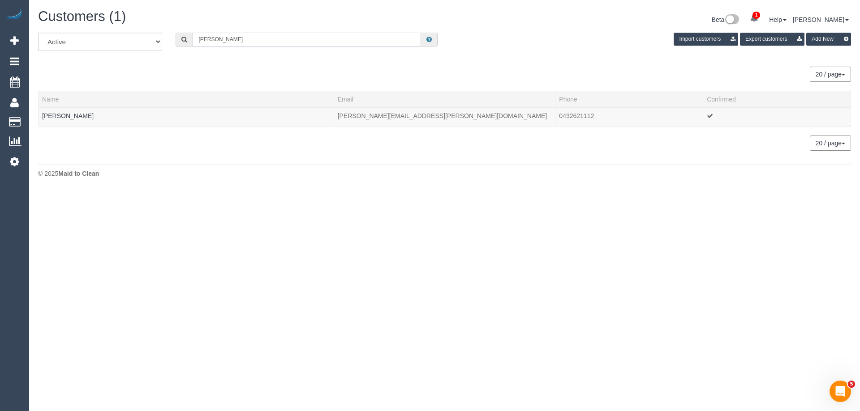
click at [321, 33] on input "Rebecca Sharman" at bounding box center [307, 40] width 228 height 14
paste input "61418536526"
drag, startPoint x: 204, startPoint y: 38, endPoint x: 176, endPoint y: 38, distance: 28.2
click at [177, 38] on div "61418536526" at bounding box center [306, 40] width 262 height 14
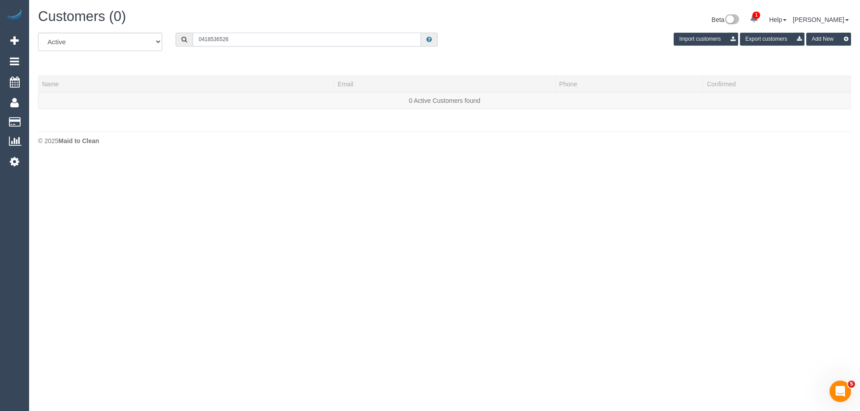
click at [210, 41] on input "0418536526" at bounding box center [307, 40] width 228 height 14
click at [222, 39] on input "0418 536526" at bounding box center [307, 40] width 228 height 14
click at [246, 40] on input "0418 536 526" at bounding box center [307, 40] width 228 height 14
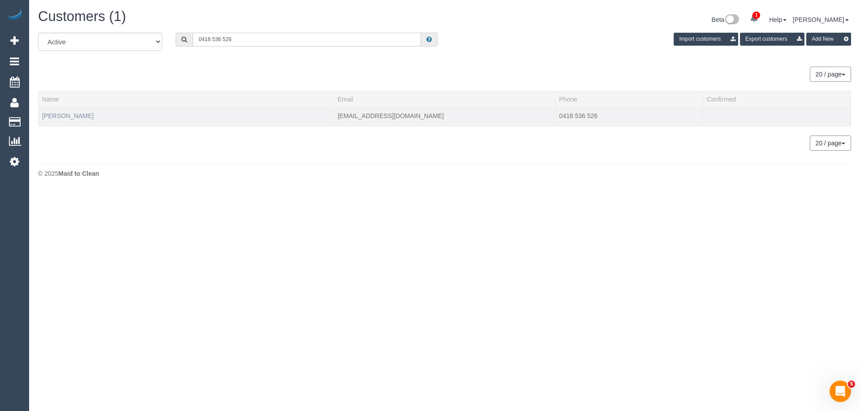
type input "0418 536 526"
click at [79, 115] on link "Margaret Stephens" at bounding box center [67, 115] width 51 height 7
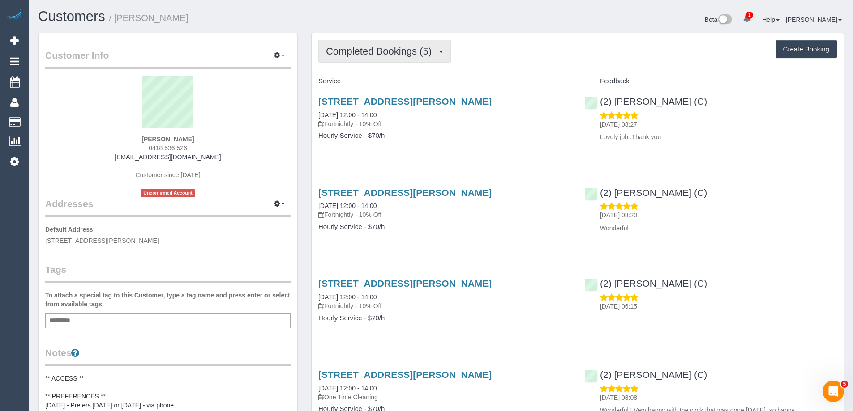
click at [388, 44] on button "Completed Bookings (5)" at bounding box center [384, 51] width 133 height 23
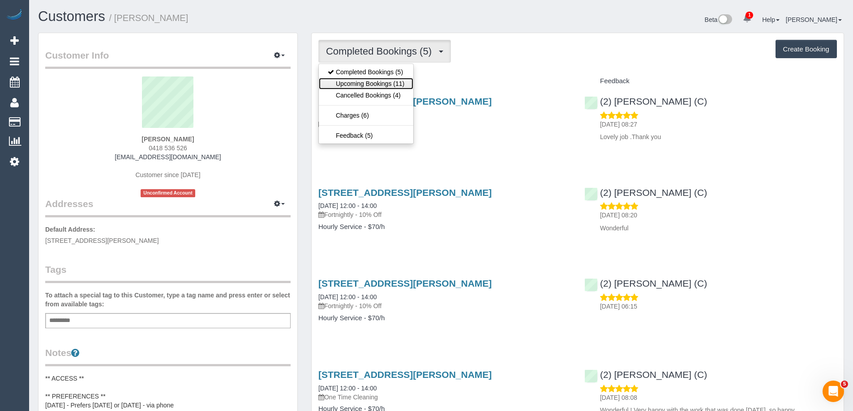
click at [383, 81] on link "Upcoming Bookings (11)" at bounding box center [366, 84] width 94 height 12
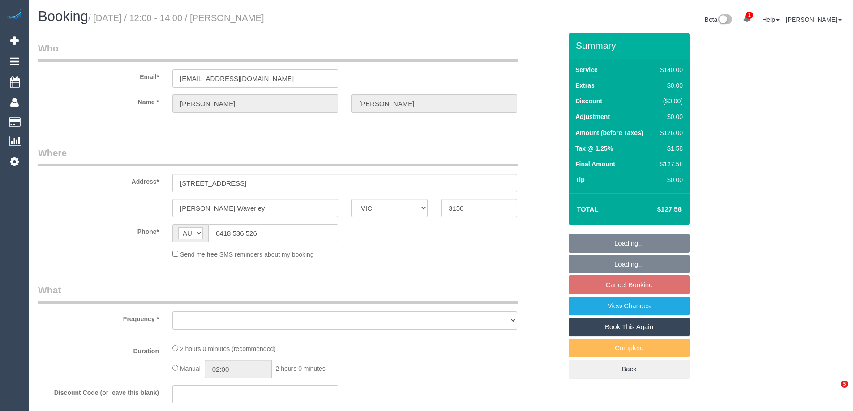
select select "VIC"
select select "string:stripe-pm_1RUOCr2GScqysDRV7JegQ2WE"
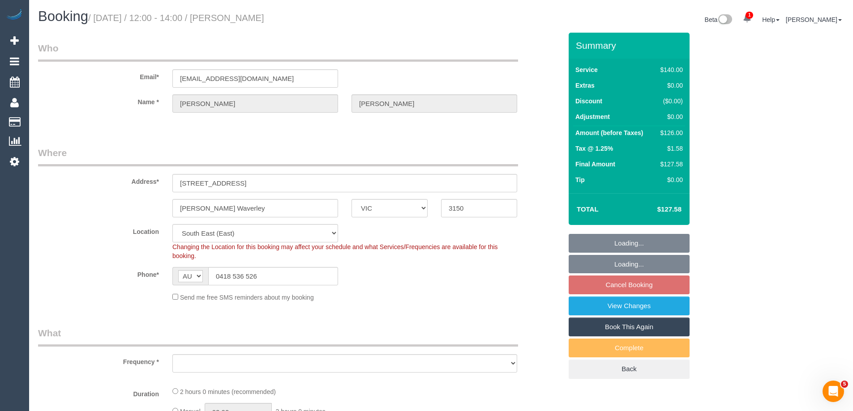
select select "object:685"
select select "number:27"
select select "number:14"
select select "number:19"
select select "number:22"
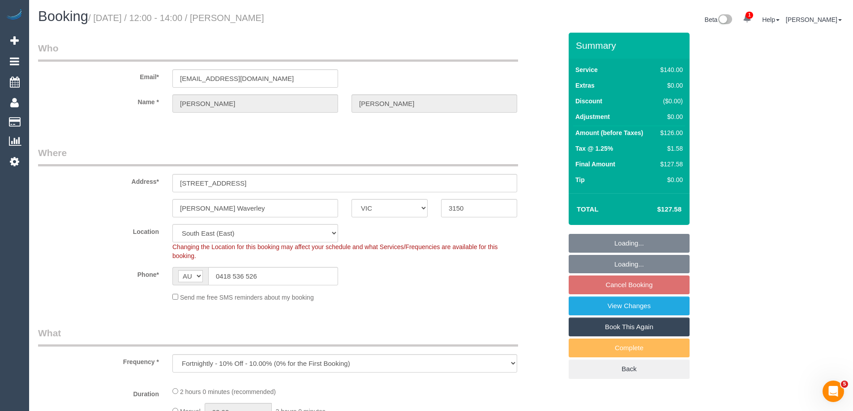
select select "object:866"
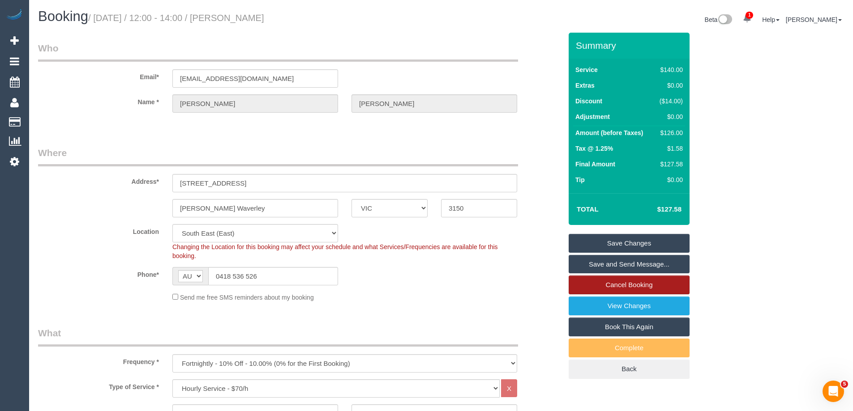
click at [579, 285] on link "Cancel Booking" at bounding box center [629, 285] width 121 height 19
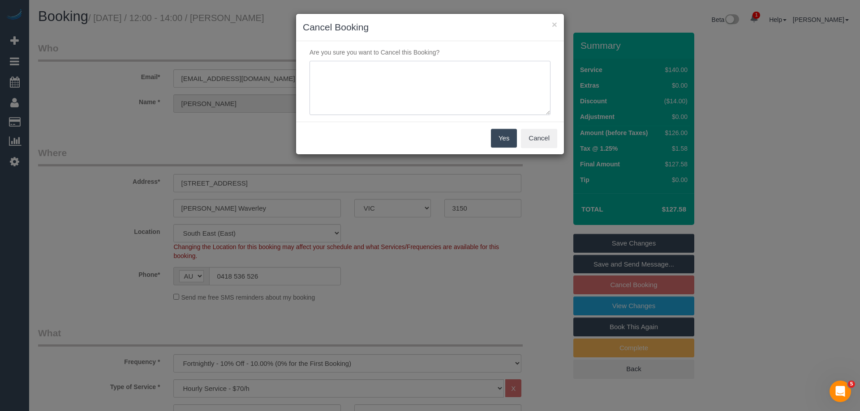
click at [381, 83] on textarea at bounding box center [429, 88] width 241 height 55
type textarea "Injured and recovering - Via phone CE"
click at [501, 136] on button "Yes" at bounding box center [504, 138] width 26 height 19
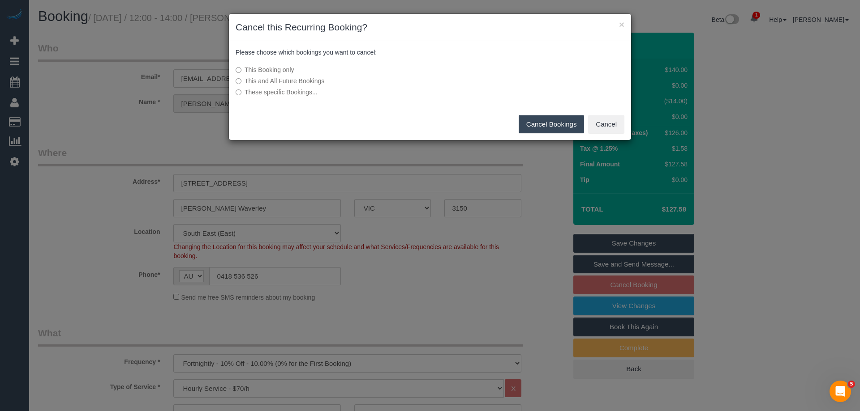
click at [562, 120] on button "Cancel Bookings" at bounding box center [551, 124] width 66 height 19
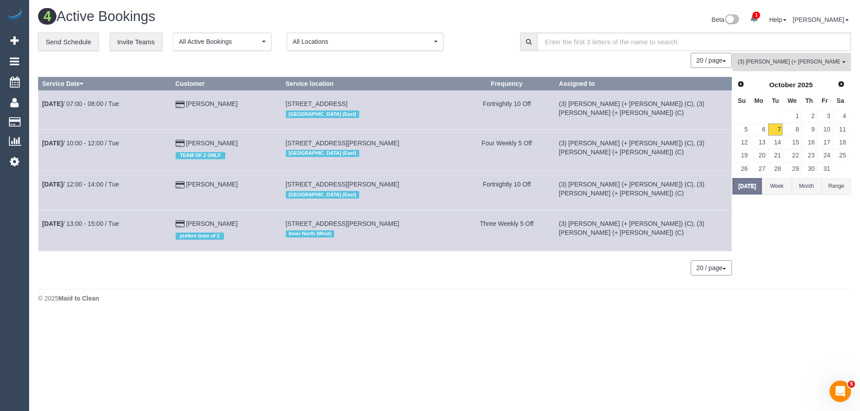
click at [767, 58] on button "(3) Felipe (+ Tatiana) (C) , (3) Tatiana (+ Felipe) (C) All Teams" at bounding box center [791, 62] width 119 height 18
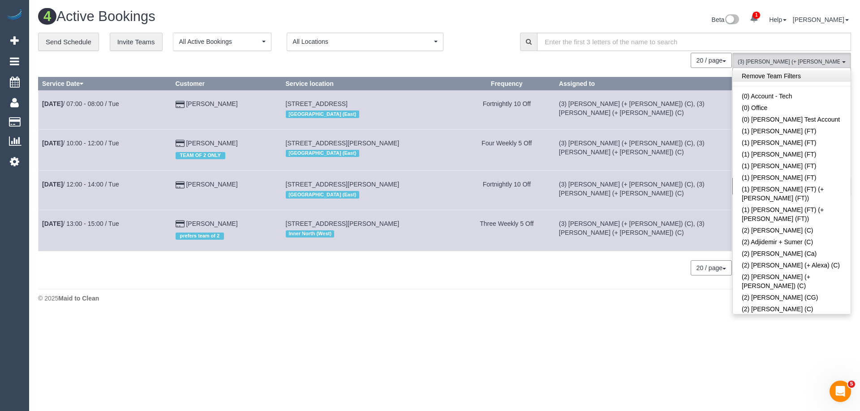
click at [780, 74] on link "Remove Team Filters" at bounding box center [791, 76] width 118 height 12
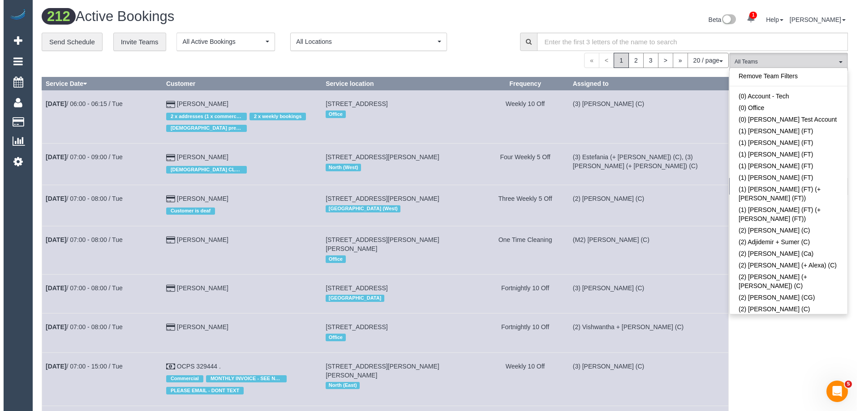
scroll to position [1768, 0]
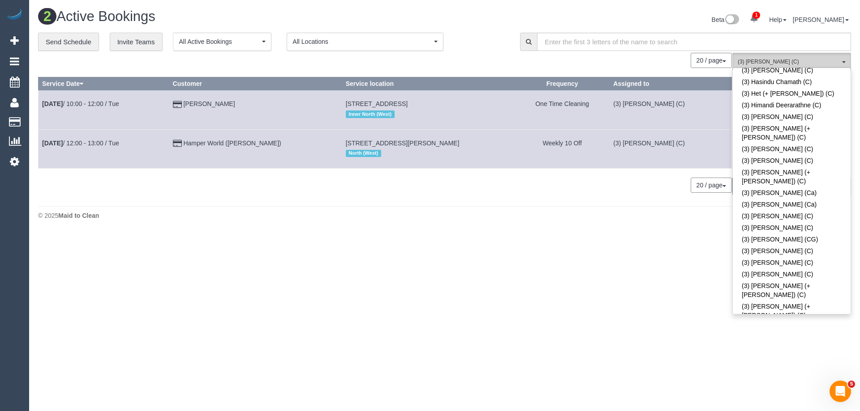
click at [767, 60] on span "(3) [PERSON_NAME] (C)" at bounding box center [788, 62] width 102 height 8
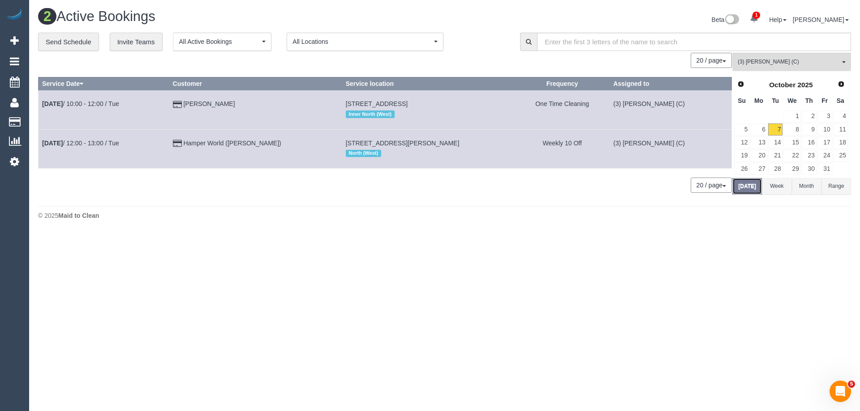
click at [752, 187] on button "[DATE]" at bounding box center [747, 186] width 30 height 17
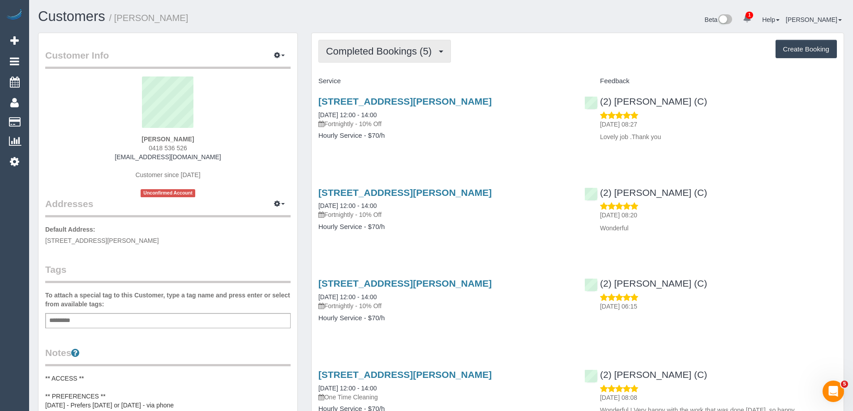
click at [357, 45] on button "Completed Bookings (5)" at bounding box center [384, 51] width 133 height 23
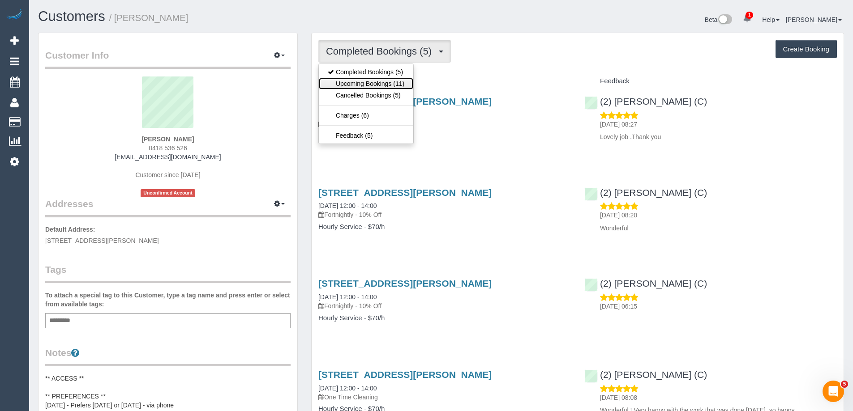
click at [352, 82] on link "Upcoming Bookings (11)" at bounding box center [366, 84] width 94 height 12
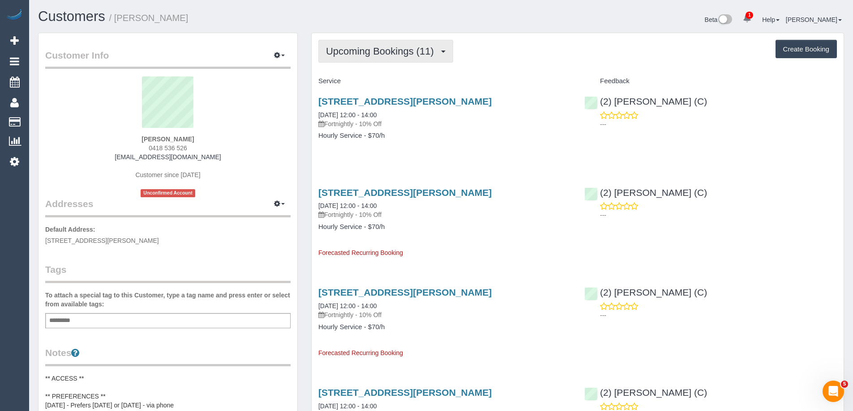
click at [381, 41] on button "Upcoming Bookings (11)" at bounding box center [385, 51] width 135 height 23
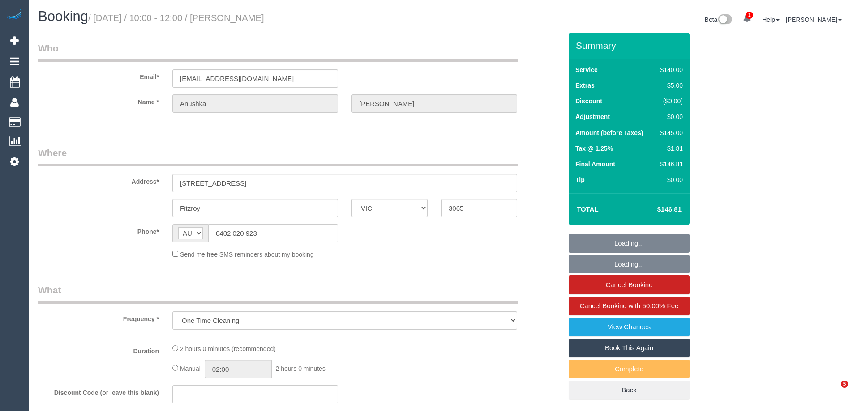
select select "VIC"
select select "string:stripe-pm_1SBXlt2GScqysDRVqsxQPYyI"
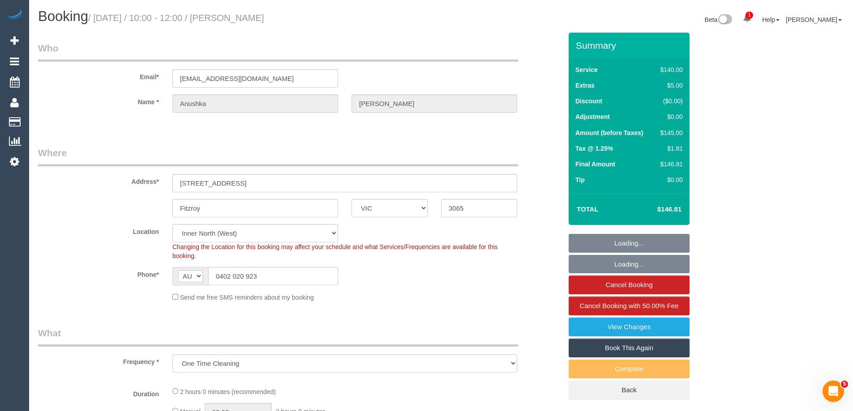
select select "number:28"
select select "number:14"
select select "number:18"
select select "number:25"
select select "number:11"
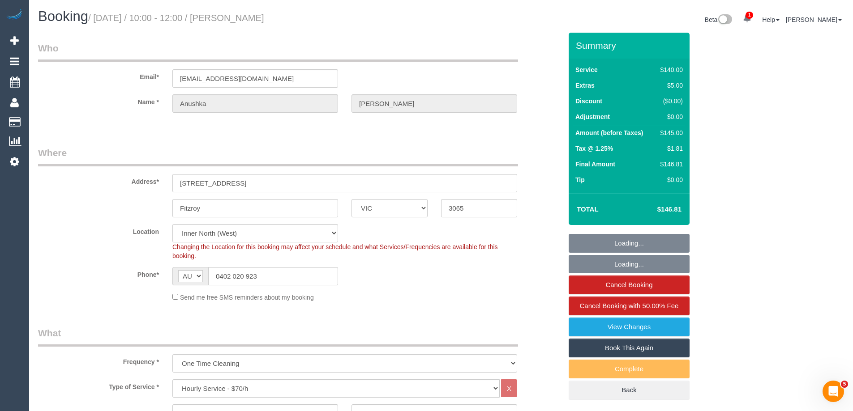
select select "object:1702"
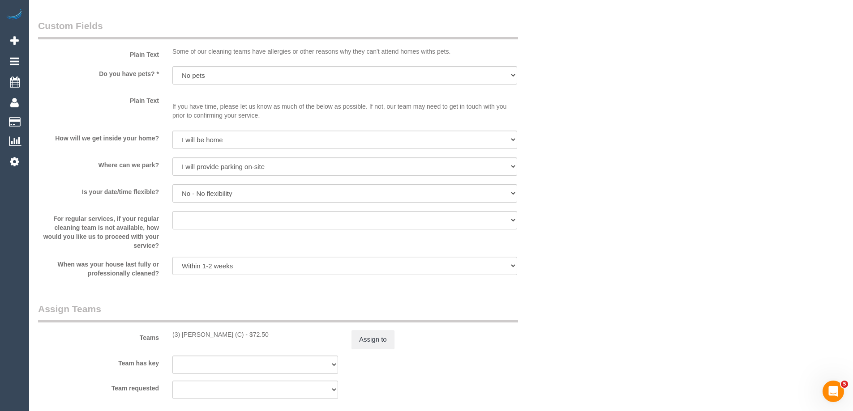
scroll to position [1395, 0]
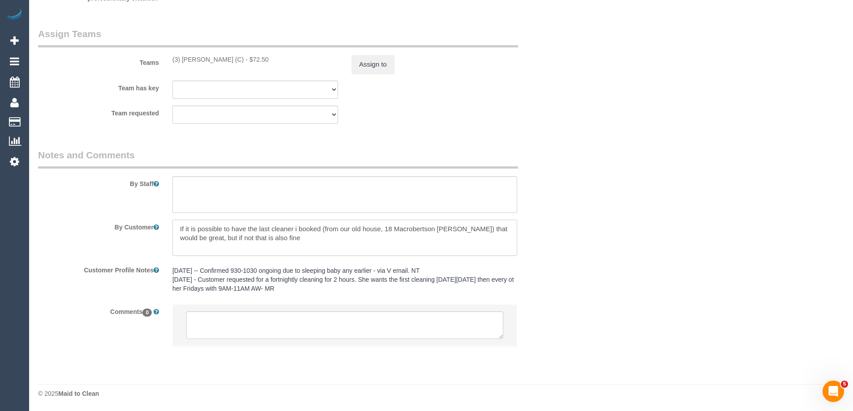
drag, startPoint x: 209, startPoint y: 225, endPoint x: 446, endPoint y: 251, distance: 238.7
click at [446, 251] on textarea at bounding box center [344, 238] width 345 height 37
click at [318, 242] on textarea at bounding box center [344, 238] width 345 height 37
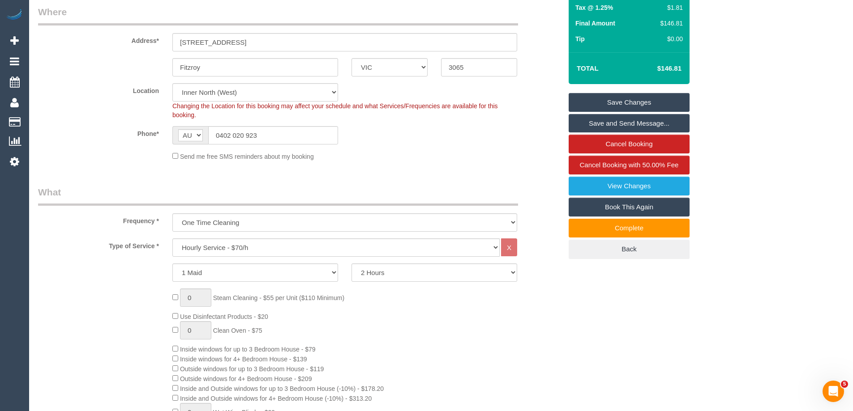
scroll to position [0, 0]
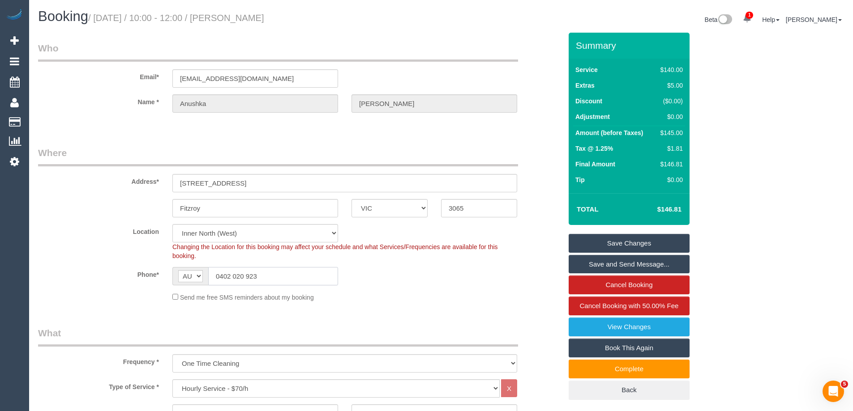
drag, startPoint x: 281, startPoint y: 283, endPoint x: 78, endPoint y: 253, distance: 204.6
click at [66, 257] on sui-booking-location "Location Office City East (North) East (South) Inner East Inner North (East) In…" at bounding box center [300, 263] width 524 height 78
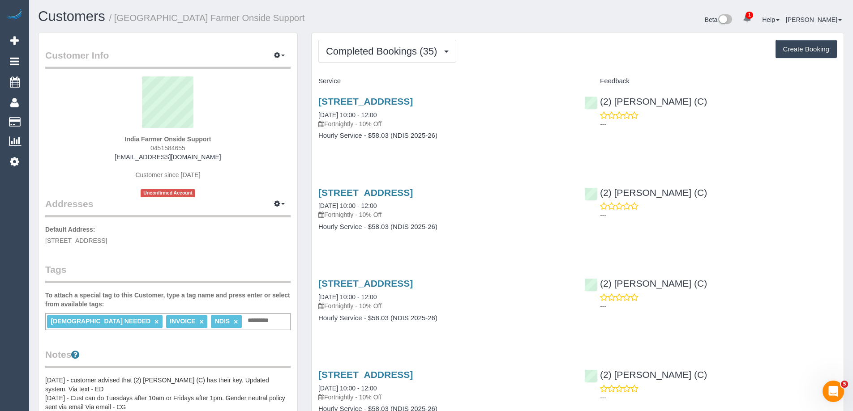
scroll to position [224, 0]
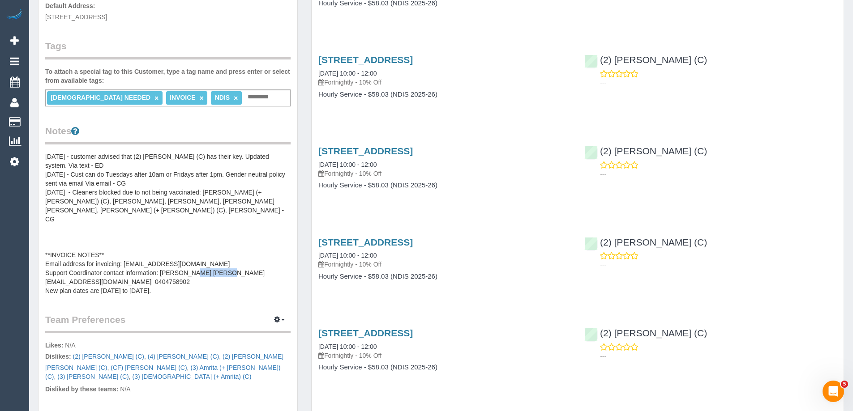
drag, startPoint x: 82, startPoint y: 273, endPoint x: 44, endPoint y: 270, distance: 38.6
click at [44, 270] on div "Customer Info Edit Contact Info Send Message Email Preferences Special Sales Ta…" at bounding box center [168, 182] width 259 height 746
copy pre "0404758902"
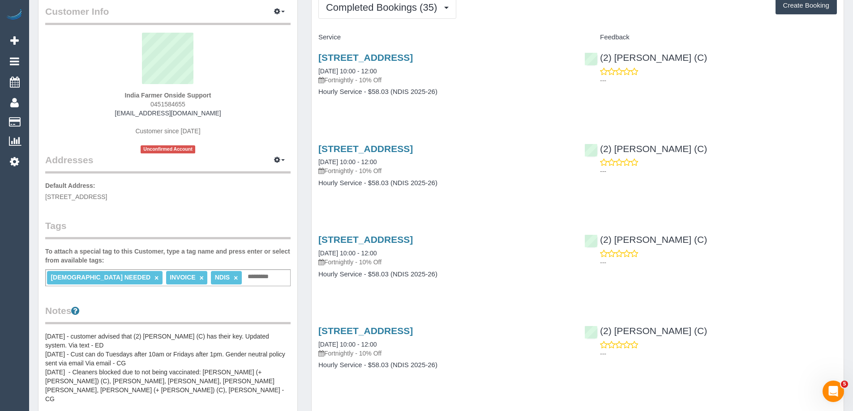
scroll to position [0, 0]
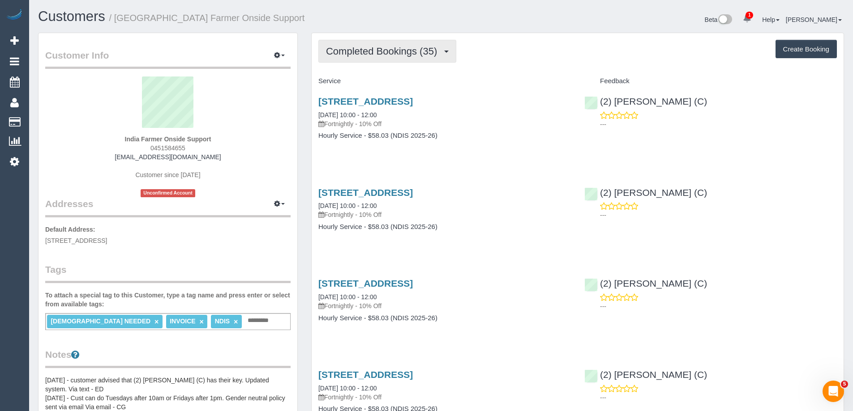
click at [362, 50] on span "Completed Bookings (35)" at bounding box center [384, 51] width 116 height 11
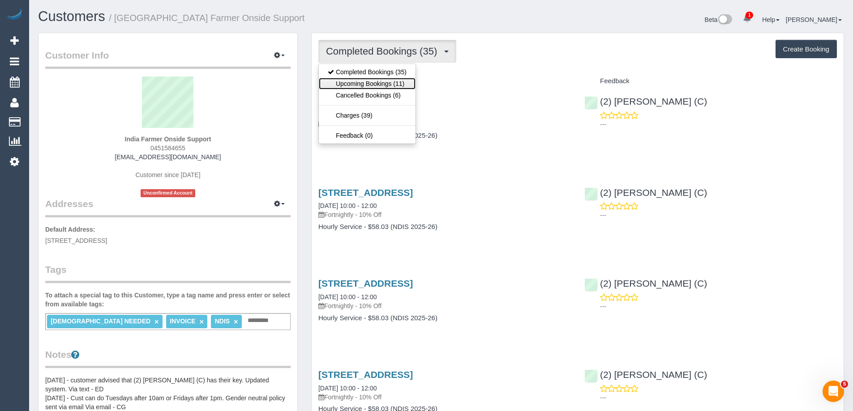
click at [366, 85] on link "Upcoming Bookings (11)" at bounding box center [367, 84] width 97 height 12
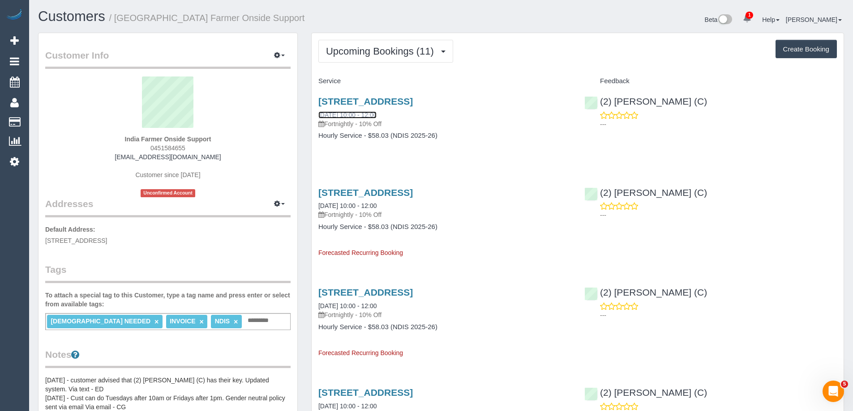
click at [339, 113] on link "[DATE] 10:00 - 12:00" at bounding box center [347, 114] width 58 height 7
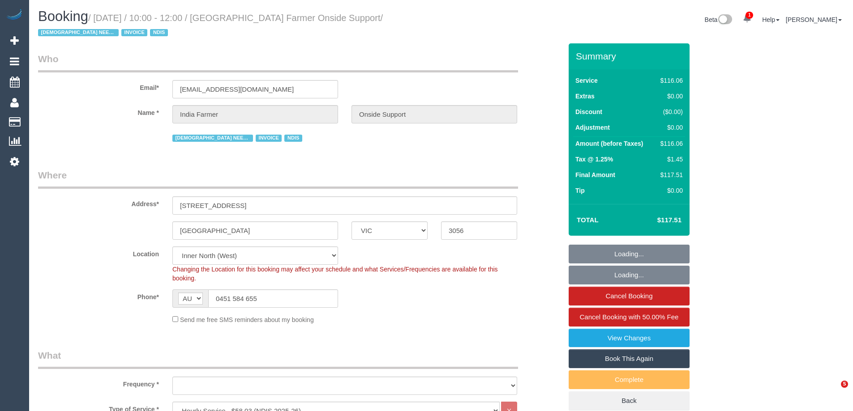
select select "VIC"
select select "object:759"
select select "number:29"
select select "number:14"
select select "number:19"
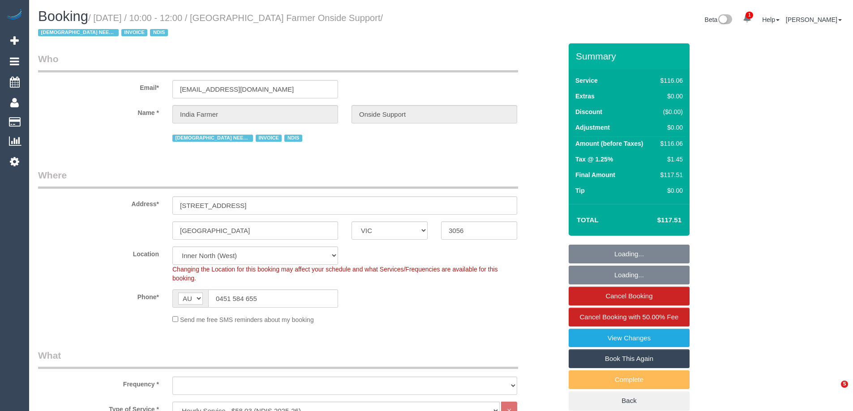
select select "number:36"
select select "number:35"
select select "30971"
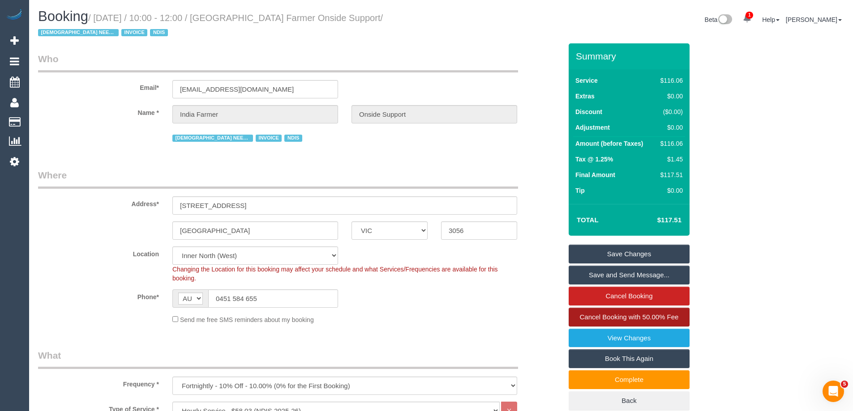
click at [638, 319] on span "Cancel Booking with 50.00% Fee" at bounding box center [629, 317] width 99 height 8
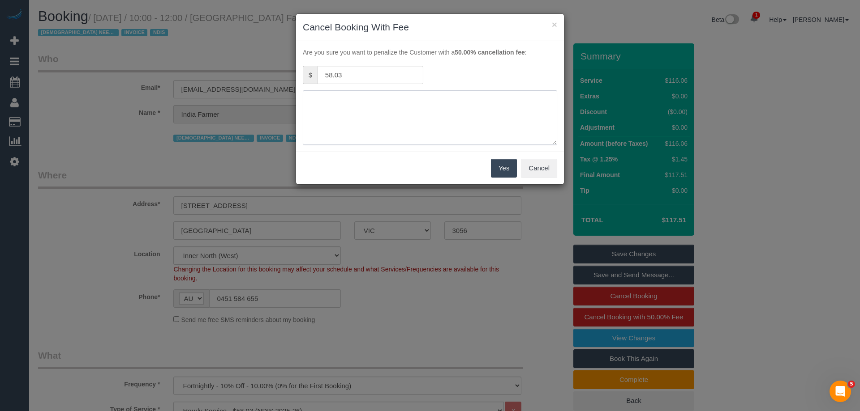
click at [454, 116] on textarea at bounding box center [430, 117] width 254 height 55
click at [458, 120] on textarea at bounding box center [430, 117] width 254 height 55
type textarea "Customer texted cleaner she needed to cancel, cleaner informed office. Tried co…"
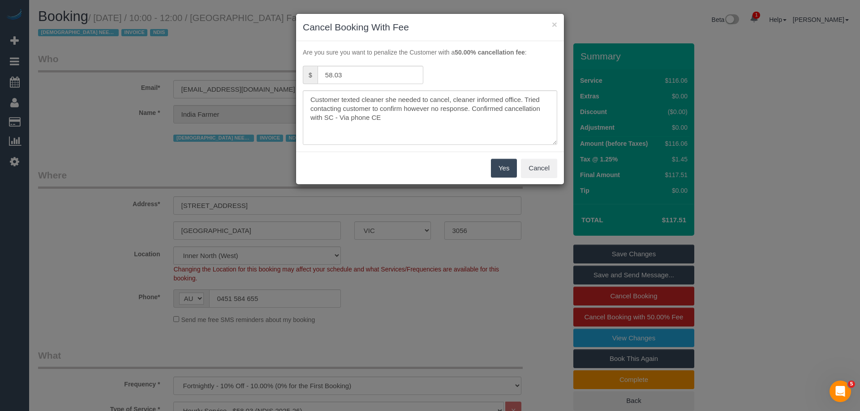
click at [503, 167] on button "Yes" at bounding box center [504, 168] width 26 height 19
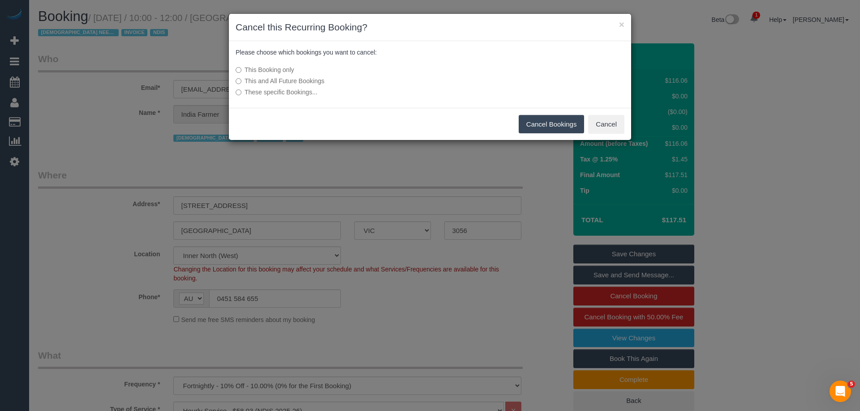
click at [552, 123] on button "Cancel Bookings" at bounding box center [551, 124] width 66 height 19
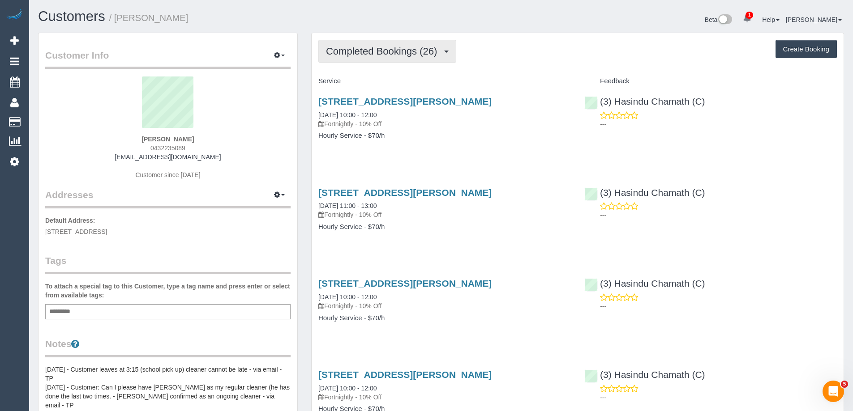
click at [375, 55] on span "Completed Bookings (26)" at bounding box center [384, 51] width 116 height 11
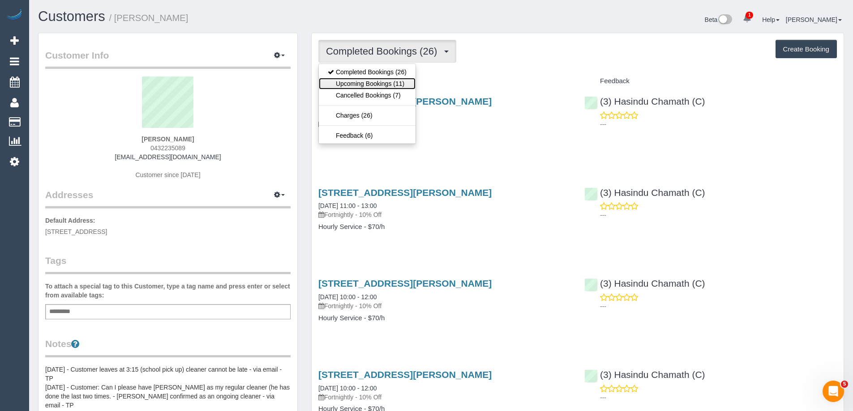
click at [387, 85] on link "Upcoming Bookings (11)" at bounding box center [367, 84] width 97 height 12
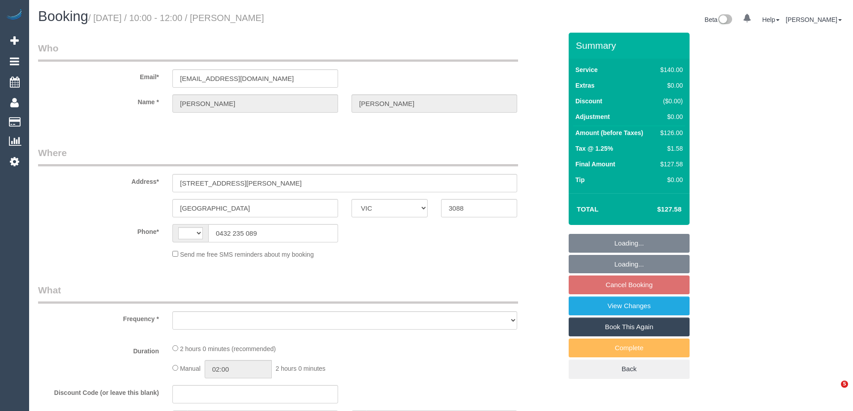
select select "VIC"
select select "string:AU"
select select "object:539"
select select "string:stripe-pm_1PRQGW2GScqysDRVC0KXWG3i"
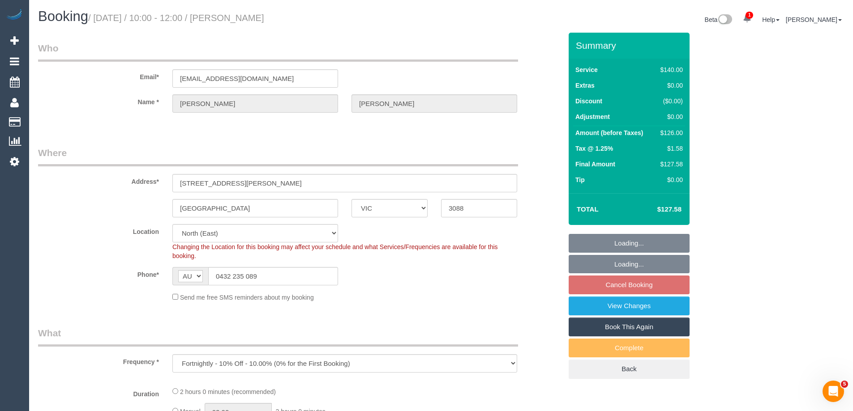
select select "number:27"
select select "number:14"
select select "number:18"
select select "number:24"
select select "number:13"
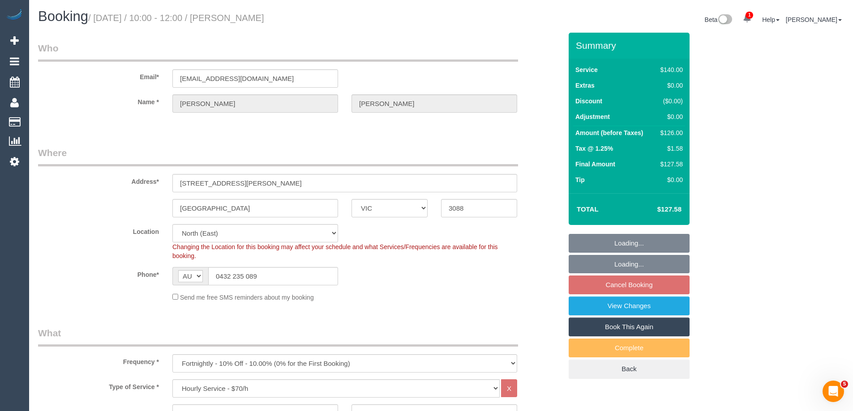
select select "object:1438"
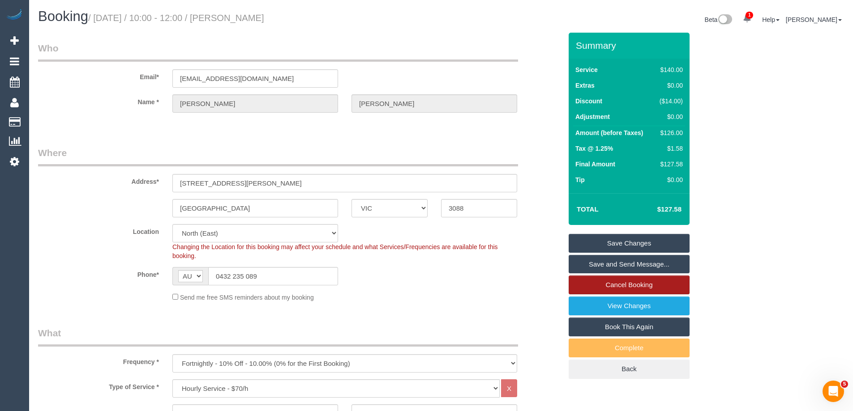
click at [638, 283] on link "Cancel Booking" at bounding box center [629, 285] width 121 height 19
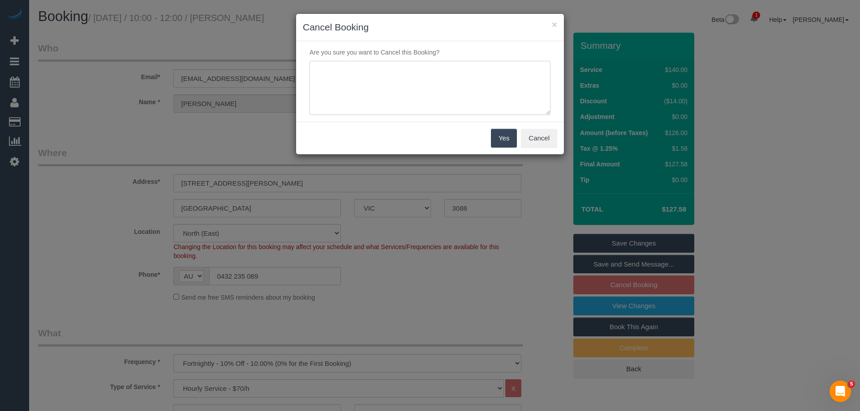
click at [434, 90] on textarea at bounding box center [429, 88] width 241 height 55
type textarea "Customer texted requesting cancellation - CE"
click at [504, 139] on button "Yes" at bounding box center [504, 138] width 26 height 19
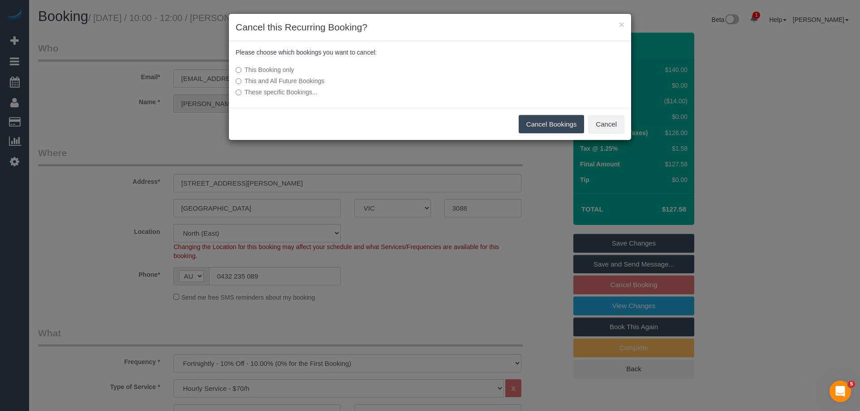
click at [554, 124] on button "Cancel Bookings" at bounding box center [551, 124] width 66 height 19
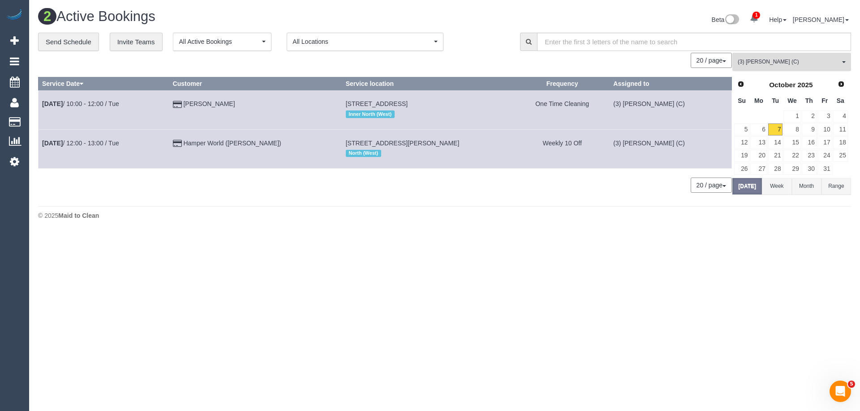
click at [789, 63] on span "(3) Milasha Fernando (C)" at bounding box center [788, 62] width 102 height 8
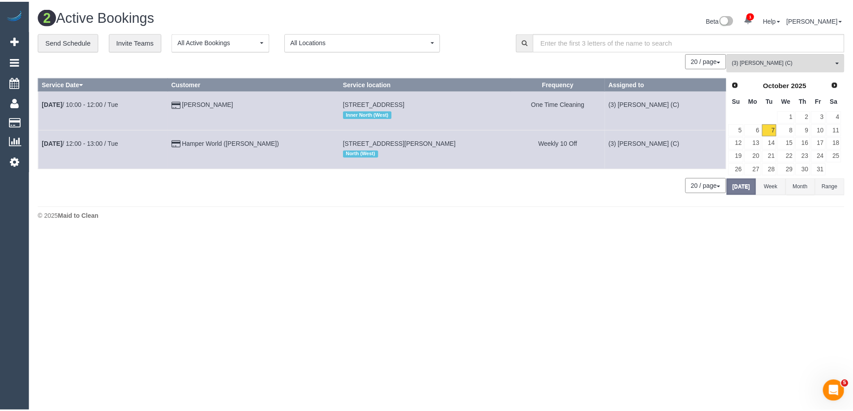
scroll to position [1768, 0]
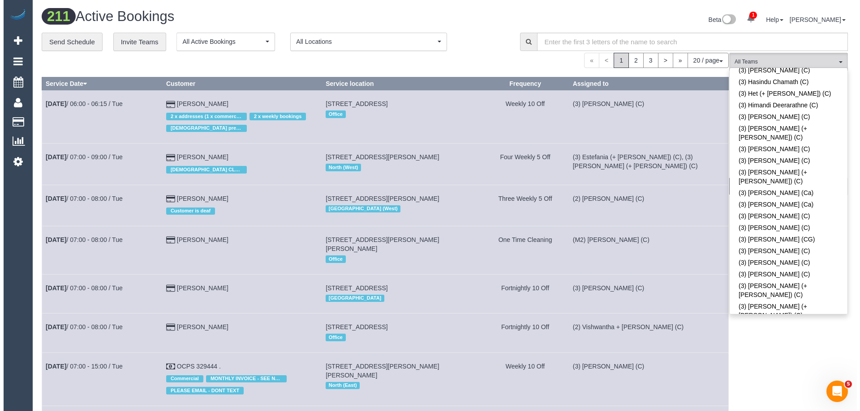
scroll to position [1220, 0]
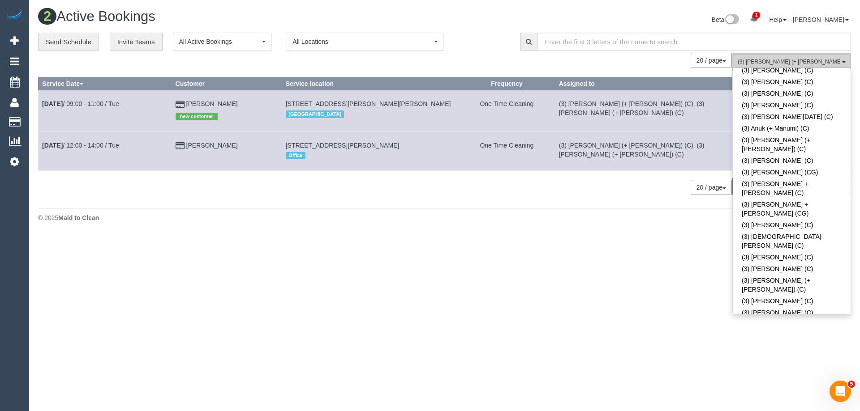
click at [777, 62] on span "(3) [PERSON_NAME] (+ [PERSON_NAME]) (C)" at bounding box center [788, 62] width 102 height 8
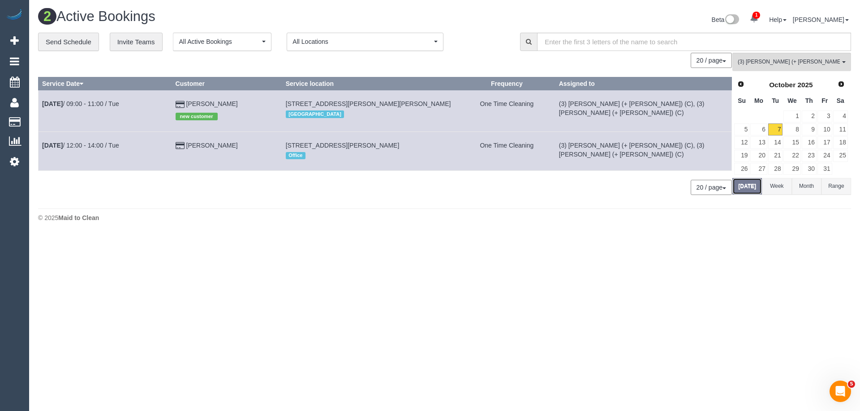
click at [749, 194] on button "Today" at bounding box center [747, 186] width 30 height 17
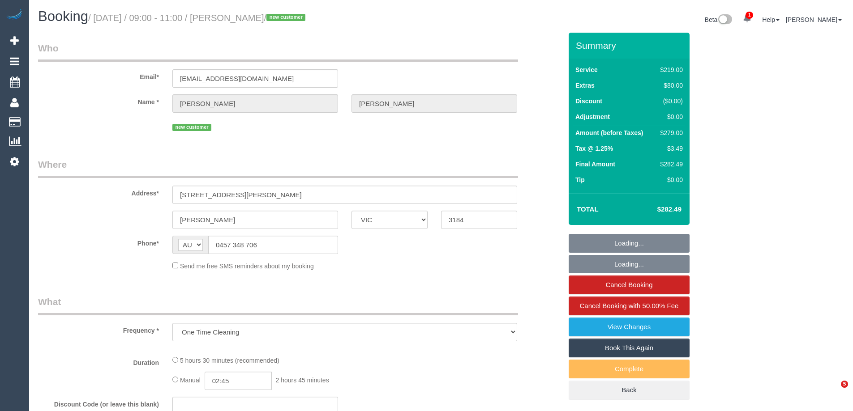
select select "VIC"
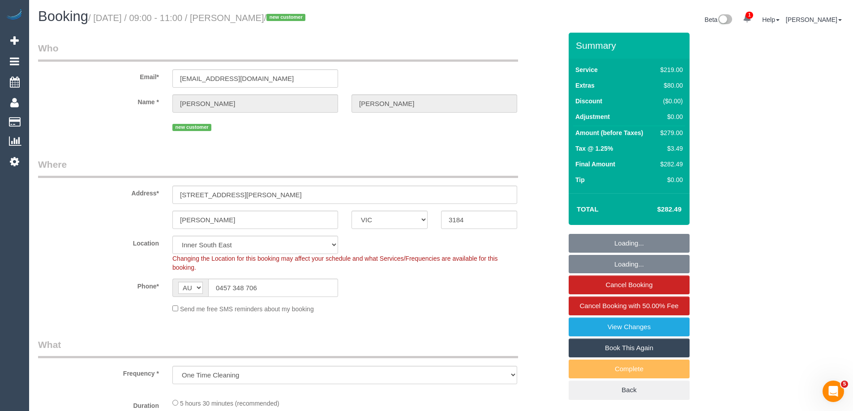
select select "object:749"
select select "number:28"
select select "number:16"
select select "number:19"
select select "number:24"
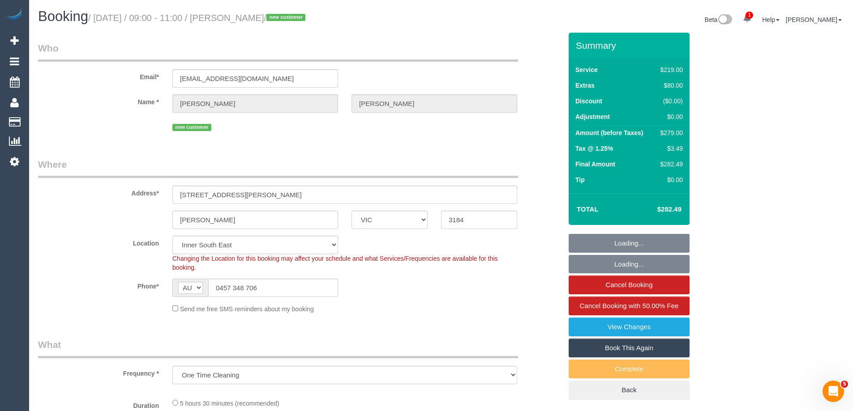
select select "string:stripe-pm_1SDJQg2GScqysDRV8dywWs0D"
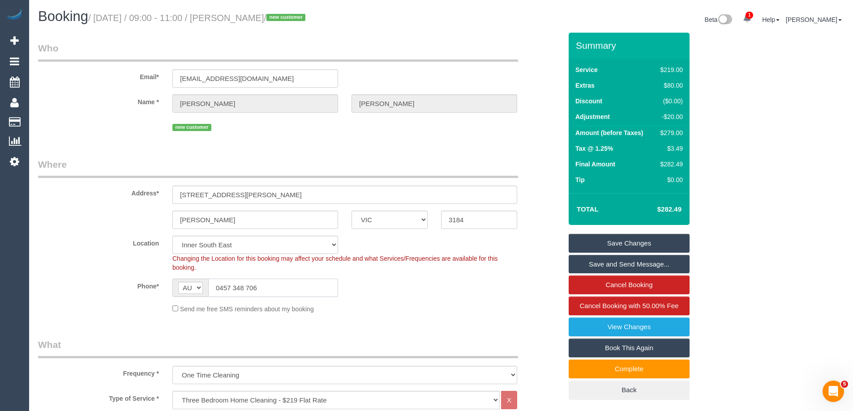
drag, startPoint x: 280, startPoint y: 288, endPoint x: 67, endPoint y: 271, distance: 213.7
click at [67, 271] on sui-booking-location "Location [GEOGRAPHIC_DATA] (North) East (South) [GEOGRAPHIC_DATA] (East) [GEOGR…" at bounding box center [300, 275] width 524 height 78
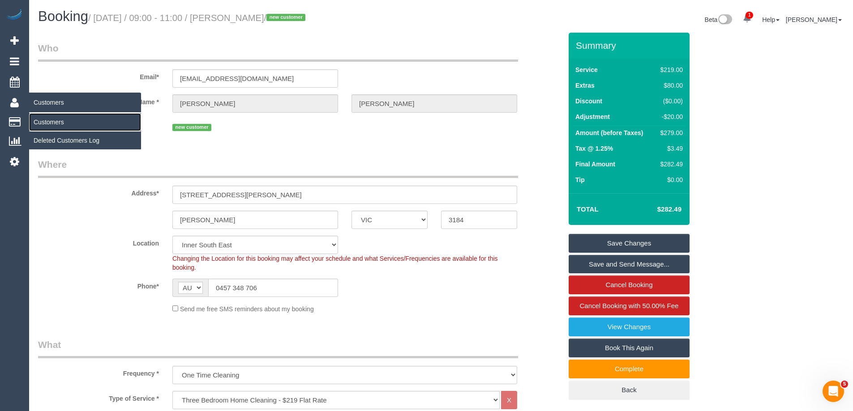
drag, startPoint x: 63, startPoint y: 123, endPoint x: 105, endPoint y: 108, distance: 44.0
click at [63, 123] on link "Customers" at bounding box center [85, 122] width 112 height 18
